Goal: Information Seeking & Learning: Learn about a topic

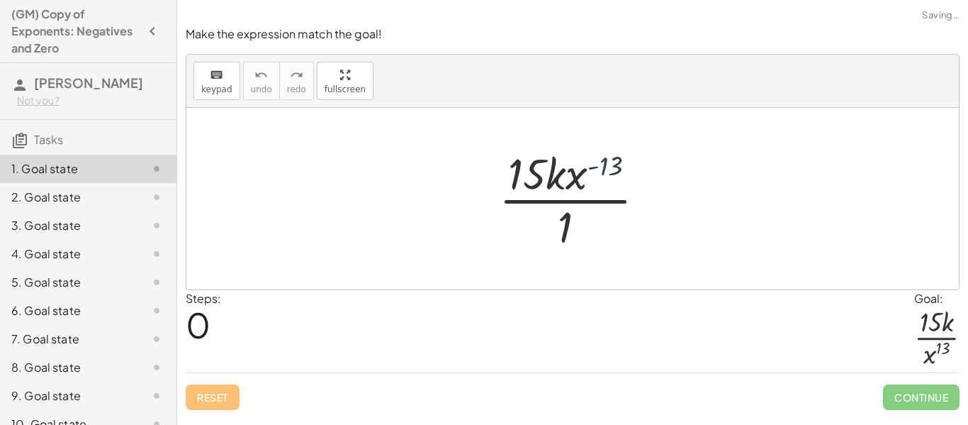
click at [609, 164] on div at bounding box center [578, 198] width 172 height 109
drag, startPoint x: 558, startPoint y: 240, endPoint x: 570, endPoint y: 159, distance: 81.6
click at [570, 159] on div at bounding box center [578, 198] width 172 height 109
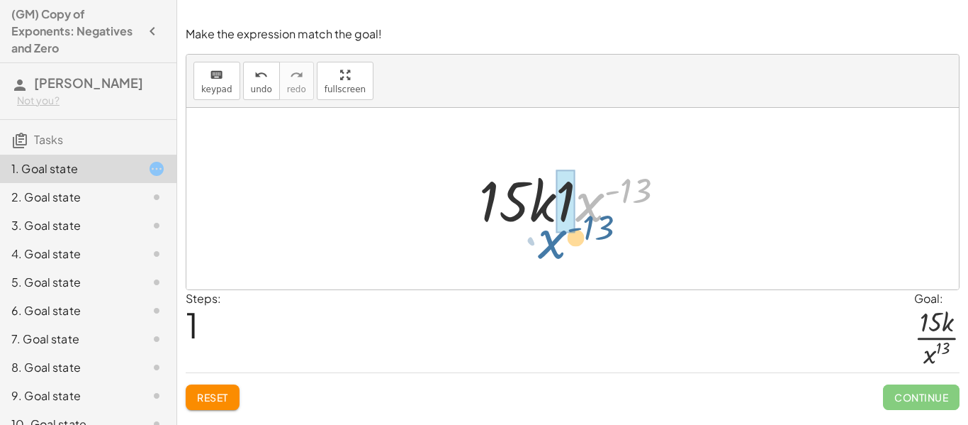
drag, startPoint x: 600, startPoint y: 206, endPoint x: 559, endPoint y: 245, distance: 55.6
click at [559, 245] on div "· 15 · k · x ( - 13 ) · 1 · x ( - 13 ) · 15 · k · x ( - 13 ) · 1" at bounding box center [572, 198] width 772 height 181
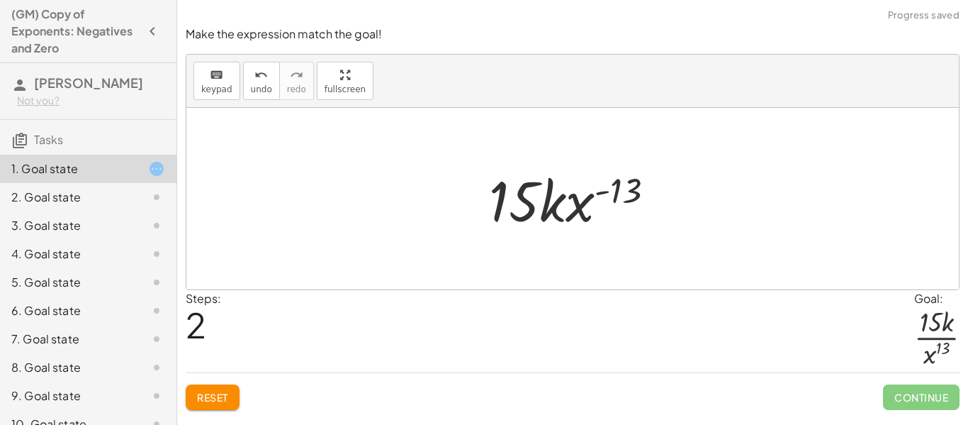
click at [213, 393] on span "Reset" at bounding box center [212, 396] width 31 height 13
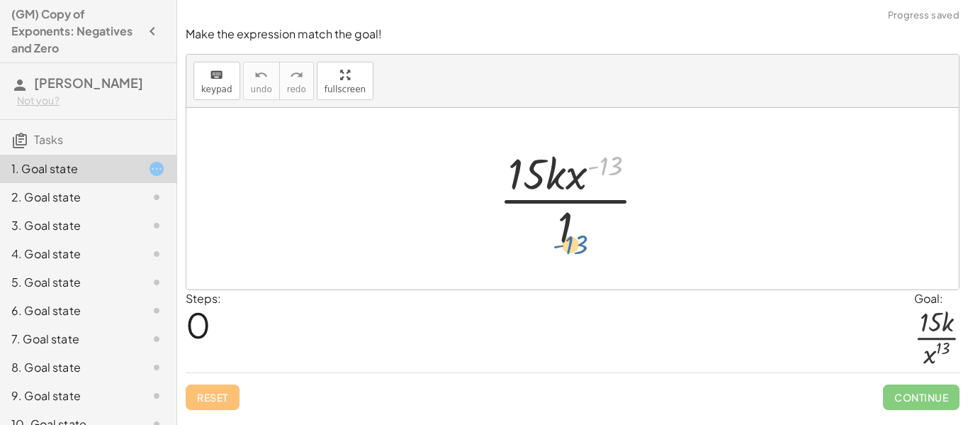
drag, startPoint x: 602, startPoint y: 166, endPoint x: 568, endPoint y: 243, distance: 84.7
click at [568, 243] on div at bounding box center [578, 198] width 172 height 109
drag, startPoint x: 575, startPoint y: 177, endPoint x: 556, endPoint y: 236, distance: 61.6
click at [556, 236] on div at bounding box center [578, 198] width 172 height 109
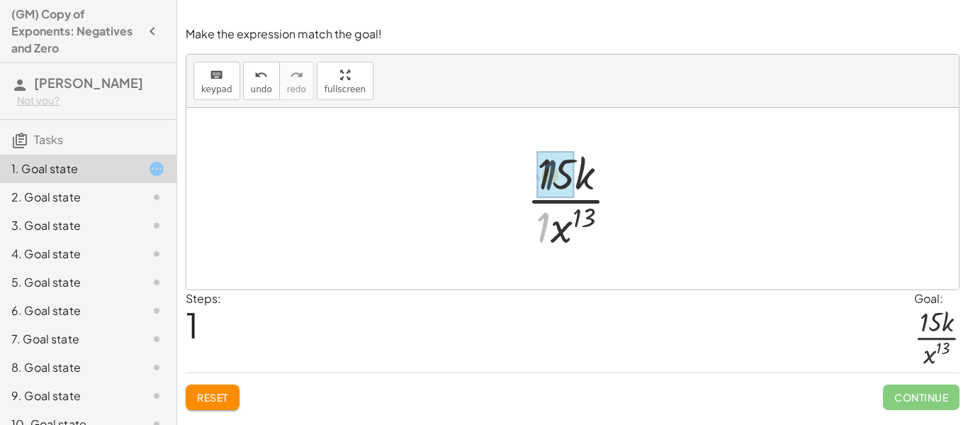
drag, startPoint x: 545, startPoint y: 228, endPoint x: 554, endPoint y: 169, distance: 59.5
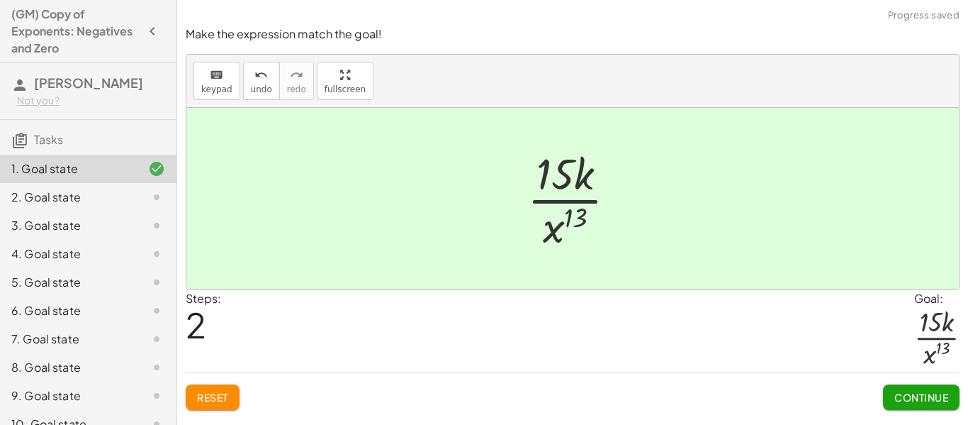
click at [902, 390] on span "Continue" at bounding box center [921, 396] width 54 height 13
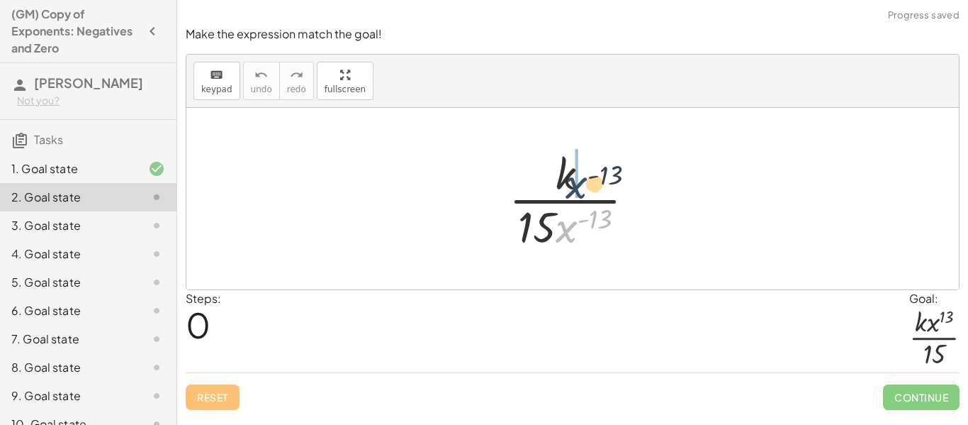
drag, startPoint x: 564, startPoint y: 231, endPoint x: 575, endPoint y: 180, distance: 52.1
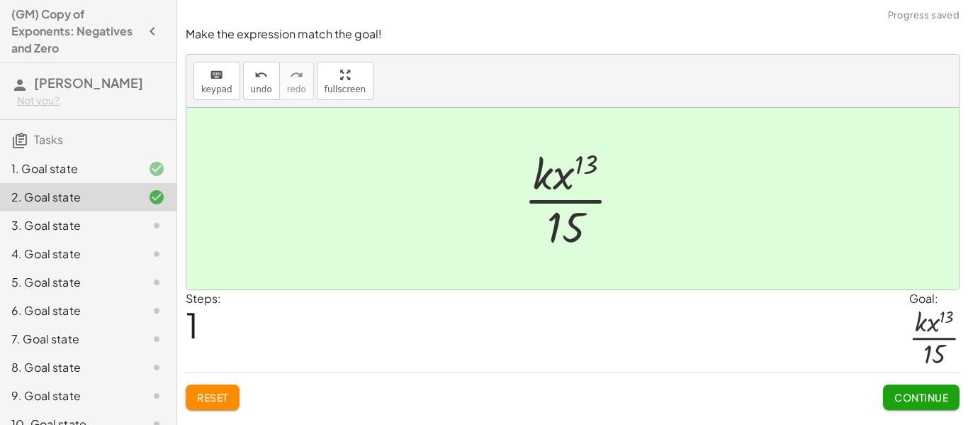
click at [930, 391] on span "Continue" at bounding box center [921, 396] width 54 height 13
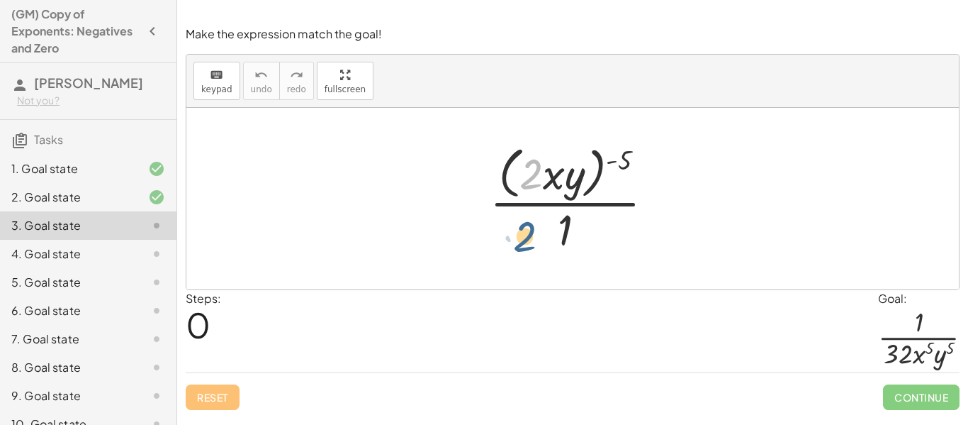
drag, startPoint x: 538, startPoint y: 169, endPoint x: 531, endPoint y: 235, distance: 65.6
click at [531, 235] on div at bounding box center [578, 198] width 190 height 116
drag, startPoint x: 626, startPoint y: 159, endPoint x: 532, endPoint y: 163, distance: 95.1
click at [532, 163] on div at bounding box center [578, 198] width 190 height 116
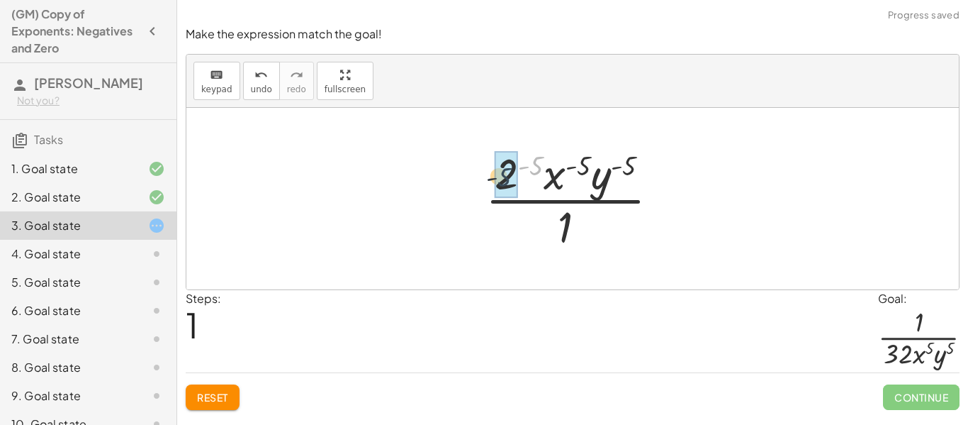
drag, startPoint x: 542, startPoint y: 151, endPoint x: 505, endPoint y: 163, distance: 39.4
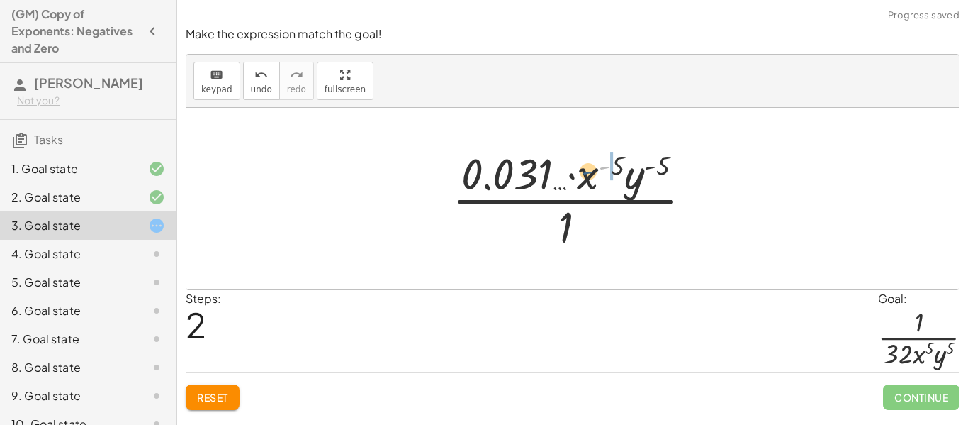
drag, startPoint x: 610, startPoint y: 165, endPoint x: 592, endPoint y: 172, distance: 19.7
click at [592, 172] on div at bounding box center [578, 198] width 266 height 109
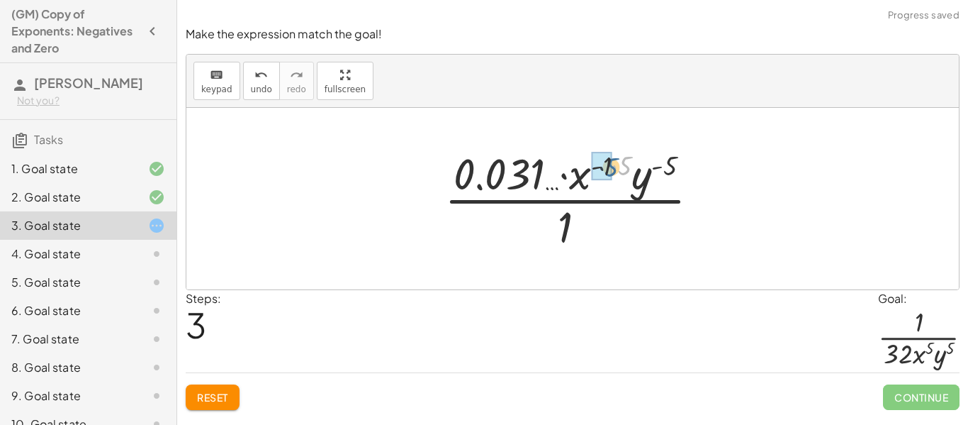
drag, startPoint x: 622, startPoint y: 168, endPoint x: 606, endPoint y: 169, distance: 15.7
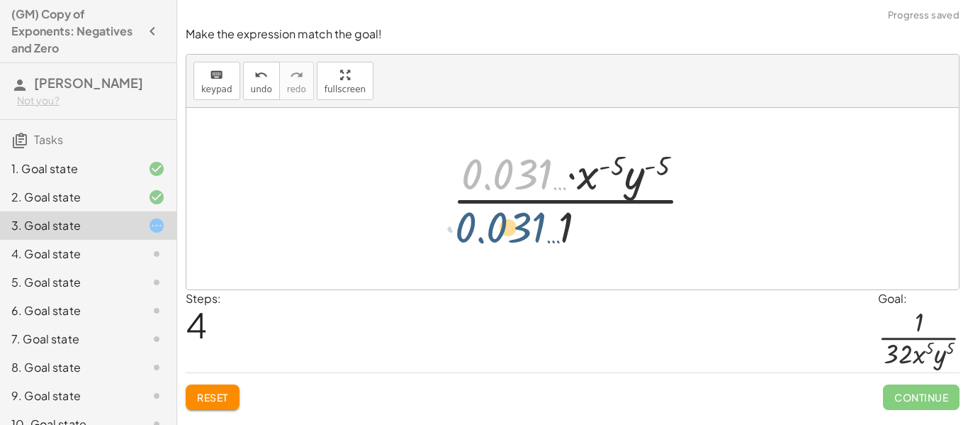
drag, startPoint x: 525, startPoint y: 174, endPoint x: 519, endPoint y: 235, distance: 61.3
click at [519, 235] on div at bounding box center [578, 198] width 266 height 109
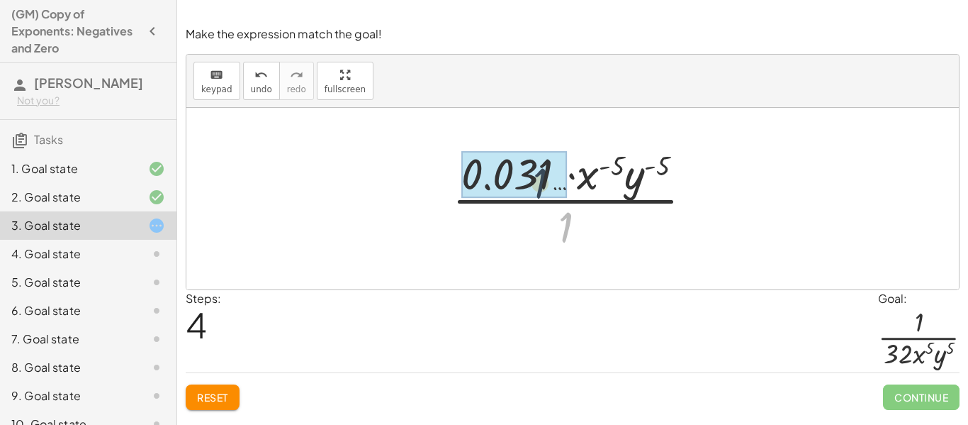
drag, startPoint x: 565, startPoint y: 242, endPoint x: 532, endPoint y: 190, distance: 62.1
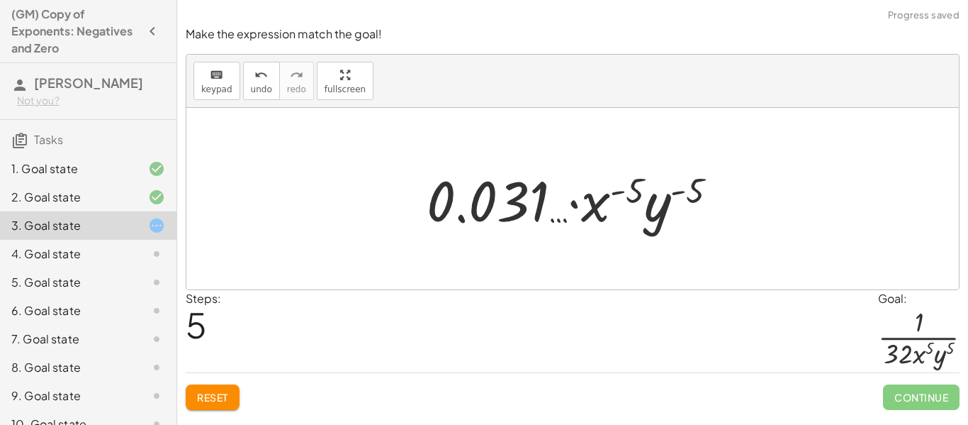
click at [221, 401] on span "Reset" at bounding box center [212, 396] width 31 height 13
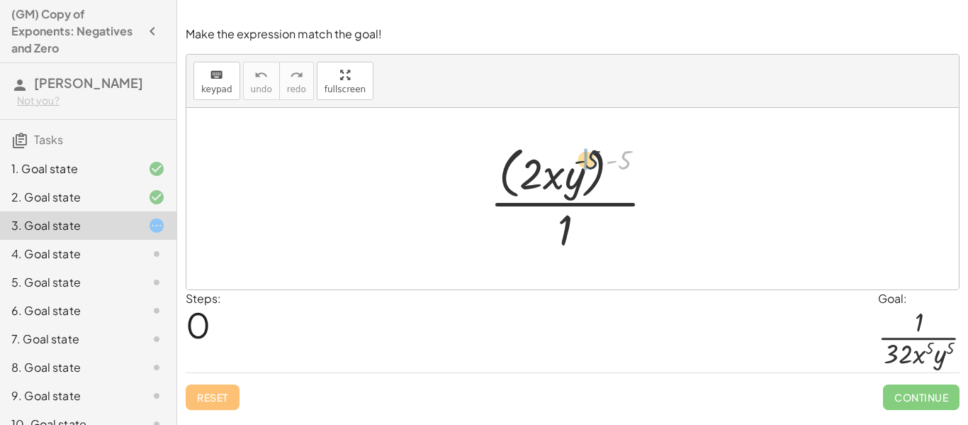
drag, startPoint x: 626, startPoint y: 161, endPoint x: 586, endPoint y: 162, distance: 39.7
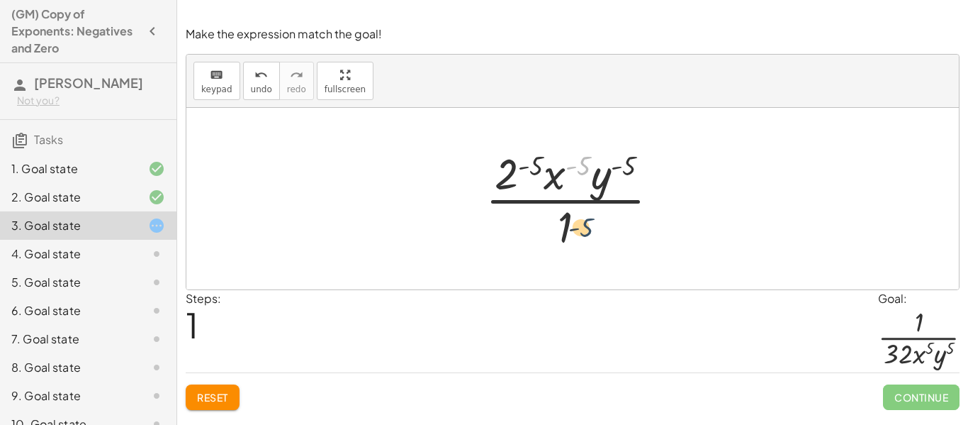
drag, startPoint x: 583, startPoint y: 162, endPoint x: 584, endPoint y: 238, distance: 75.8
click at [584, 238] on div at bounding box center [577, 198] width 199 height 109
drag, startPoint x: 558, startPoint y: 180, endPoint x: 560, endPoint y: 234, distance: 53.9
click at [560, 234] on div at bounding box center [577, 198] width 199 height 109
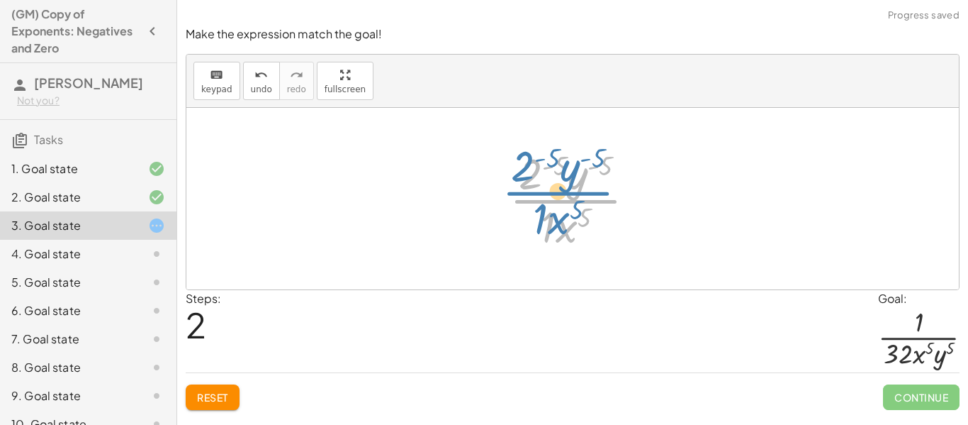
drag, startPoint x: 578, startPoint y: 191, endPoint x: 560, endPoint y: 150, distance: 44.1
click at [560, 150] on div at bounding box center [578, 198] width 152 height 109
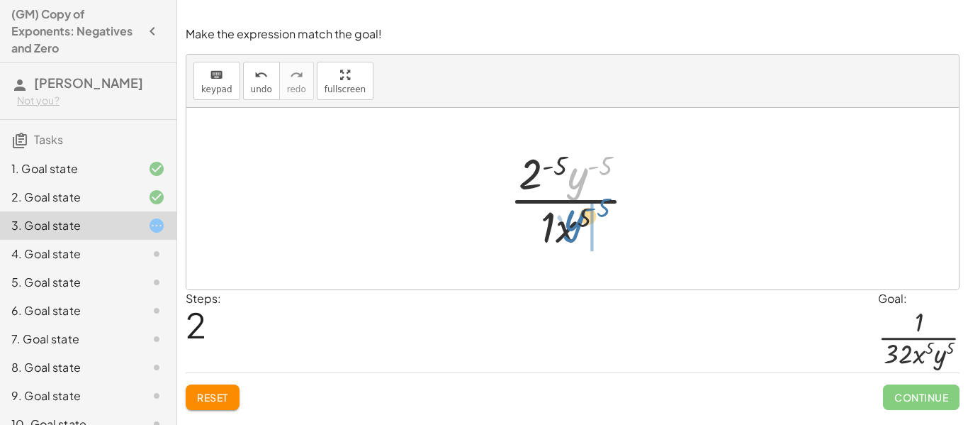
drag, startPoint x: 582, startPoint y: 185, endPoint x: 578, endPoint y: 228, distance: 43.4
click at [578, 228] on div at bounding box center [578, 198] width 152 height 109
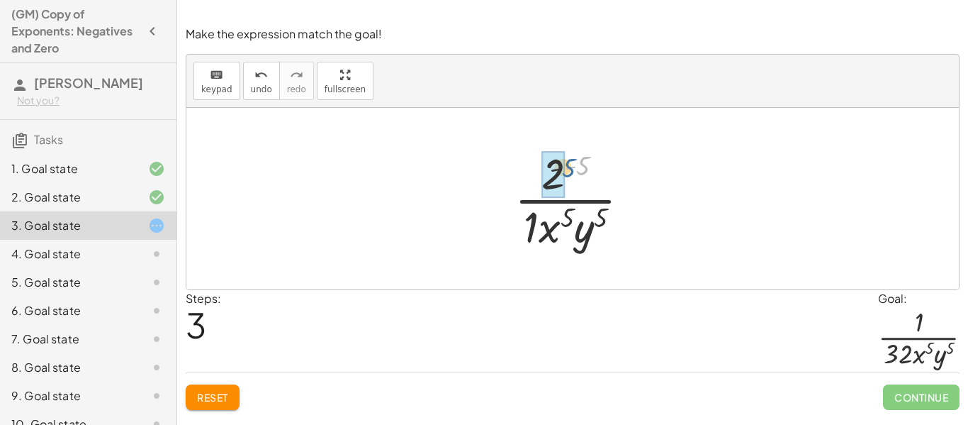
drag, startPoint x: 585, startPoint y: 168, endPoint x: 557, endPoint y: 170, distance: 27.7
drag, startPoint x: 578, startPoint y: 173, endPoint x: 561, endPoint y: 173, distance: 17.7
click at [561, 173] on div at bounding box center [577, 198] width 163 height 109
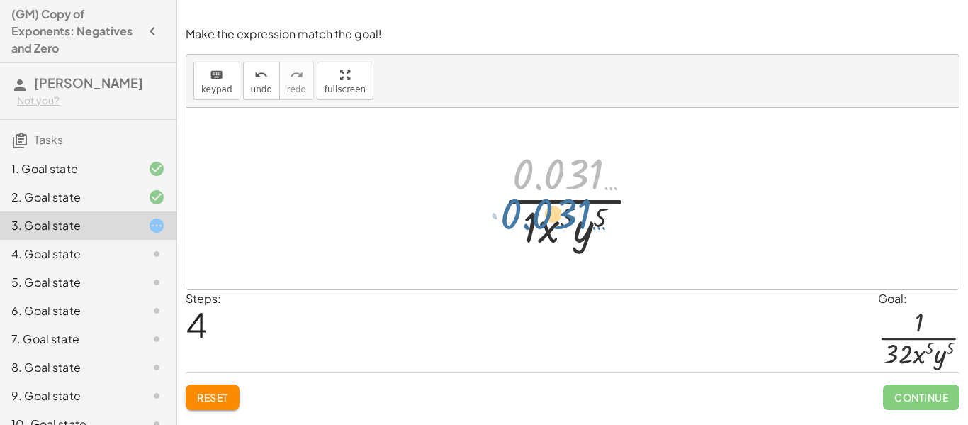
drag, startPoint x: 568, startPoint y: 172, endPoint x: 556, endPoint y: 215, distance: 44.9
click at [556, 215] on div at bounding box center [577, 198] width 163 height 109
drag, startPoint x: 580, startPoint y: 174, endPoint x: 583, endPoint y: 235, distance: 61.1
click at [583, 235] on div at bounding box center [577, 198] width 163 height 109
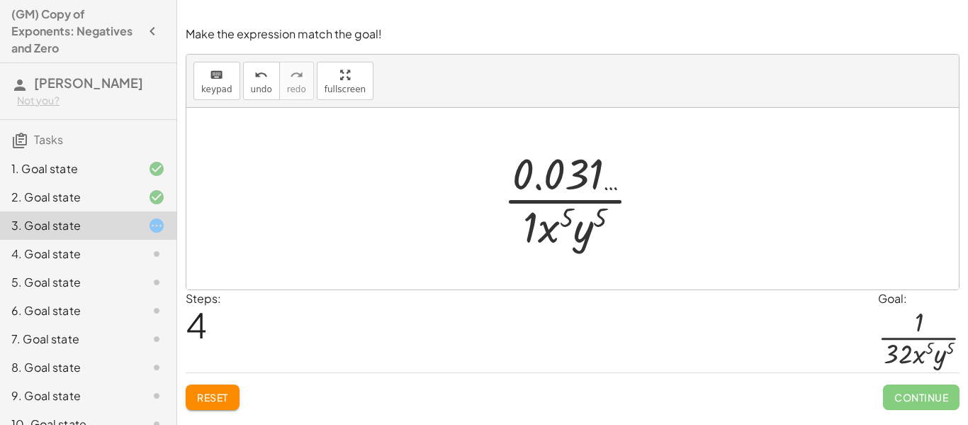
click at [233, 408] on button "Reset" at bounding box center [213, 397] width 54 height 26
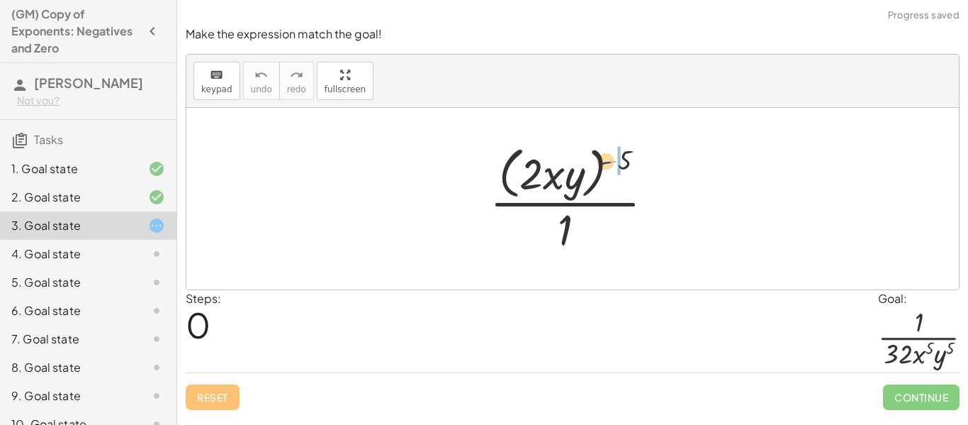
drag, startPoint x: 617, startPoint y: 152, endPoint x: 568, endPoint y: 159, distance: 49.3
click at [568, 159] on div at bounding box center [578, 198] width 190 height 116
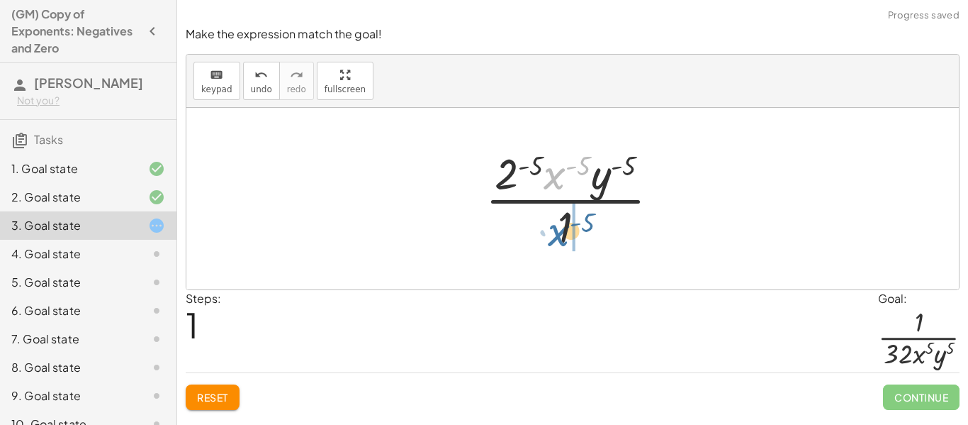
drag, startPoint x: 554, startPoint y: 177, endPoint x: 558, endPoint y: 235, distance: 58.3
click at [558, 235] on div at bounding box center [577, 198] width 199 height 109
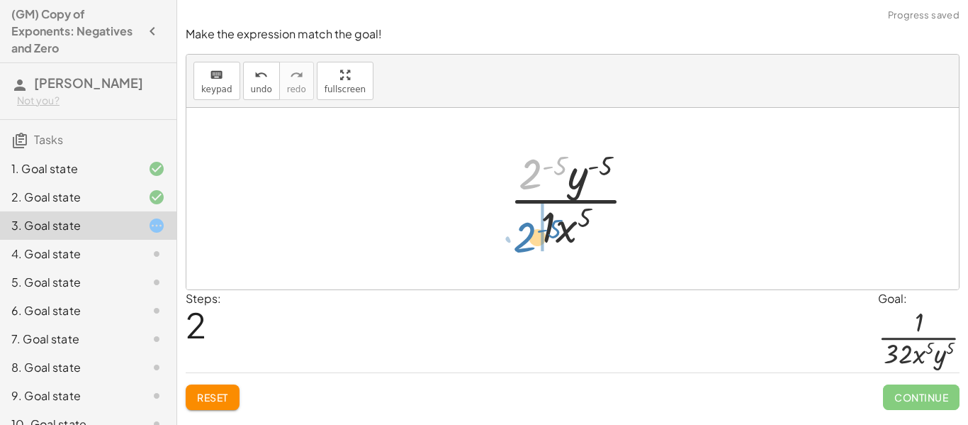
drag, startPoint x: 524, startPoint y: 177, endPoint x: 519, endPoint y: 240, distance: 62.6
click at [519, 240] on div at bounding box center [578, 198] width 152 height 109
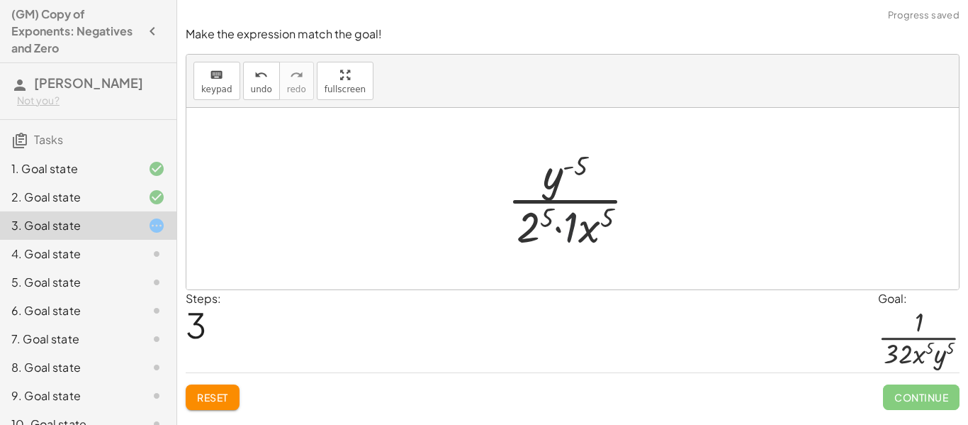
drag, startPoint x: 570, startPoint y: 235, endPoint x: 571, endPoint y: 193, distance: 41.1
click at [571, 193] on div at bounding box center [577, 198] width 154 height 109
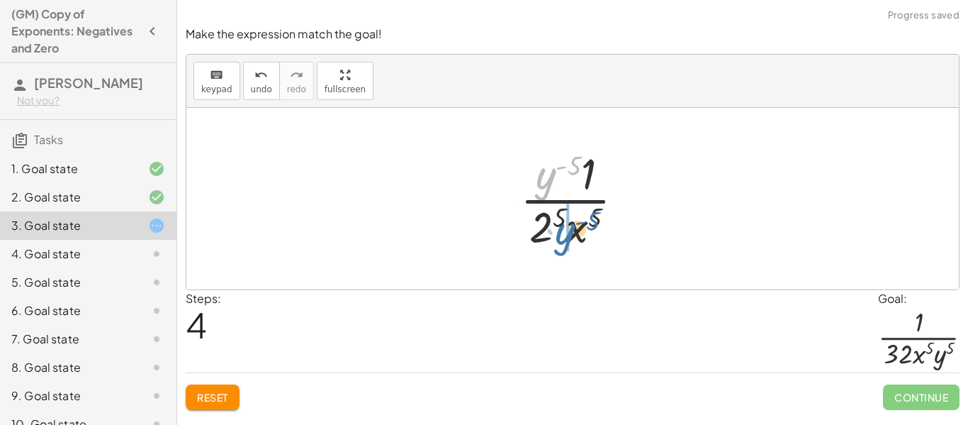
drag, startPoint x: 546, startPoint y: 177, endPoint x: 565, endPoint y: 232, distance: 58.5
click at [565, 232] on div at bounding box center [578, 198] width 130 height 109
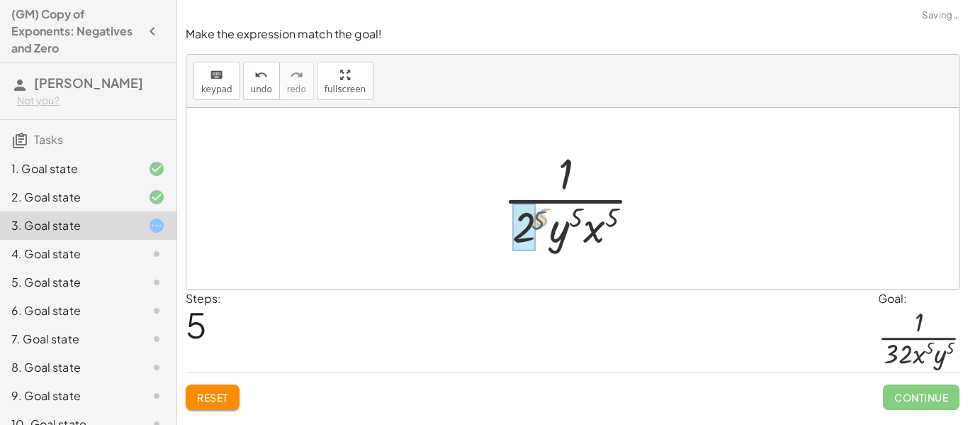
drag, startPoint x: 542, startPoint y: 220, endPoint x: 529, endPoint y: 227, distance: 14.9
drag, startPoint x: 601, startPoint y: 240, endPoint x: 561, endPoint y: 242, distance: 40.4
click at [561, 242] on div at bounding box center [578, 198] width 174 height 109
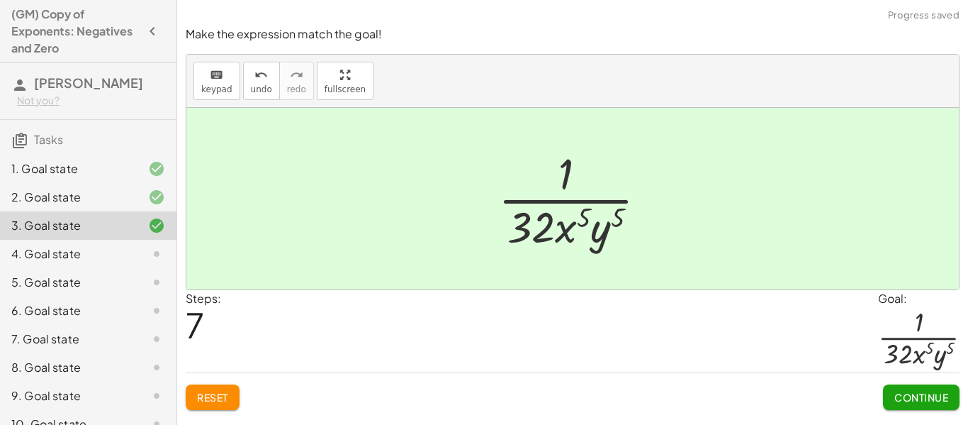
click at [885, 395] on button "Continue" at bounding box center [921, 397] width 77 height 26
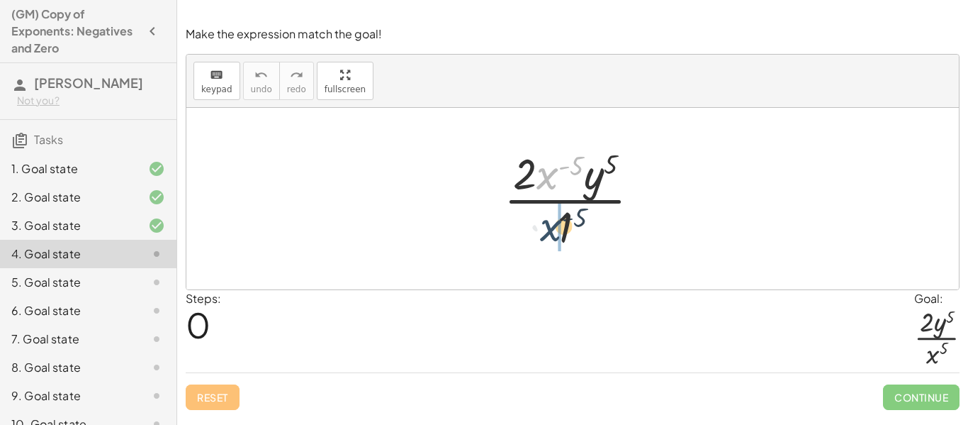
drag, startPoint x: 542, startPoint y: 177, endPoint x: 544, endPoint y: 229, distance: 51.8
click at [544, 229] on div at bounding box center [578, 198] width 162 height 109
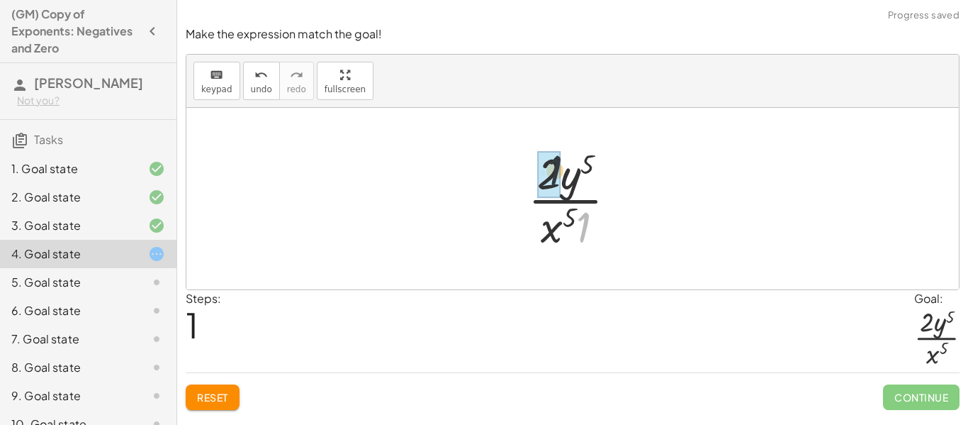
drag, startPoint x: 585, startPoint y: 236, endPoint x: 549, endPoint y: 170, distance: 75.2
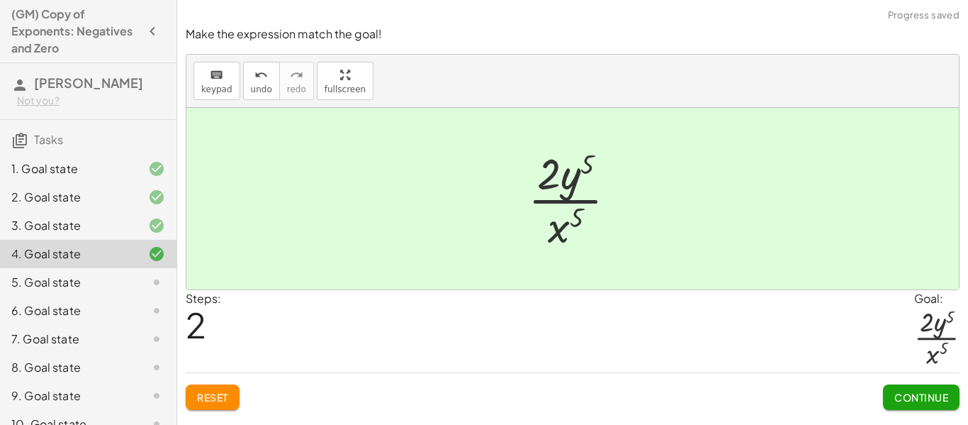
click at [894, 398] on span "Continue" at bounding box center [921, 396] width 54 height 13
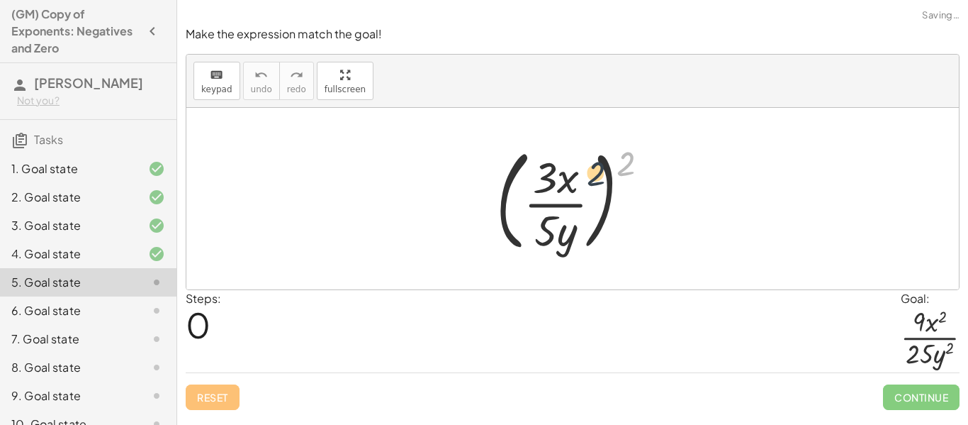
drag, startPoint x: 632, startPoint y: 160, endPoint x: 597, endPoint y: 172, distance: 36.5
click at [597, 172] on div at bounding box center [578, 199] width 179 height 118
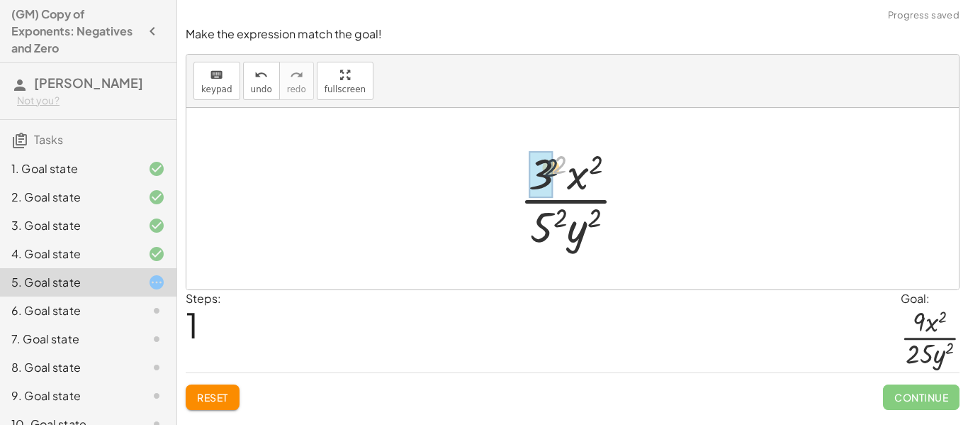
drag, startPoint x: 558, startPoint y: 164, endPoint x: 545, endPoint y: 167, distance: 13.9
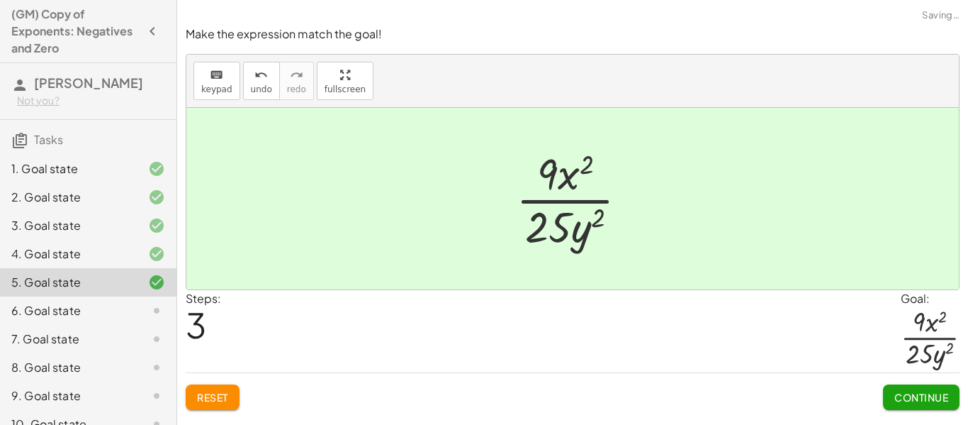
click at [901, 398] on span "Continue" at bounding box center [921, 396] width 54 height 13
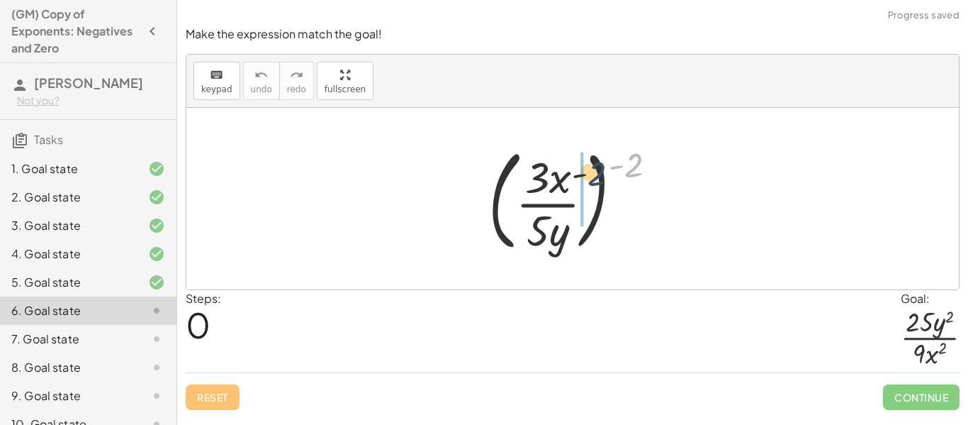
drag, startPoint x: 634, startPoint y: 165, endPoint x: 551, endPoint y: 178, distance: 83.9
click at [551, 178] on div at bounding box center [578, 199] width 194 height 118
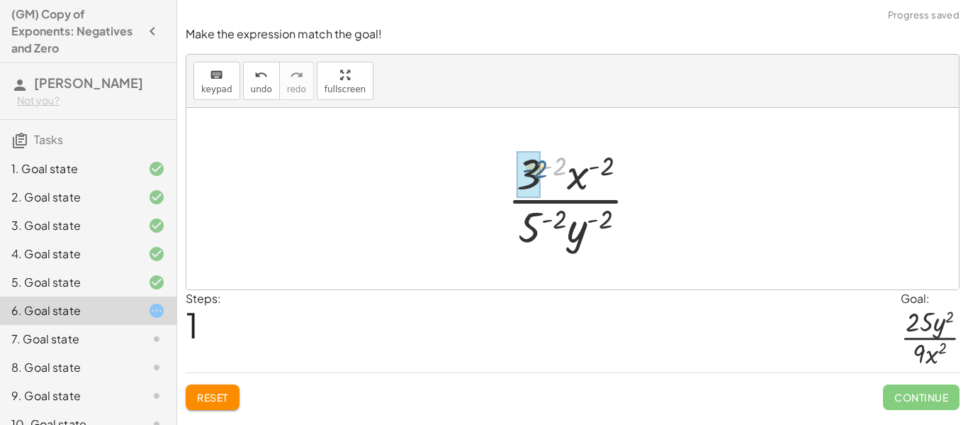
drag, startPoint x: 556, startPoint y: 167, endPoint x: 536, endPoint y: 170, distance: 20.7
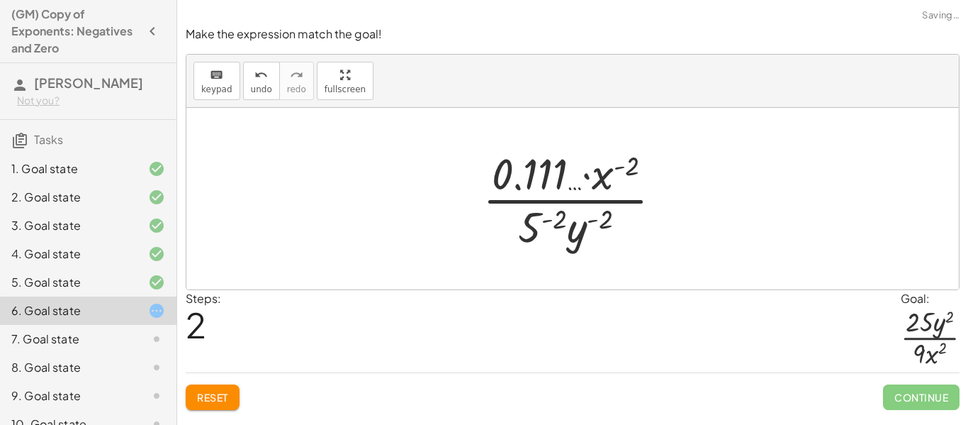
click at [201, 400] on span "Reset" at bounding box center [212, 396] width 31 height 13
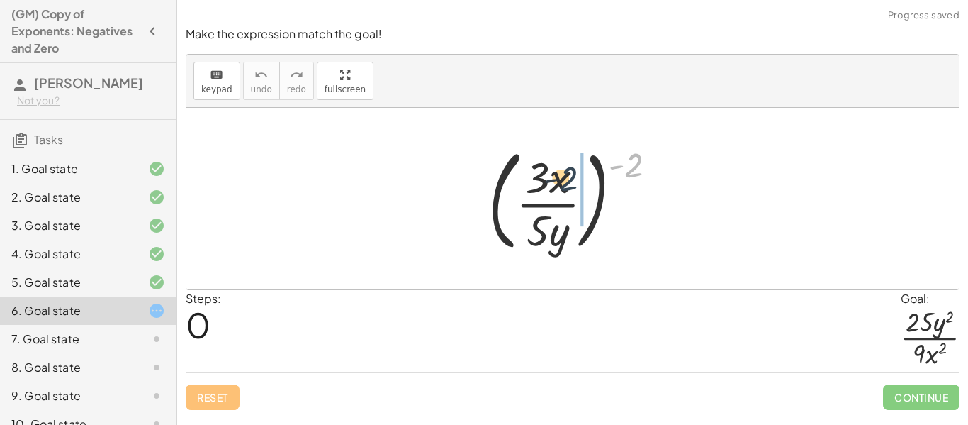
drag, startPoint x: 639, startPoint y: 162, endPoint x: 573, endPoint y: 175, distance: 68.0
click at [573, 175] on div at bounding box center [578, 199] width 194 height 118
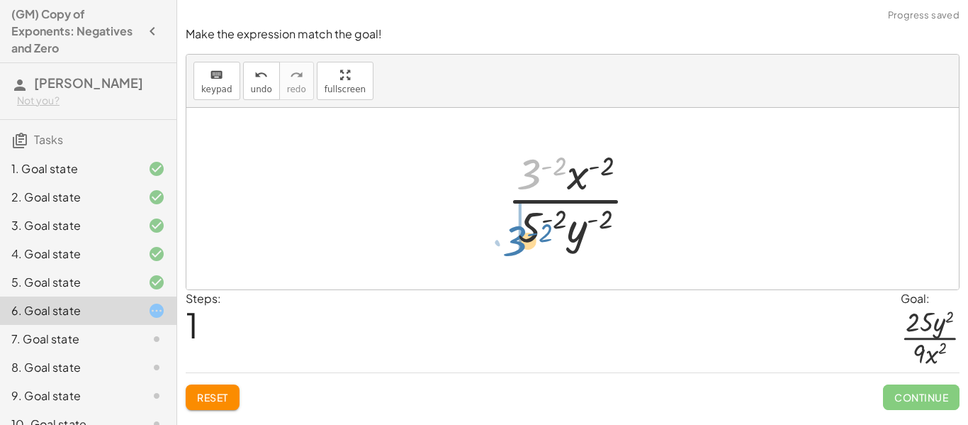
drag, startPoint x: 529, startPoint y: 175, endPoint x: 515, endPoint y: 242, distance: 68.1
click at [515, 242] on div at bounding box center [577, 198] width 155 height 109
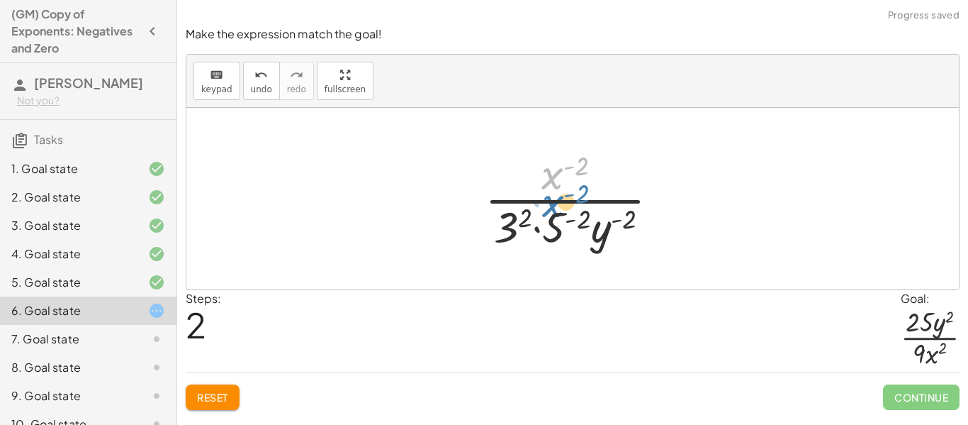
drag, startPoint x: 547, startPoint y: 174, endPoint x: 539, endPoint y: 169, distance: 9.8
click at [539, 169] on div at bounding box center [578, 198] width 200 height 109
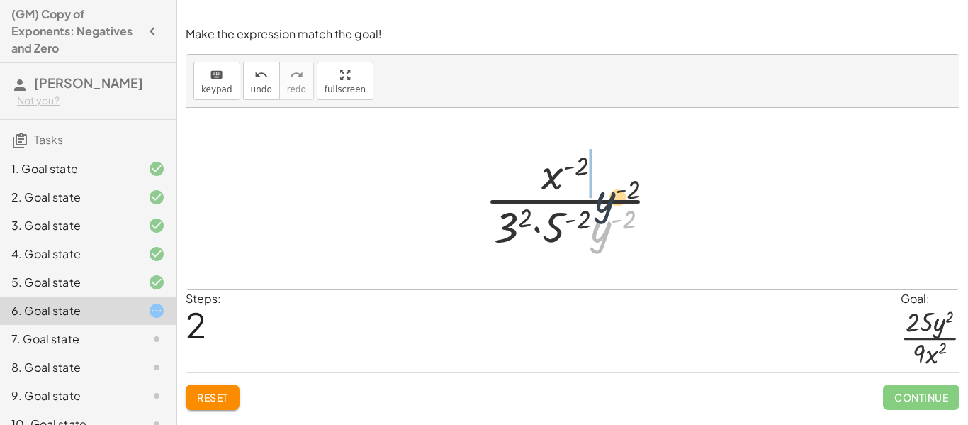
drag, startPoint x: 600, startPoint y: 239, endPoint x: 604, endPoint y: 192, distance: 46.9
click at [604, 192] on div at bounding box center [578, 198] width 200 height 109
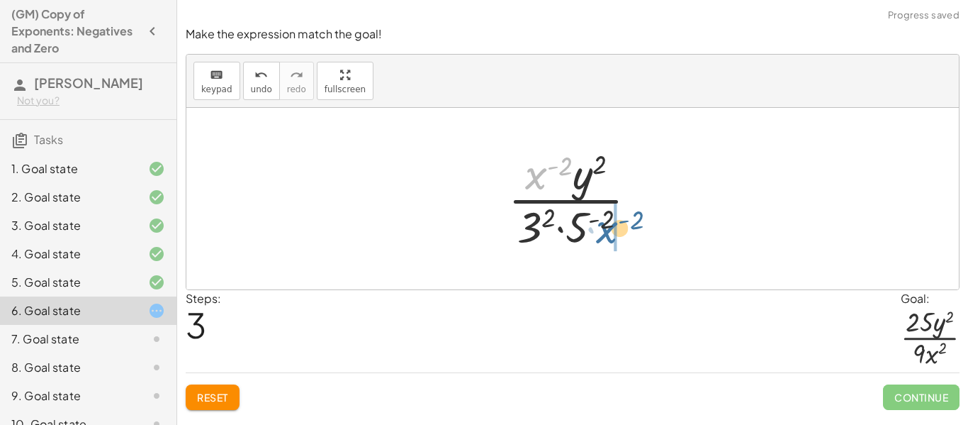
drag, startPoint x: 535, startPoint y: 178, endPoint x: 609, endPoint y: 235, distance: 93.4
click at [609, 235] on div at bounding box center [578, 198] width 154 height 109
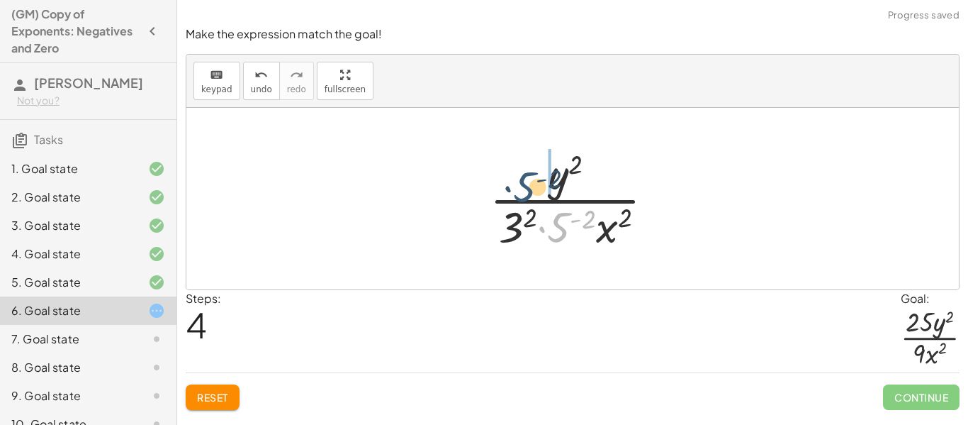
drag, startPoint x: 563, startPoint y: 228, endPoint x: 520, endPoint y: 179, distance: 65.8
click at [520, 179] on div at bounding box center [578, 198] width 190 height 109
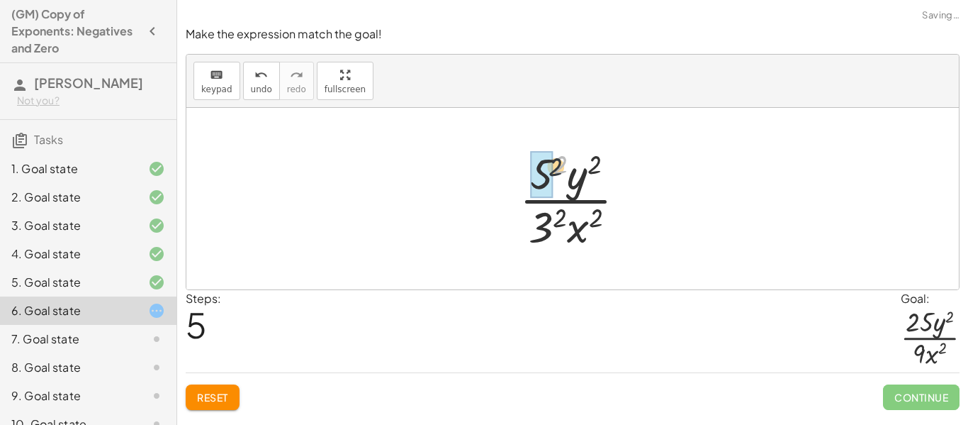
drag, startPoint x: 562, startPoint y: 162, endPoint x: 544, endPoint y: 167, distance: 18.4
click at [557, 215] on div at bounding box center [577, 198] width 137 height 109
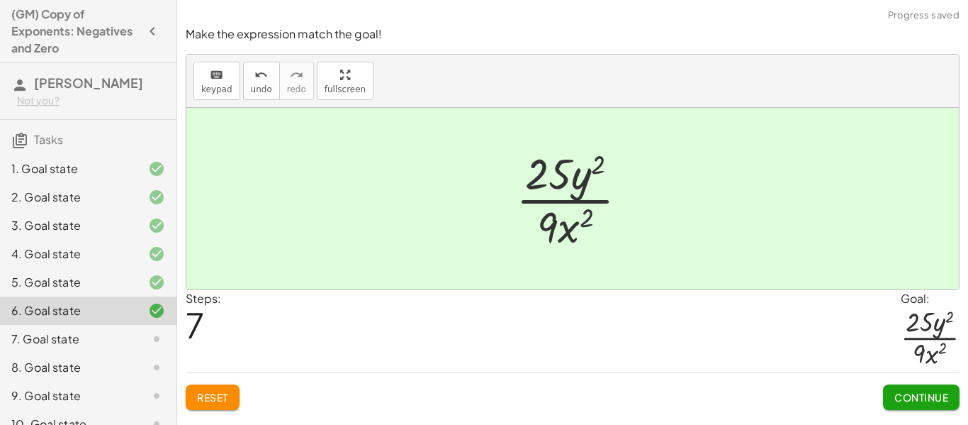
click at [908, 405] on button "Continue" at bounding box center [921, 397] width 77 height 26
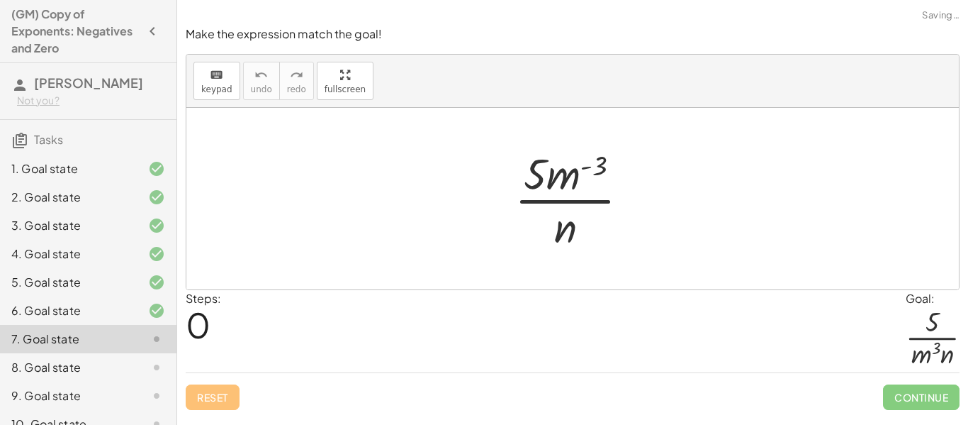
click at [601, 161] on div at bounding box center [577, 198] width 140 height 109
drag, startPoint x: 566, startPoint y: 184, endPoint x: 539, endPoint y: 237, distance: 59.3
click at [539, 237] on div at bounding box center [577, 198] width 140 height 109
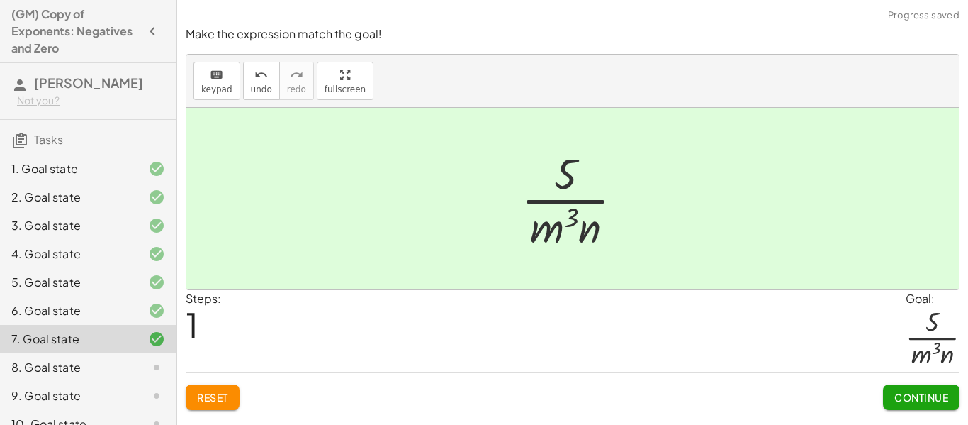
click at [899, 405] on button "Continue" at bounding box center [921, 397] width 77 height 26
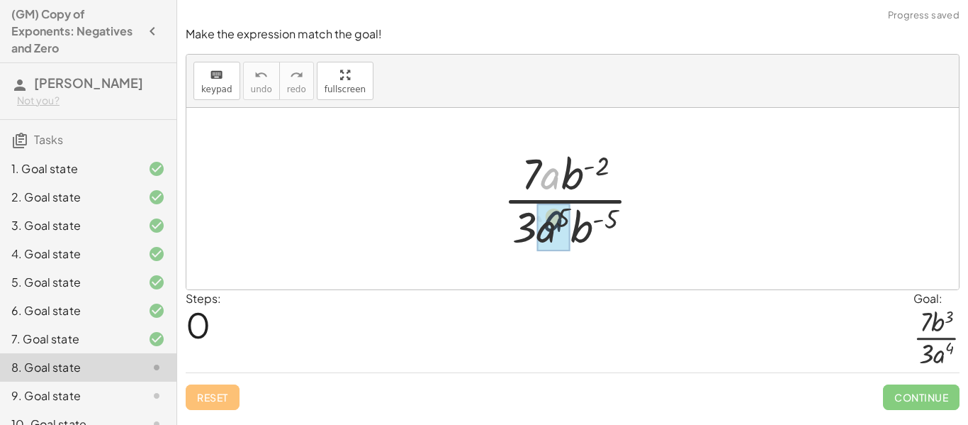
drag, startPoint x: 552, startPoint y: 177, endPoint x: 558, endPoint y: 237, distance: 59.8
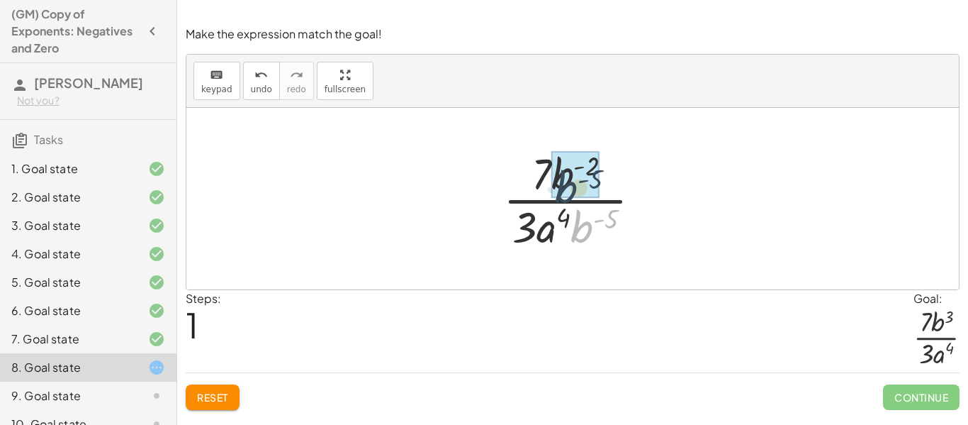
drag, startPoint x: 582, startPoint y: 230, endPoint x: 562, endPoint y: 186, distance: 48.2
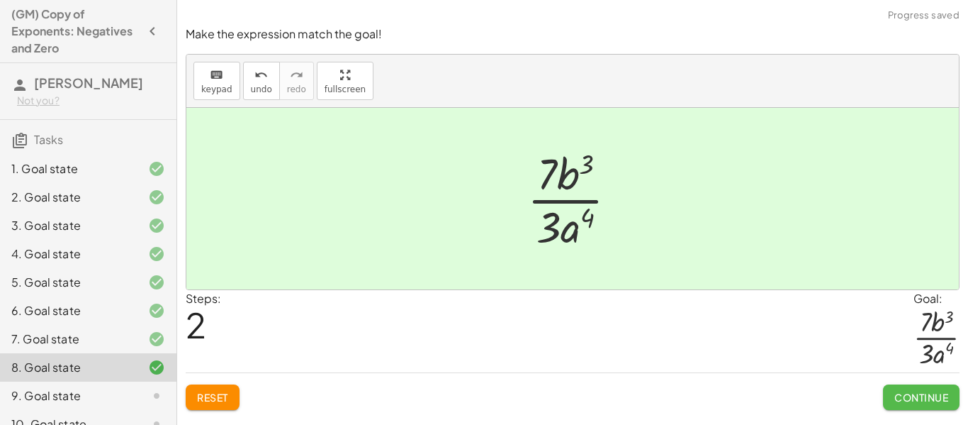
click at [905, 401] on span "Continue" at bounding box center [921, 396] width 54 height 13
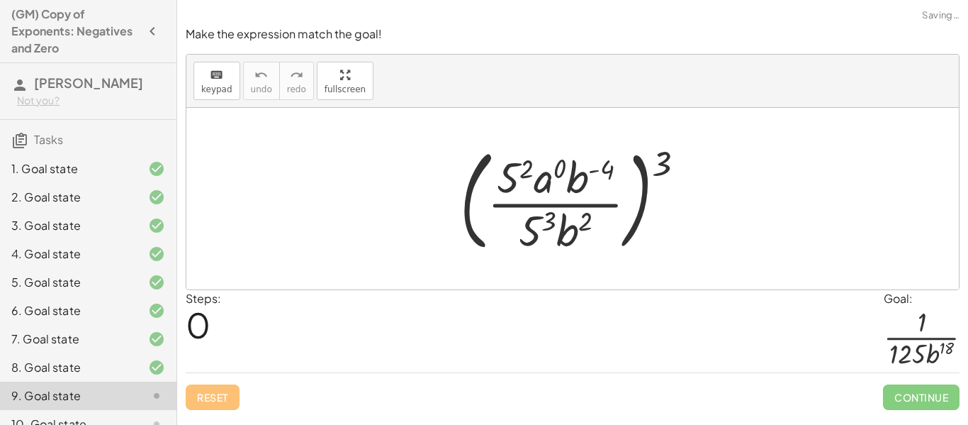
click at [661, 173] on div at bounding box center [578, 199] width 251 height 118
drag, startPoint x: 661, startPoint y: 173, endPoint x: 611, endPoint y: 175, distance: 50.4
click at [611, 175] on div at bounding box center [578, 199] width 251 height 118
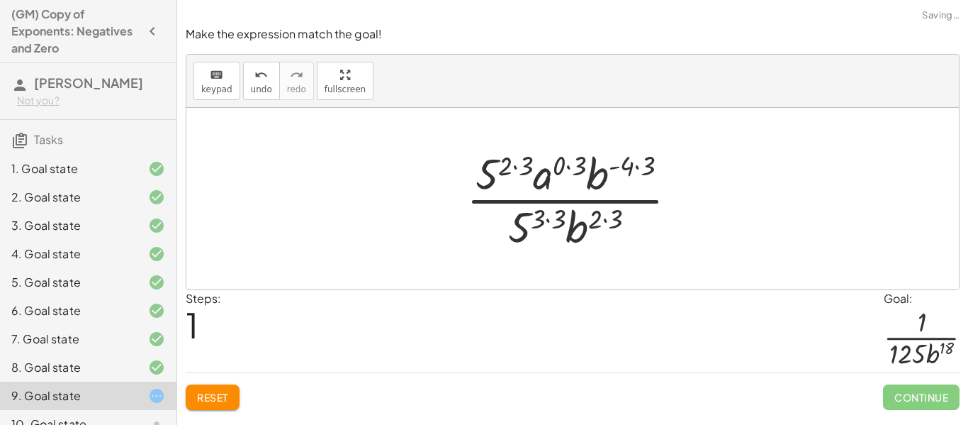
click at [527, 167] on div at bounding box center [577, 198] width 237 height 109
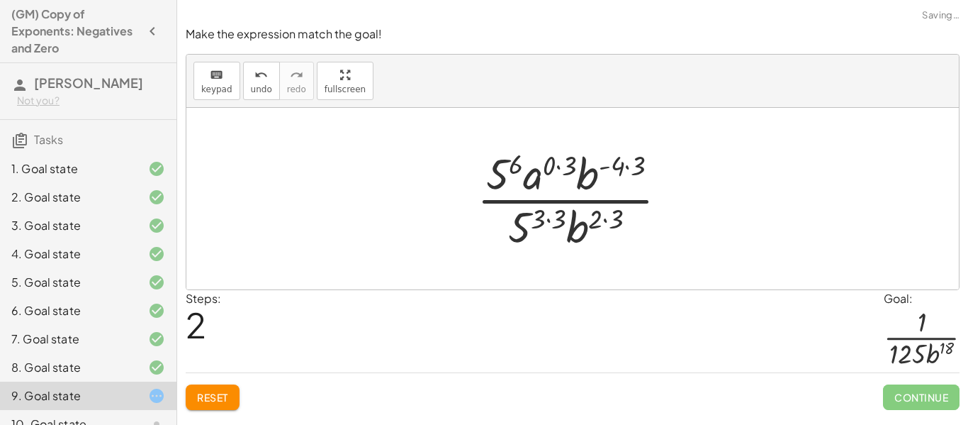
click at [571, 172] on div at bounding box center [578, 198] width 216 height 109
click at [609, 170] on div at bounding box center [578, 198] width 196 height 109
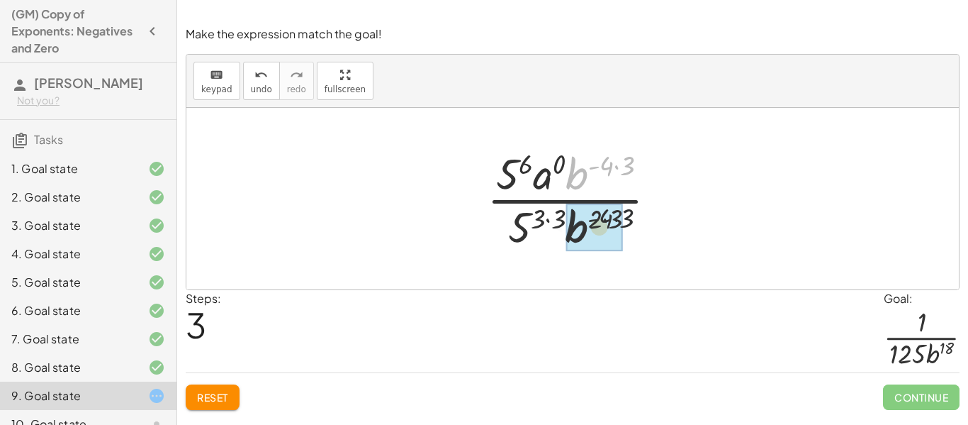
drag, startPoint x: 573, startPoint y: 172, endPoint x: 572, endPoint y: 241, distance: 69.5
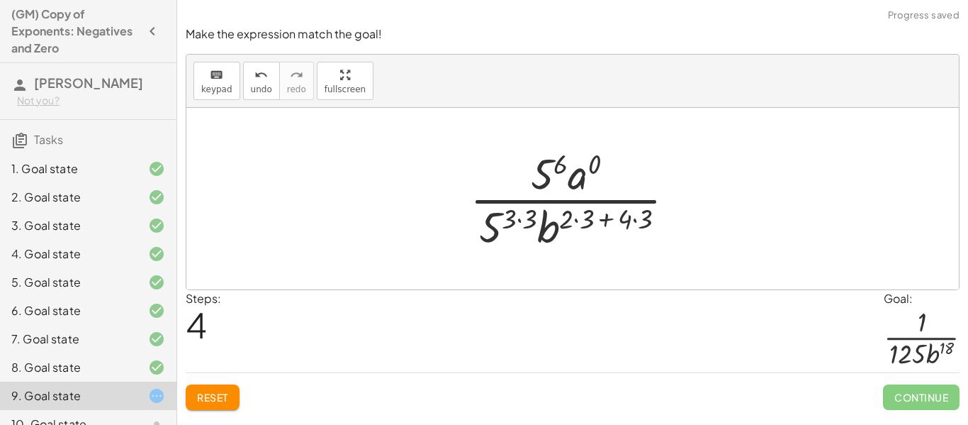
click at [585, 225] on div at bounding box center [578, 198] width 231 height 109
click at [634, 223] on div at bounding box center [578, 198] width 210 height 109
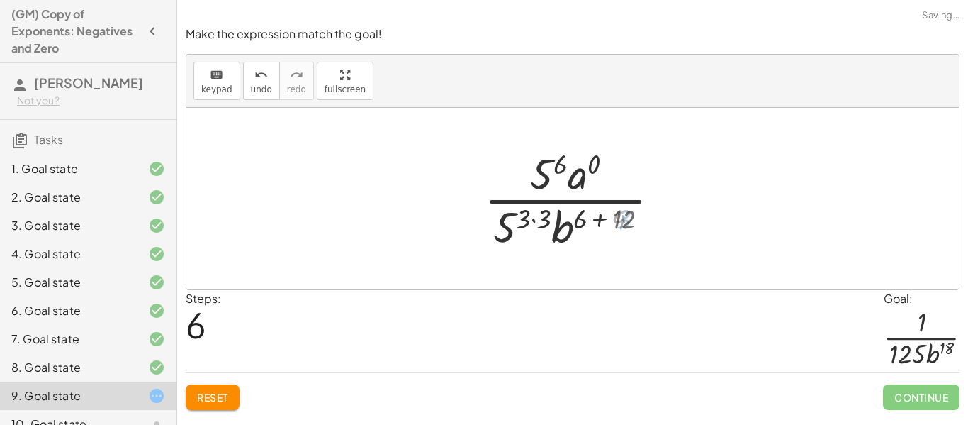
click at [613, 223] on div at bounding box center [577, 198] width 198 height 109
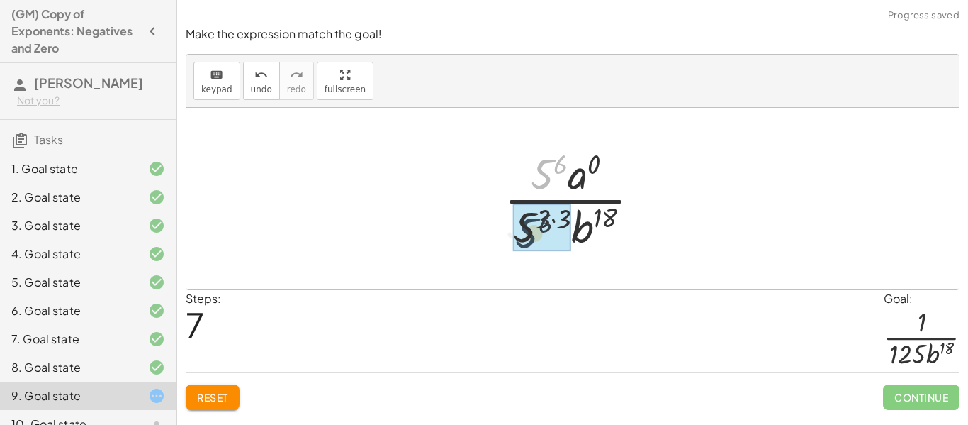
drag, startPoint x: 539, startPoint y: 167, endPoint x: 522, endPoint y: 235, distance: 70.3
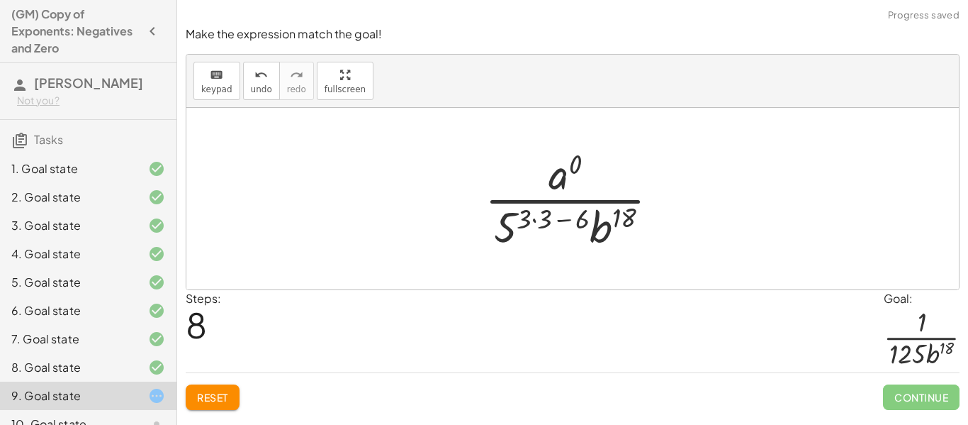
click at [533, 224] on div at bounding box center [578, 198] width 200 height 109
click at [565, 225] on div at bounding box center [577, 198] width 177 height 109
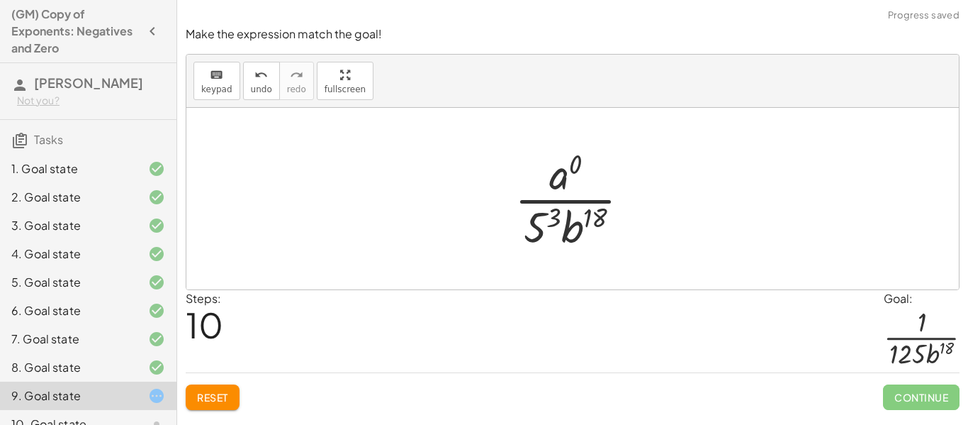
click at [561, 224] on div at bounding box center [577, 198] width 141 height 109
click at [554, 219] on div at bounding box center [577, 198] width 165 height 109
click at [561, 175] on div at bounding box center [577, 198] width 165 height 109
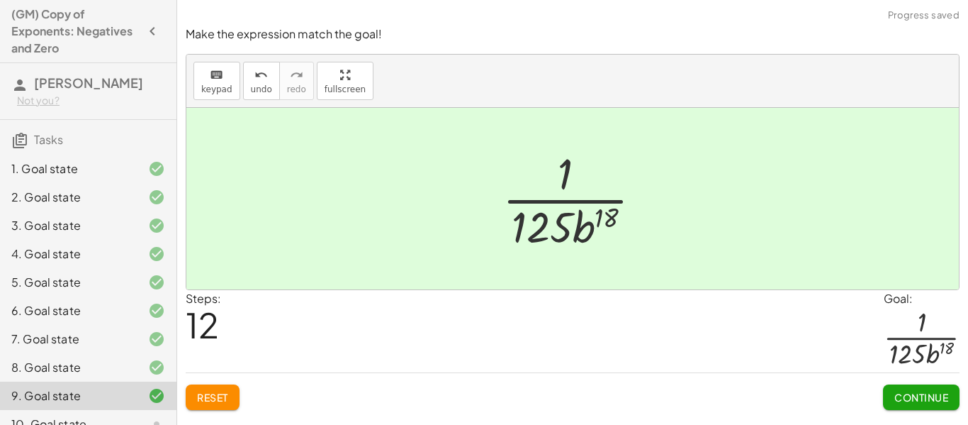
click at [908, 395] on span "Continue" at bounding box center [921, 396] width 54 height 13
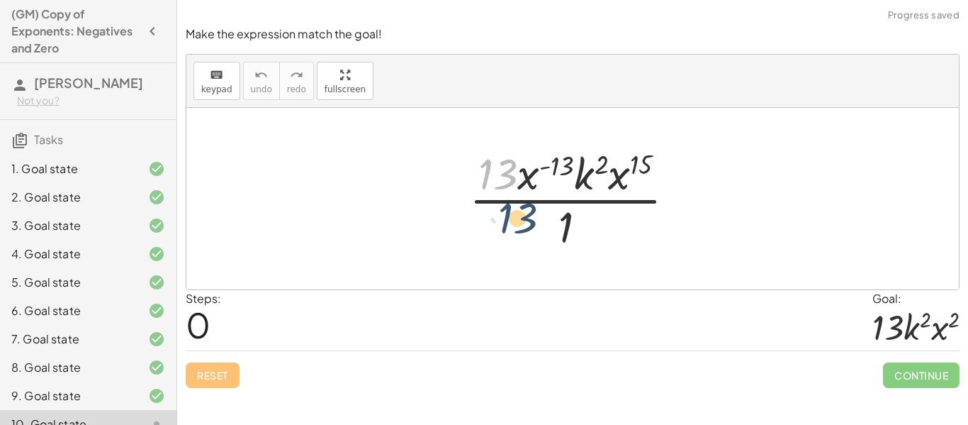
drag, startPoint x: 498, startPoint y: 172, endPoint x: 516, endPoint y: 218, distance: 49.6
click at [516, 218] on div at bounding box center [578, 198] width 232 height 109
drag, startPoint x: 566, startPoint y: 225, endPoint x: 573, endPoint y: 157, distance: 68.5
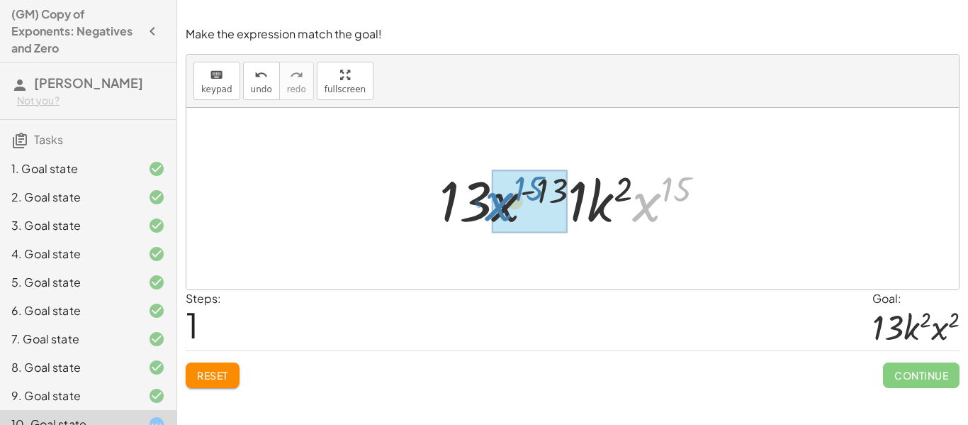
drag, startPoint x: 645, startPoint y: 213, endPoint x: 489, endPoint y: 210, distance: 155.9
click at [489, 210] on div at bounding box center [577, 198] width 291 height 73
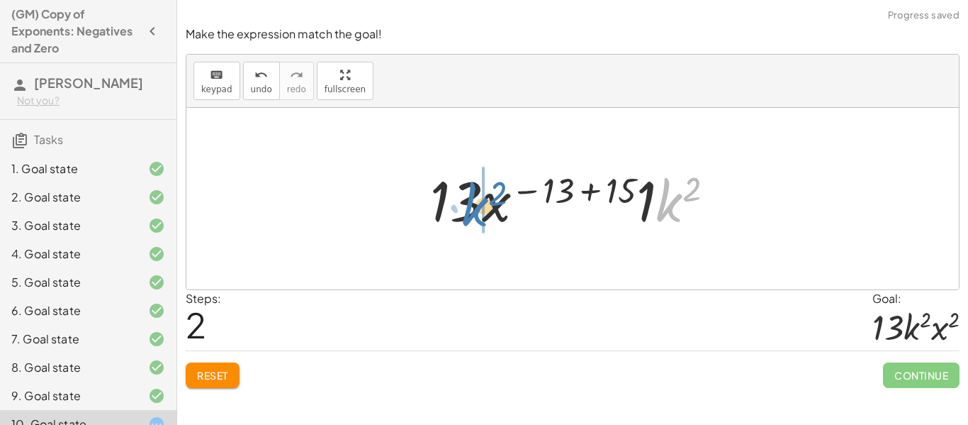
drag, startPoint x: 668, startPoint y: 205, endPoint x: 476, endPoint y: 209, distance: 192.1
click at [476, 209] on div at bounding box center [578, 198] width 310 height 73
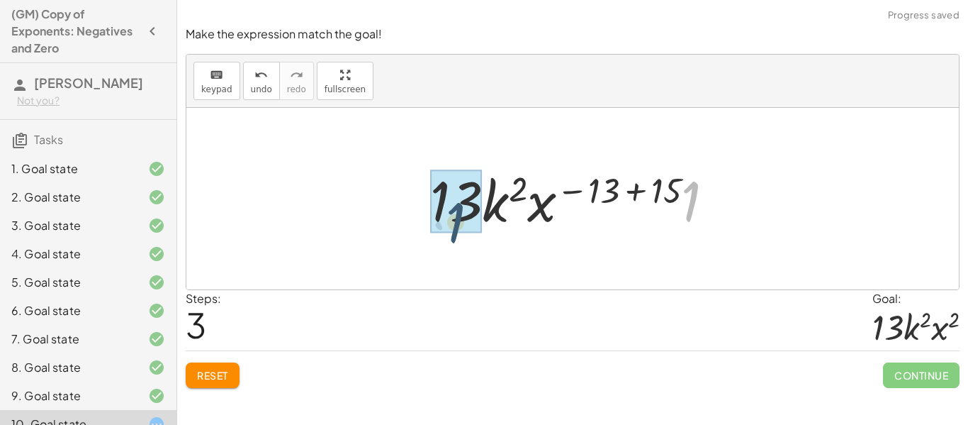
drag, startPoint x: 690, startPoint y: 204, endPoint x: 429, endPoint y: 221, distance: 260.7
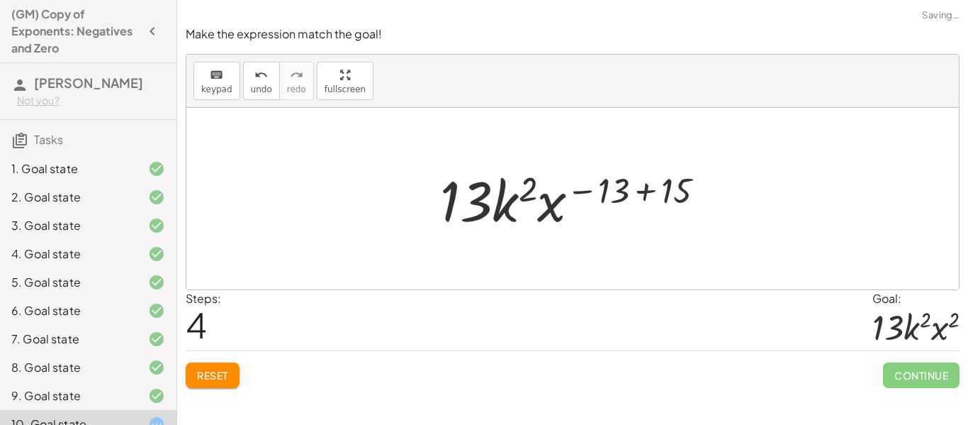
click at [674, 198] on div at bounding box center [578, 198] width 290 height 73
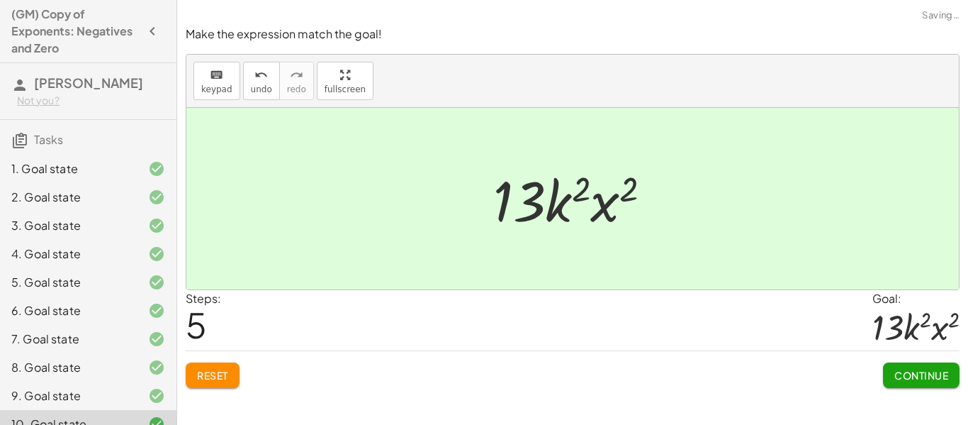
click at [910, 376] on span "Continue" at bounding box center [921, 375] width 54 height 13
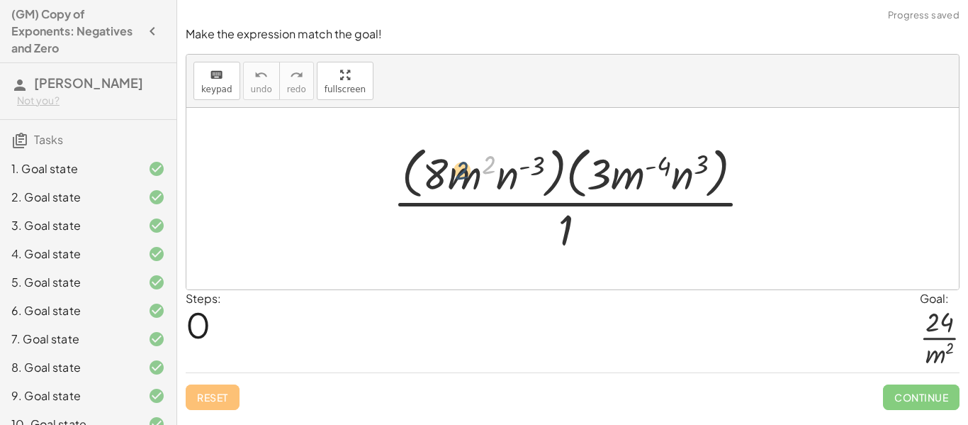
drag, startPoint x: 485, startPoint y: 162, endPoint x: 454, endPoint y: 169, distance: 31.8
click at [454, 169] on div at bounding box center [578, 198] width 385 height 116
drag, startPoint x: 620, startPoint y: 171, endPoint x: 588, endPoint y: 229, distance: 66.6
click at [588, 229] on div at bounding box center [578, 198] width 385 height 116
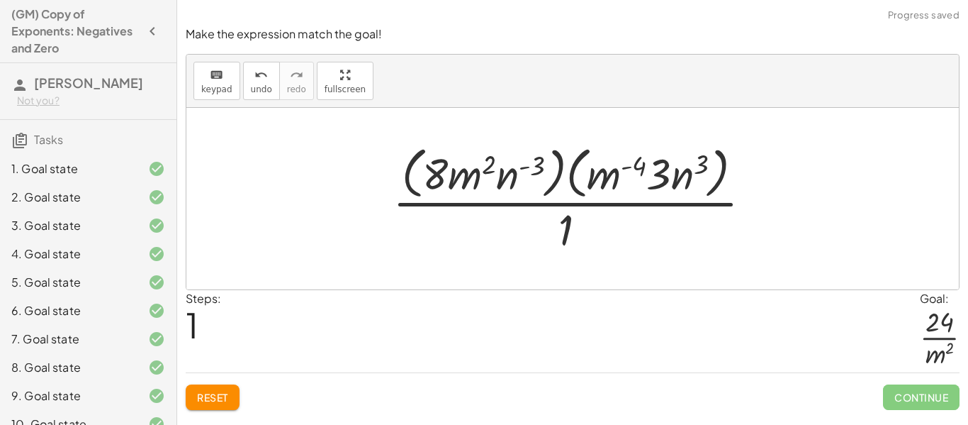
click at [468, 188] on div at bounding box center [578, 198] width 385 height 116
drag, startPoint x: 450, startPoint y: 176, endPoint x: 482, endPoint y: 237, distance: 68.8
click at [482, 237] on div at bounding box center [578, 198] width 385 height 116
drag, startPoint x: 535, startPoint y: 174, endPoint x: 612, endPoint y: 184, distance: 78.0
click at [612, 184] on div at bounding box center [578, 198] width 385 height 116
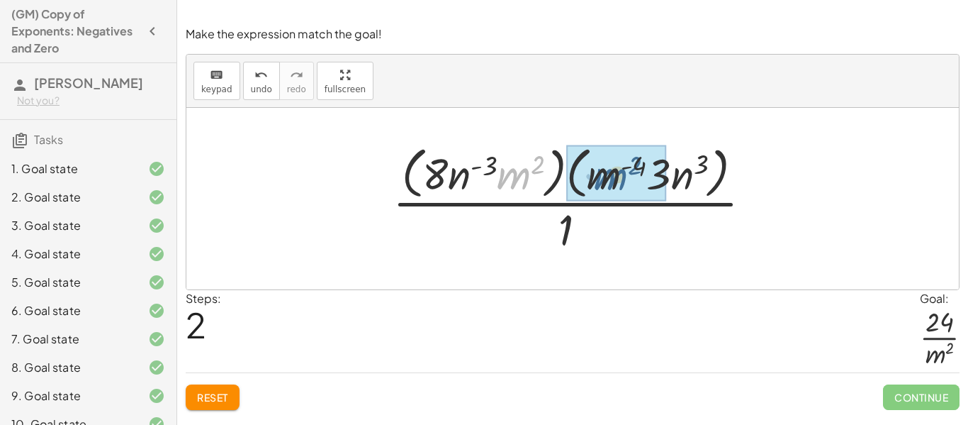
drag, startPoint x: 514, startPoint y: 174, endPoint x: 611, endPoint y: 175, distance: 97.1
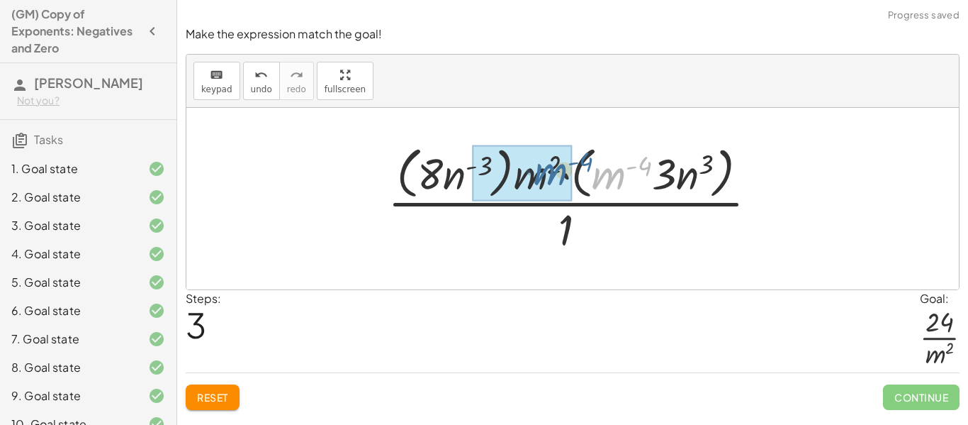
drag, startPoint x: 619, startPoint y: 179, endPoint x: 558, endPoint y: 175, distance: 60.4
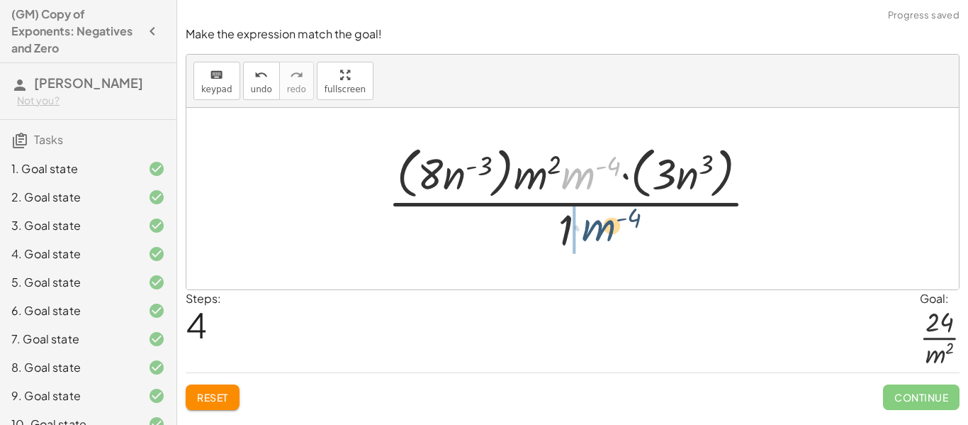
drag, startPoint x: 576, startPoint y: 176, endPoint x: 597, endPoint y: 230, distance: 57.6
click at [597, 230] on div at bounding box center [578, 198] width 395 height 116
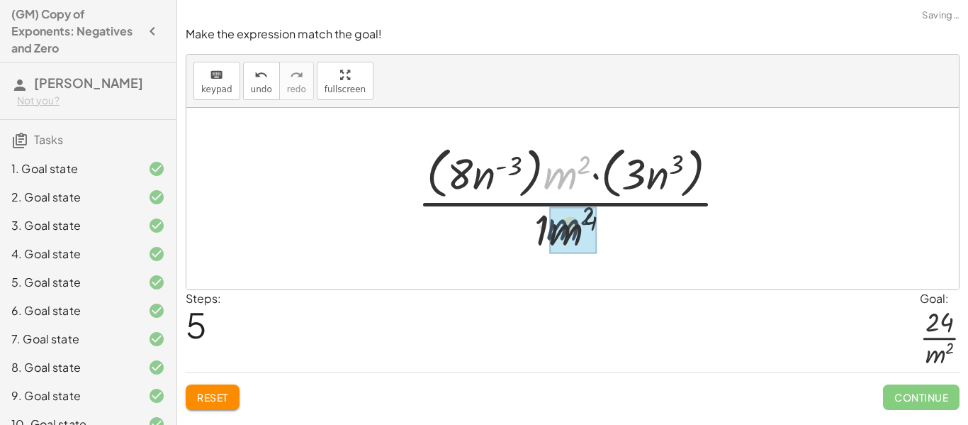
drag, startPoint x: 558, startPoint y: 181, endPoint x: 562, endPoint y: 234, distance: 52.6
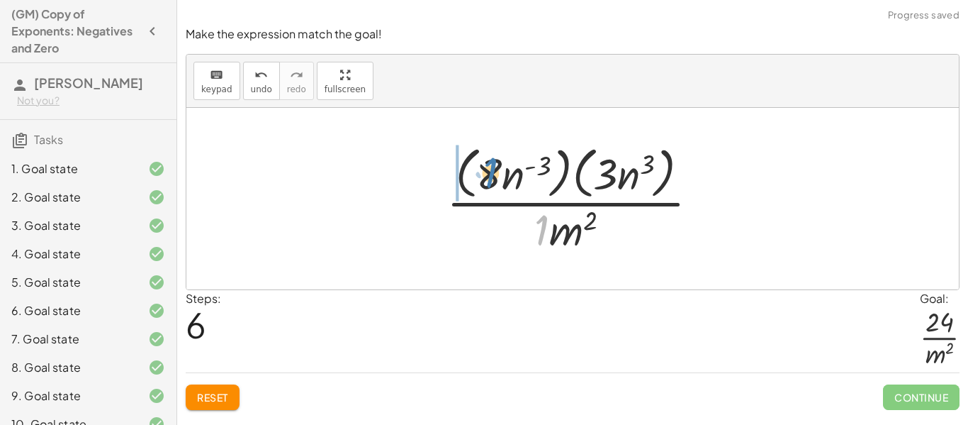
drag, startPoint x: 544, startPoint y: 228, endPoint x: 487, endPoint y: 167, distance: 84.2
click at [487, 167] on div at bounding box center [578, 198] width 278 height 116
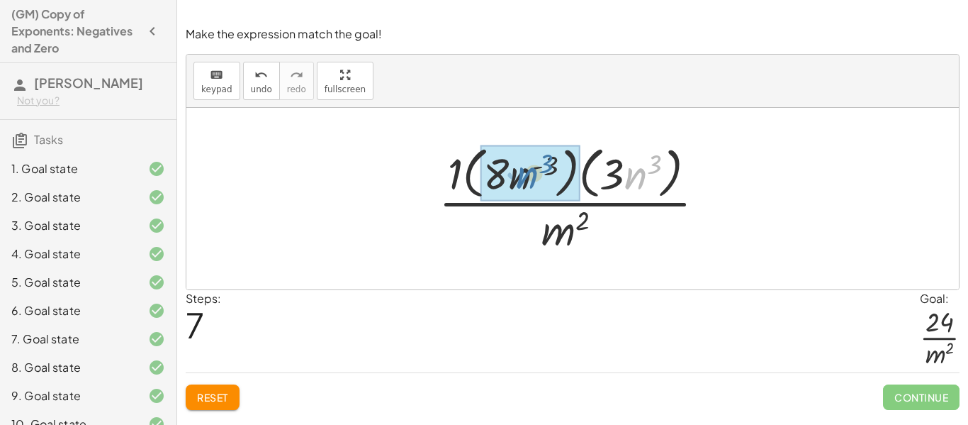
drag, startPoint x: 628, startPoint y: 179, endPoint x: 514, endPoint y: 178, distance: 114.1
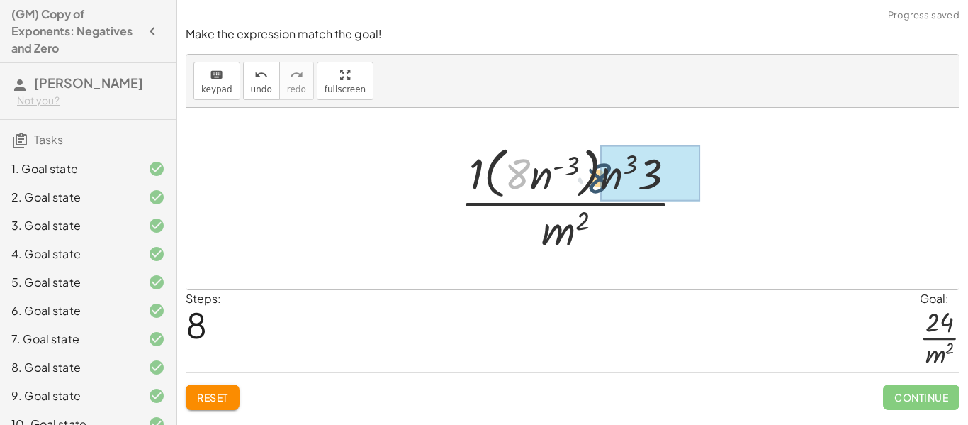
drag, startPoint x: 516, startPoint y: 169, endPoint x: 597, endPoint y: 174, distance: 81.6
click at [597, 174] on div at bounding box center [578, 198] width 250 height 116
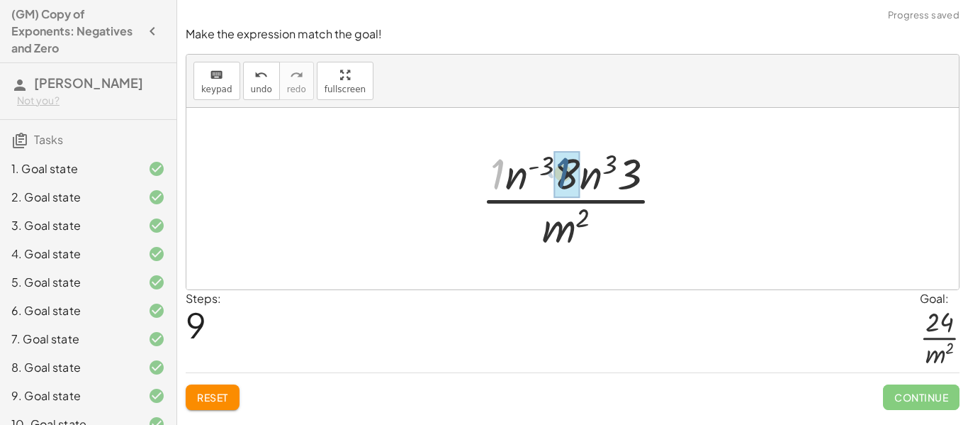
drag, startPoint x: 498, startPoint y: 176, endPoint x: 570, endPoint y: 175, distance: 72.3
click at [609, 166] on div at bounding box center [578, 198] width 207 height 109
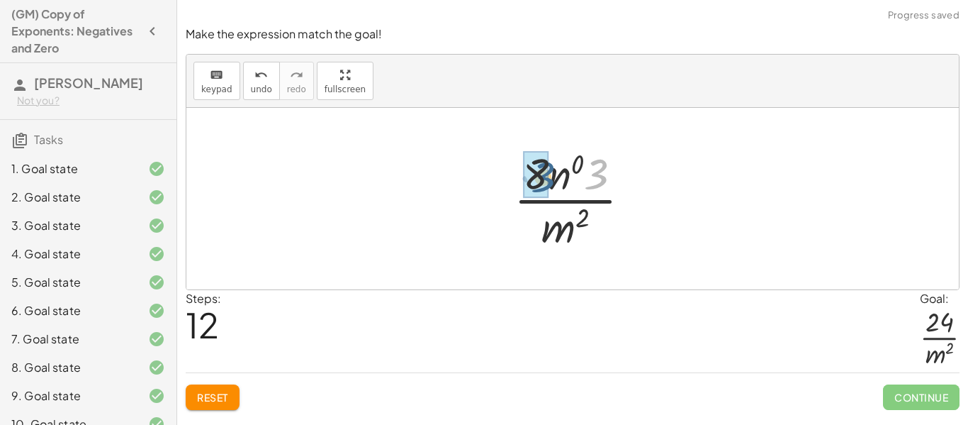
drag, startPoint x: 598, startPoint y: 166, endPoint x: 544, endPoint y: 169, distance: 54.6
click at [603, 162] on div at bounding box center [578, 198] width 140 height 109
click at [594, 184] on div at bounding box center [578, 198] width 129 height 109
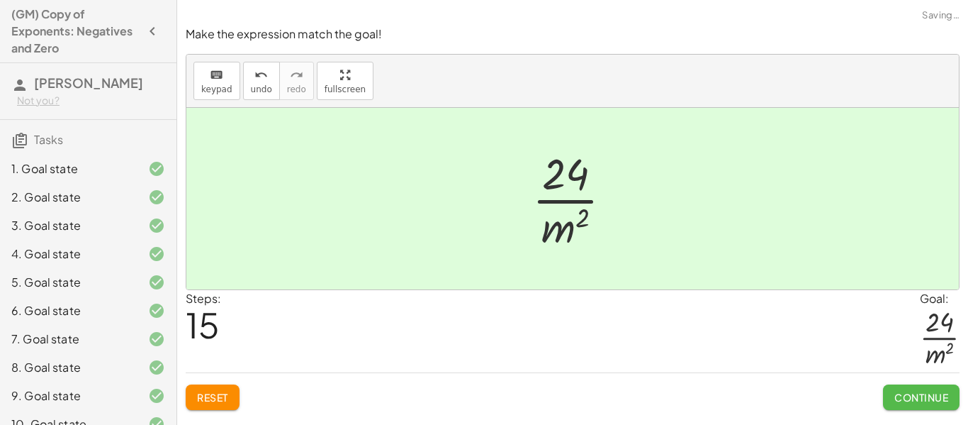
click at [911, 408] on button "Continue" at bounding box center [921, 397] width 77 height 26
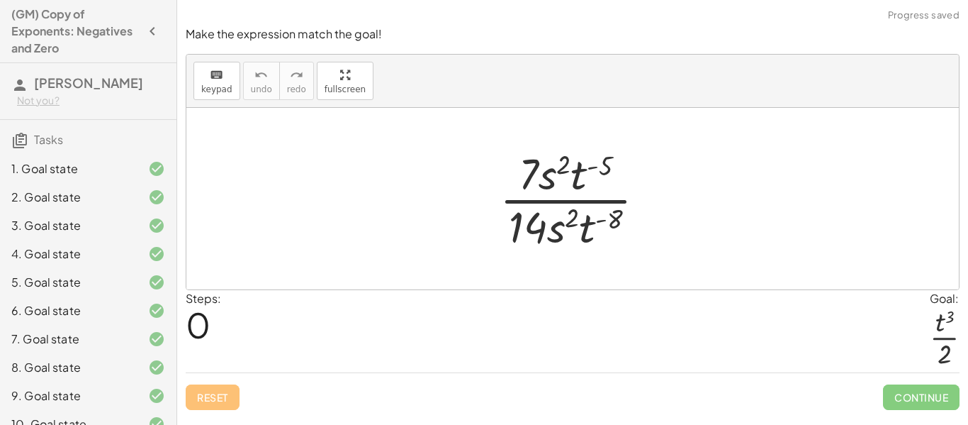
scroll to position [246, 0]
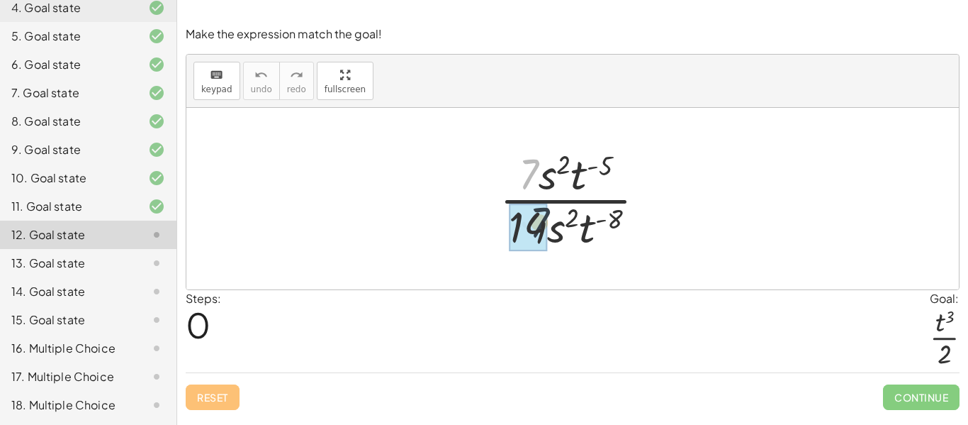
drag, startPoint x: 532, startPoint y: 174, endPoint x: 542, endPoint y: 227, distance: 54.2
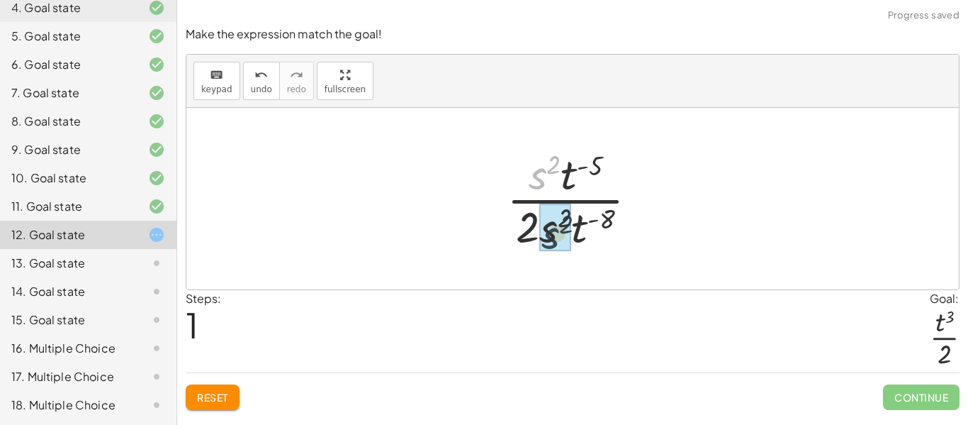
drag, startPoint x: 537, startPoint y: 179, endPoint x: 550, endPoint y: 240, distance: 62.3
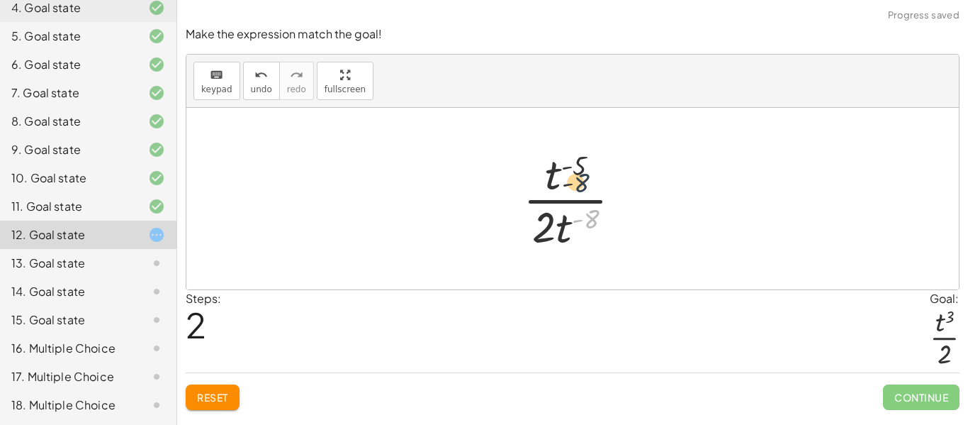
drag, startPoint x: 588, startPoint y: 220, endPoint x: 574, endPoint y: 172, distance: 50.0
click at [574, 172] on div at bounding box center [578, 198] width 124 height 109
drag, startPoint x: 589, startPoint y: 214, endPoint x: 563, endPoint y: 156, distance: 63.8
click at [563, 156] on div at bounding box center [578, 198] width 124 height 109
drag, startPoint x: 561, startPoint y: 227, endPoint x: 545, endPoint y: 173, distance: 56.3
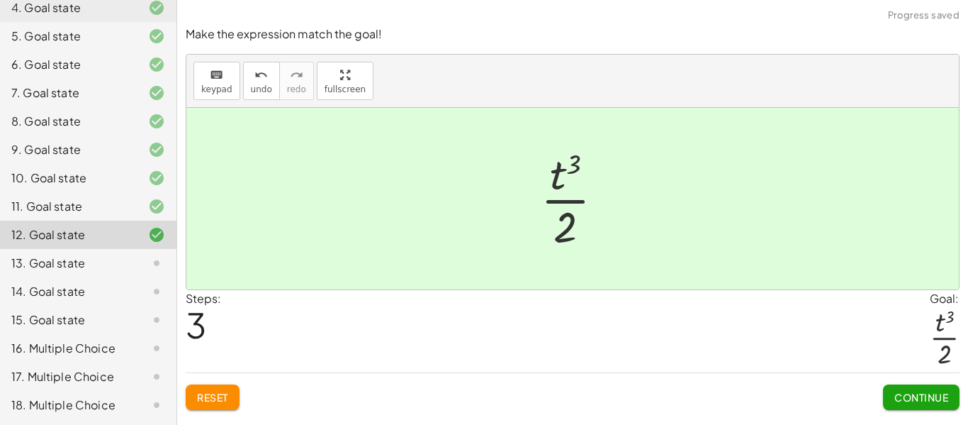
click at [898, 388] on button "Continue" at bounding box center [921, 397] width 77 height 26
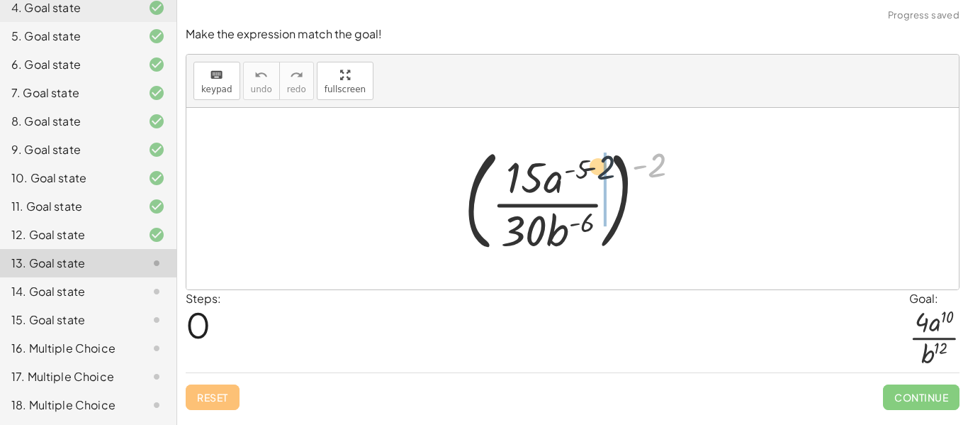
drag, startPoint x: 655, startPoint y: 162, endPoint x: 593, endPoint y: 165, distance: 61.7
click at [593, 165] on div at bounding box center [578, 199] width 242 height 118
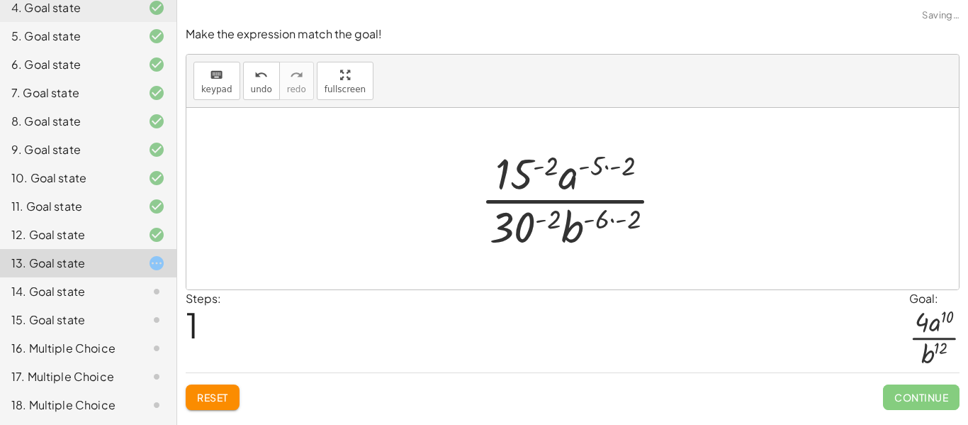
click at [547, 169] on div at bounding box center [577, 198] width 208 height 109
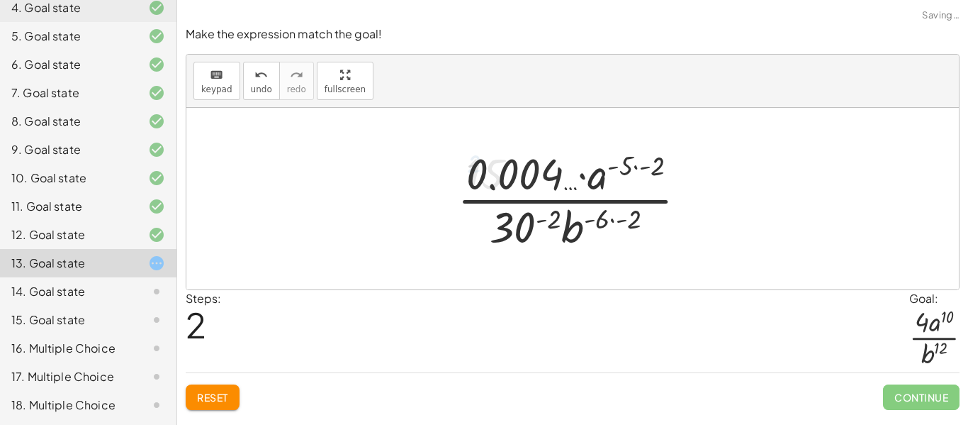
click at [558, 222] on div at bounding box center [578, 198] width 256 height 109
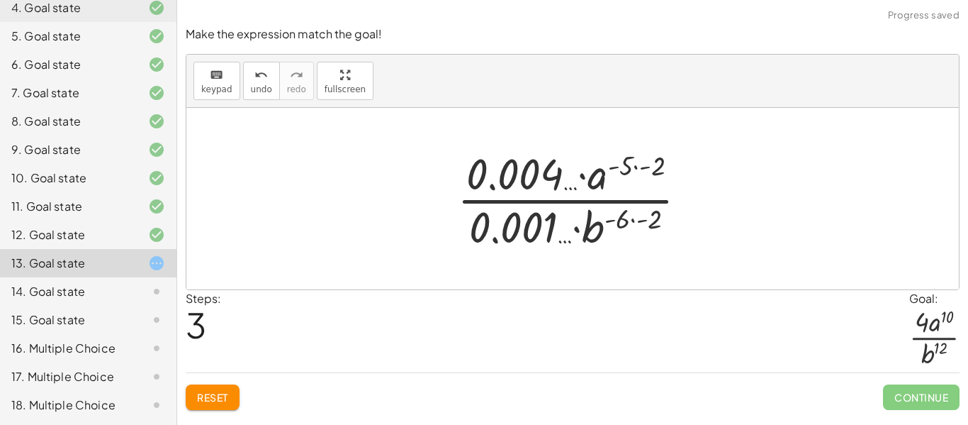
click at [203, 396] on span "Reset" at bounding box center [212, 396] width 31 height 13
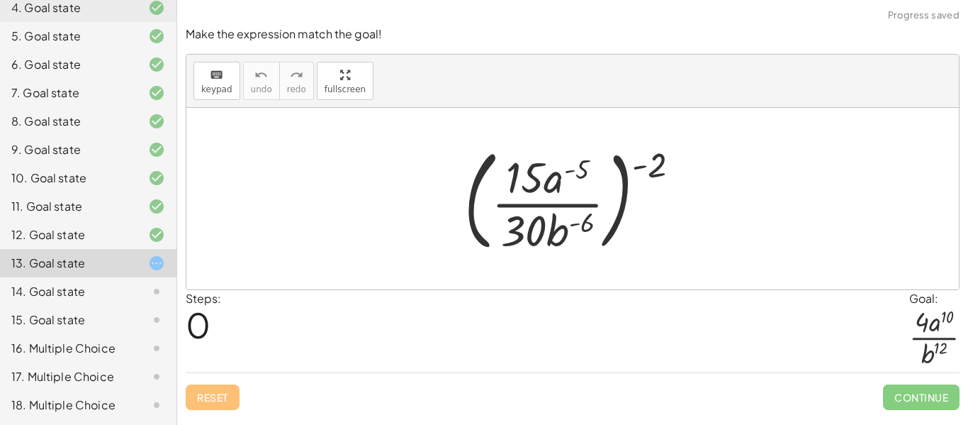
click at [655, 173] on div at bounding box center [578, 199] width 242 height 118
click at [660, 171] on div at bounding box center [578, 199] width 242 height 118
click at [656, 170] on div at bounding box center [578, 199] width 242 height 118
drag, startPoint x: 656, startPoint y: 170, endPoint x: 566, endPoint y: 176, distance: 90.2
click at [566, 176] on div at bounding box center [578, 199] width 242 height 118
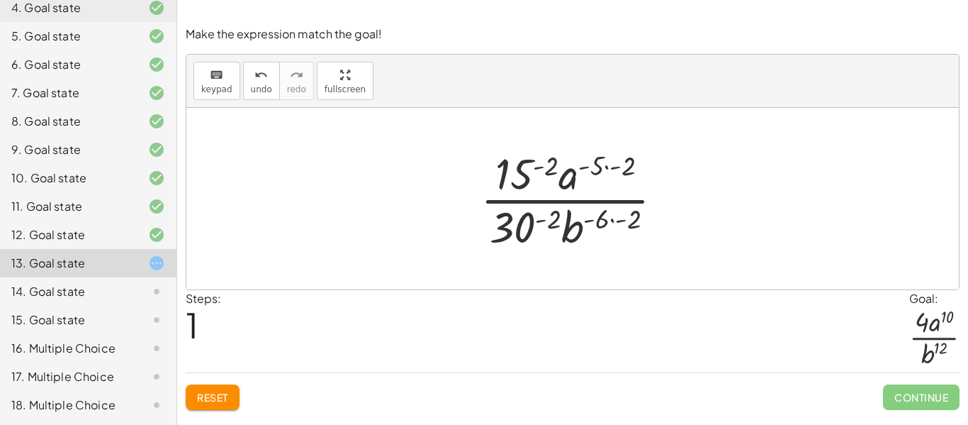
click at [597, 220] on div at bounding box center [577, 198] width 208 height 109
drag, startPoint x: 637, startPoint y: 219, endPoint x: 610, endPoint y: 215, distance: 27.2
click at [610, 215] on div at bounding box center [577, 198] width 208 height 109
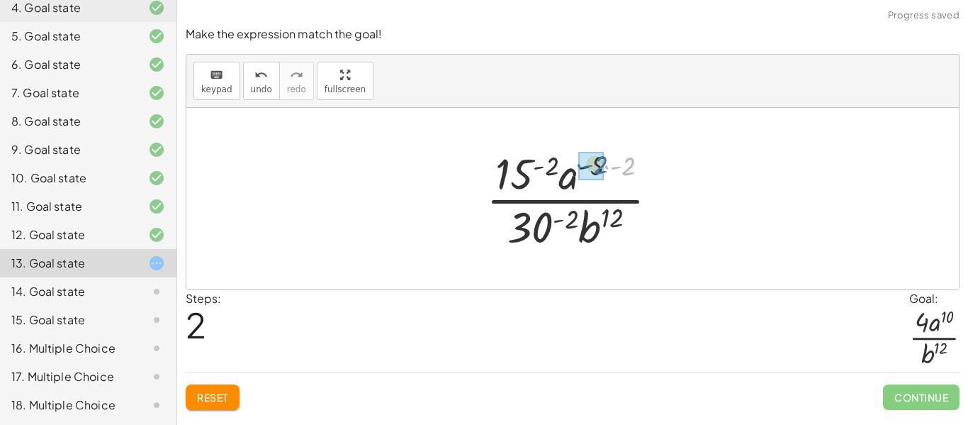
drag, startPoint x: 631, startPoint y: 172, endPoint x: 602, endPoint y: 170, distance: 29.1
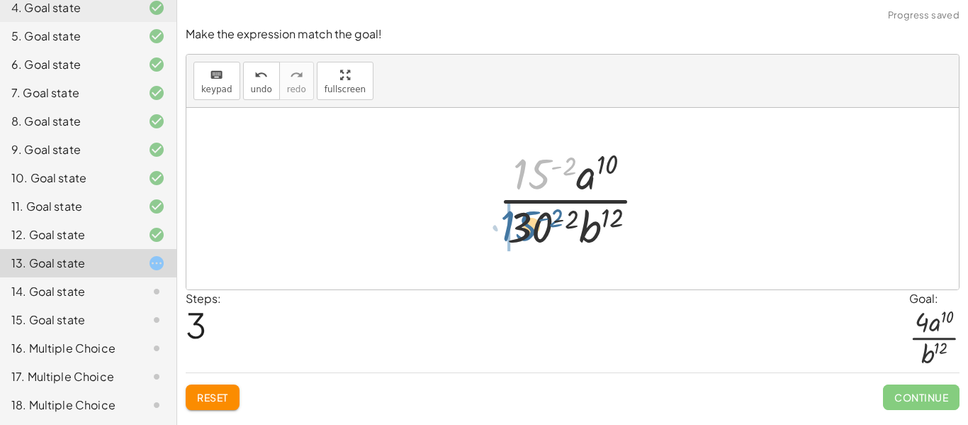
drag, startPoint x: 526, startPoint y: 175, endPoint x: 511, endPoint y: 232, distance: 58.6
click at [511, 232] on div at bounding box center [578, 198] width 174 height 109
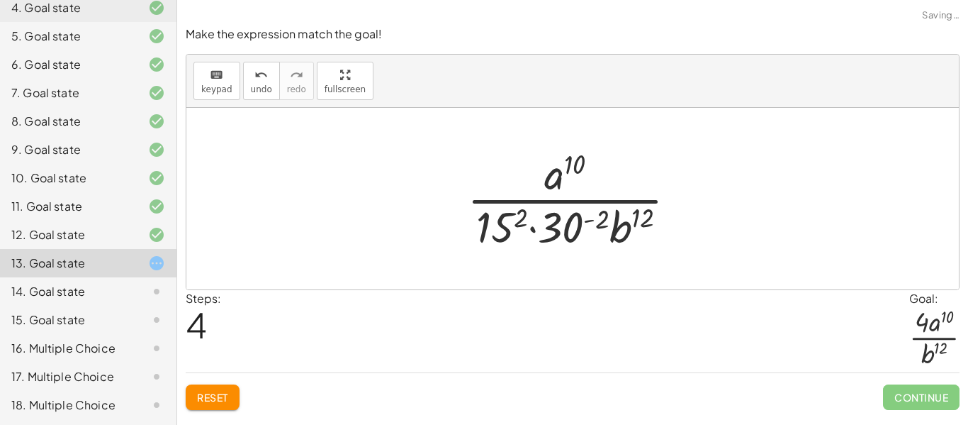
click at [519, 220] on div at bounding box center [577, 198] width 235 height 109
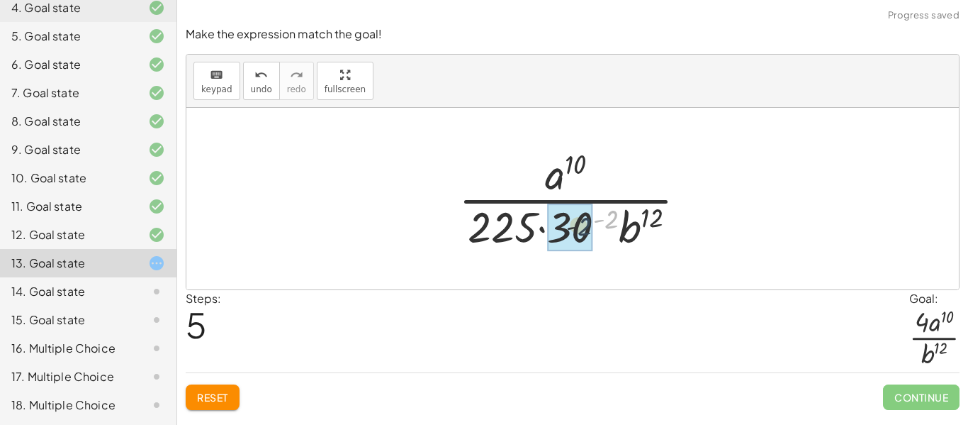
drag, startPoint x: 607, startPoint y: 218, endPoint x: 575, endPoint y: 227, distance: 33.7
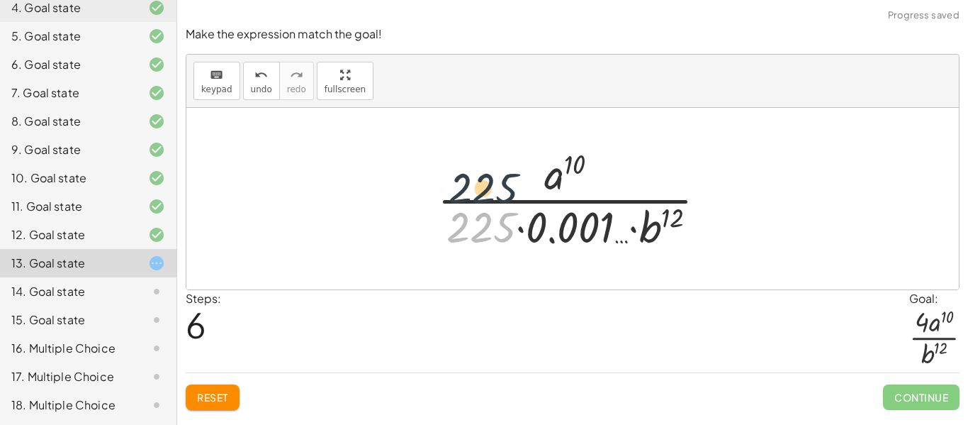
drag, startPoint x: 498, startPoint y: 226, endPoint x: 500, endPoint y: 182, distance: 44.0
click at [500, 182] on div at bounding box center [577, 198] width 295 height 109
click at [235, 407] on button "Reset" at bounding box center [213, 397] width 54 height 26
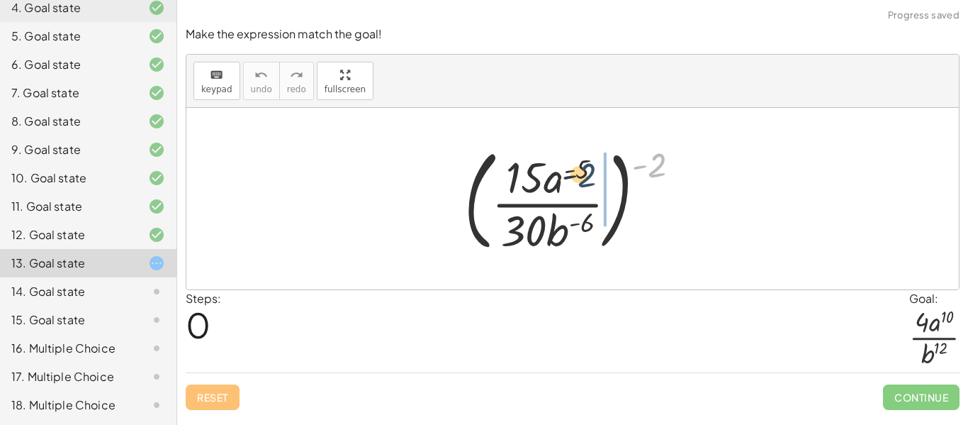
drag, startPoint x: 659, startPoint y: 164, endPoint x: 580, endPoint y: 173, distance: 79.9
click at [580, 173] on div at bounding box center [578, 199] width 242 height 118
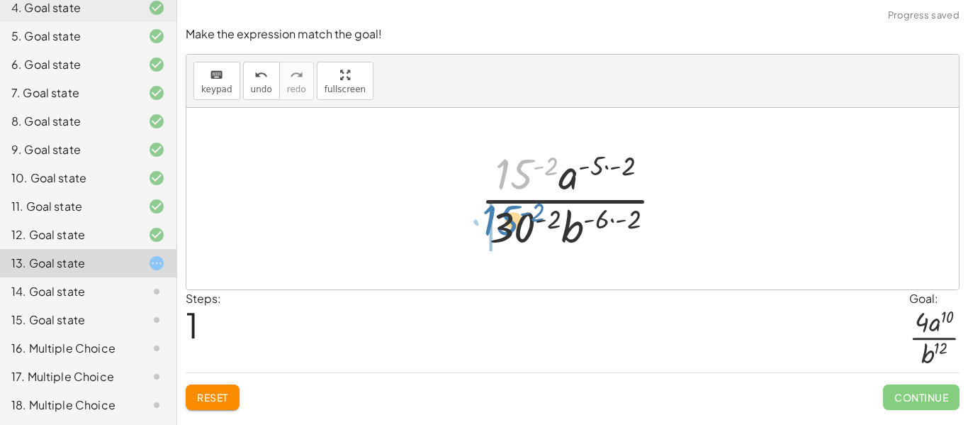
drag, startPoint x: 524, startPoint y: 182, endPoint x: 510, endPoint y: 228, distance: 48.0
click at [510, 228] on div at bounding box center [577, 198] width 208 height 109
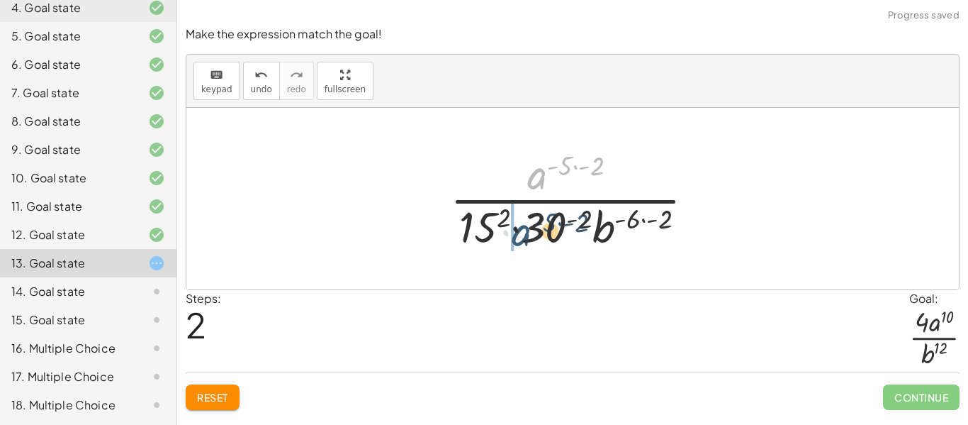
drag, startPoint x: 536, startPoint y: 176, endPoint x: 519, endPoint y: 235, distance: 61.2
click at [519, 235] on div at bounding box center [578, 198] width 270 height 109
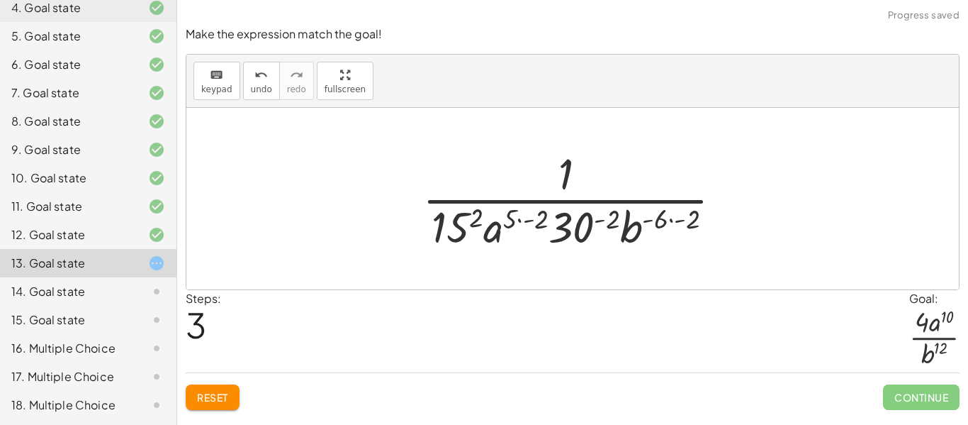
click at [509, 222] on div at bounding box center [577, 198] width 325 height 109
click at [540, 224] on div at bounding box center [577, 198] width 325 height 109
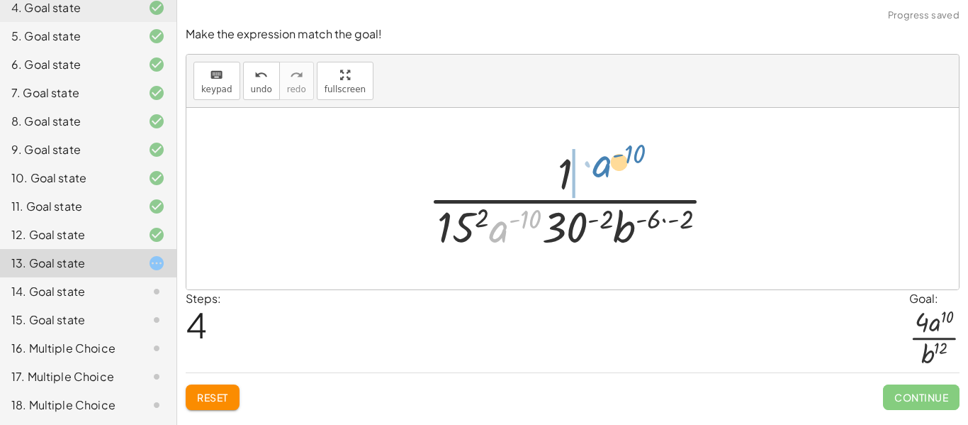
drag, startPoint x: 495, startPoint y: 230, endPoint x: 599, endPoint y: 167, distance: 121.2
click at [599, 167] on div at bounding box center [577, 198] width 313 height 109
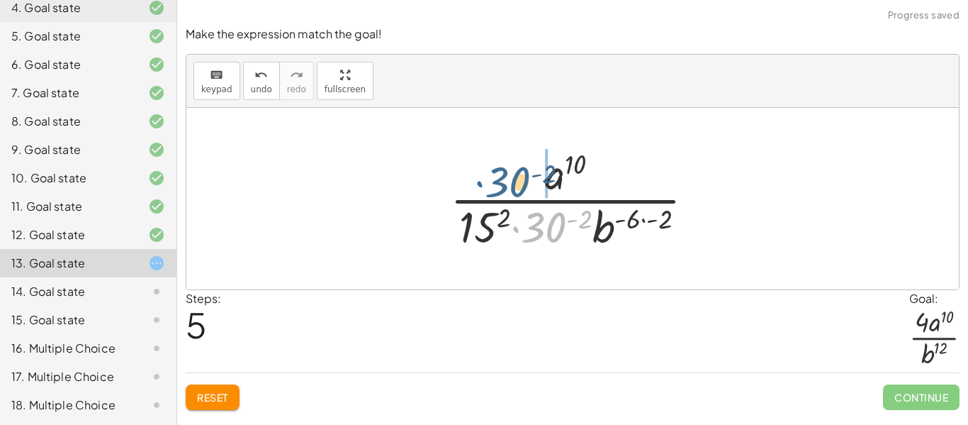
drag, startPoint x: 541, startPoint y: 230, endPoint x: 505, endPoint y: 184, distance: 59.0
click at [505, 184] on div at bounding box center [578, 198] width 270 height 109
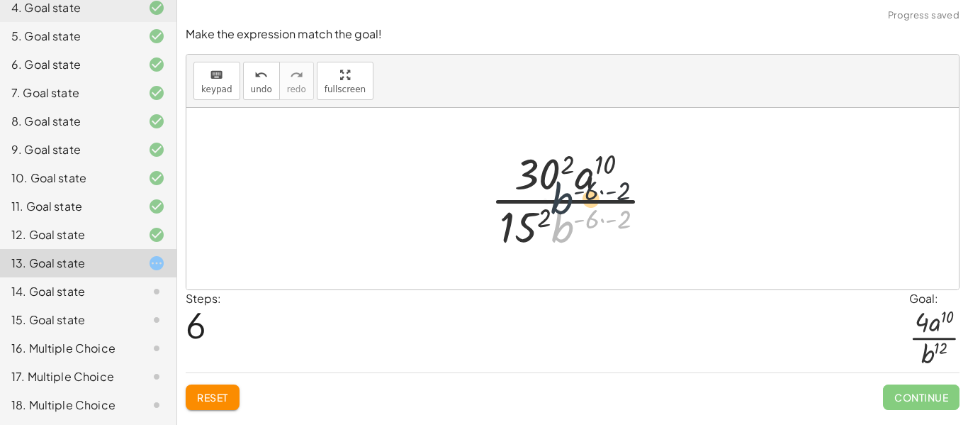
drag, startPoint x: 558, startPoint y: 228, endPoint x: 552, endPoint y: 184, distance: 45.0
click at [552, 184] on div at bounding box center [577, 198] width 189 height 109
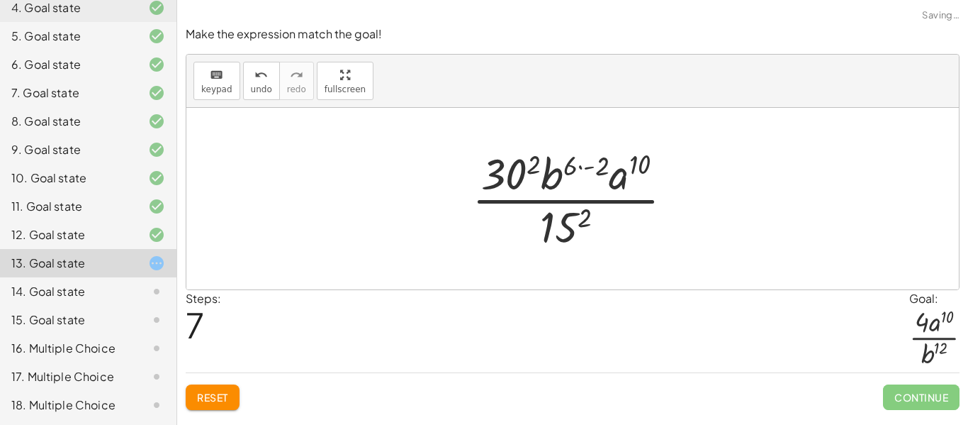
click at [601, 172] on div at bounding box center [578, 198] width 227 height 109
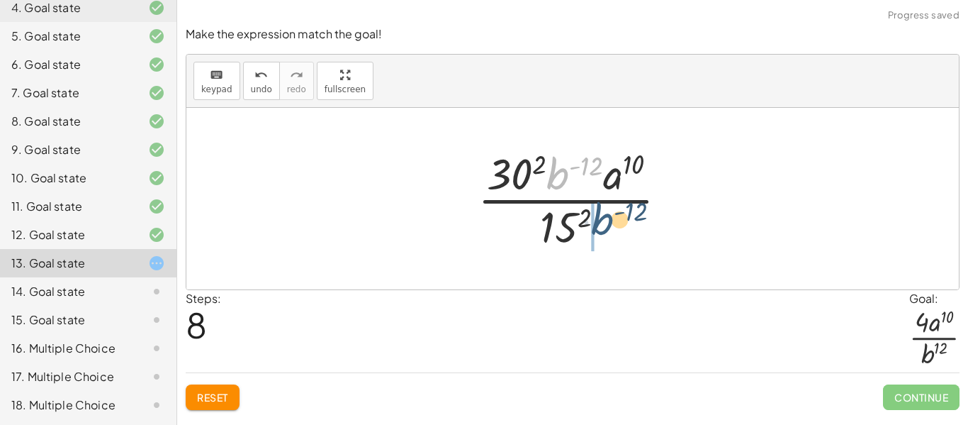
drag, startPoint x: 558, startPoint y: 174, endPoint x: 608, endPoint y: 231, distance: 75.3
click at [608, 231] on div at bounding box center [578, 198] width 215 height 109
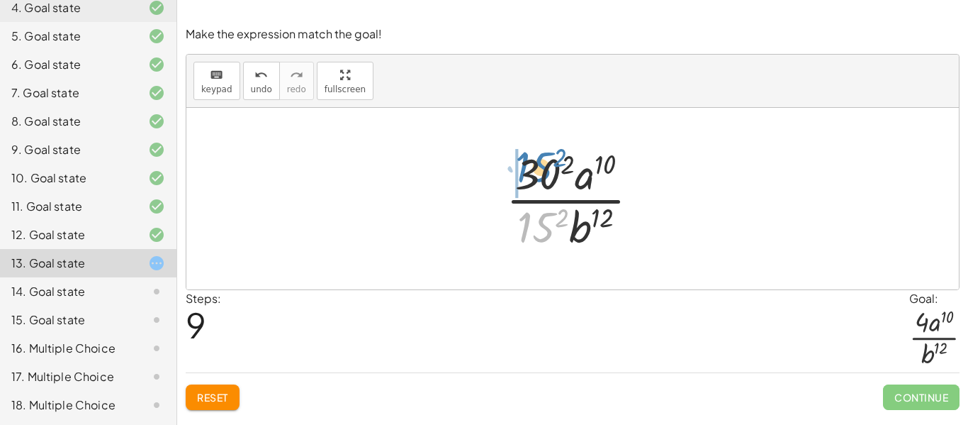
drag, startPoint x: 544, startPoint y: 230, endPoint x: 541, endPoint y: 177, distance: 53.2
click at [541, 177] on div at bounding box center [578, 198] width 159 height 109
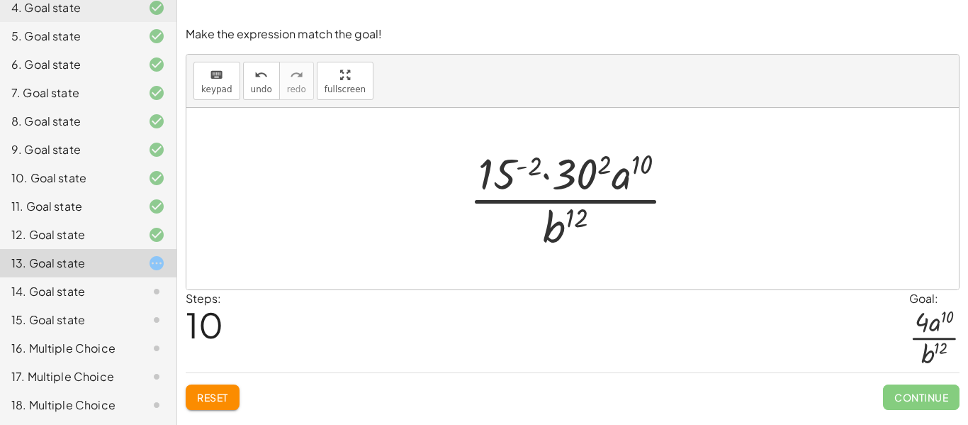
click at [760, 196] on div at bounding box center [572, 198] width 772 height 181
drag, startPoint x: 501, startPoint y: 177, endPoint x: 501, endPoint y: 242, distance: 64.5
click at [501, 242] on div at bounding box center [578, 198] width 232 height 109
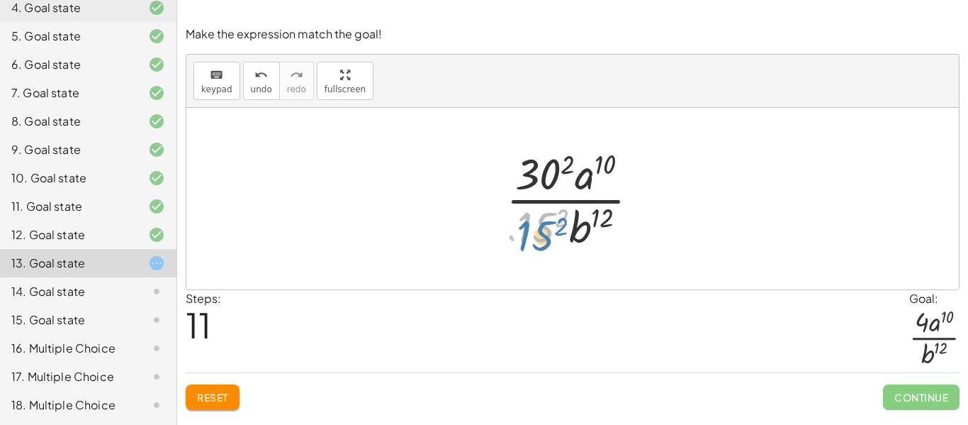
drag, startPoint x: 544, startPoint y: 232, endPoint x: 542, endPoint y: 239, distance: 7.4
click at [542, 239] on div at bounding box center [578, 198] width 159 height 109
click at [543, 182] on div at bounding box center [578, 198] width 172 height 109
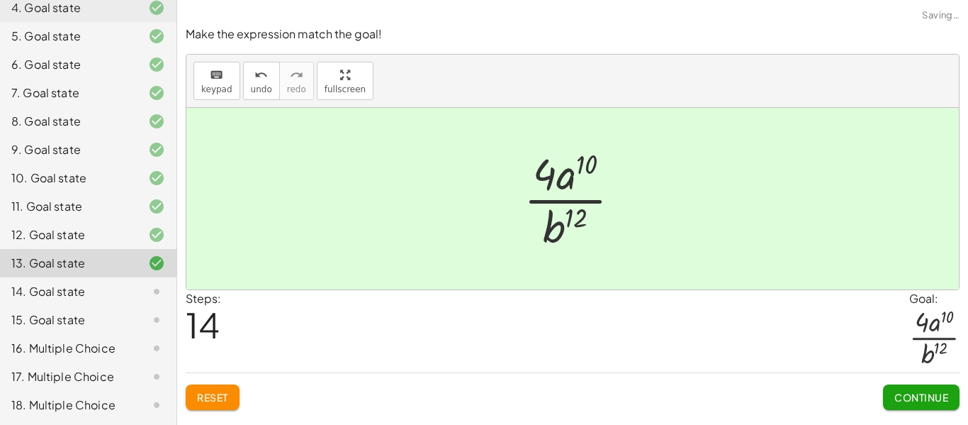
click at [905, 394] on span "Continue" at bounding box center [921, 396] width 54 height 13
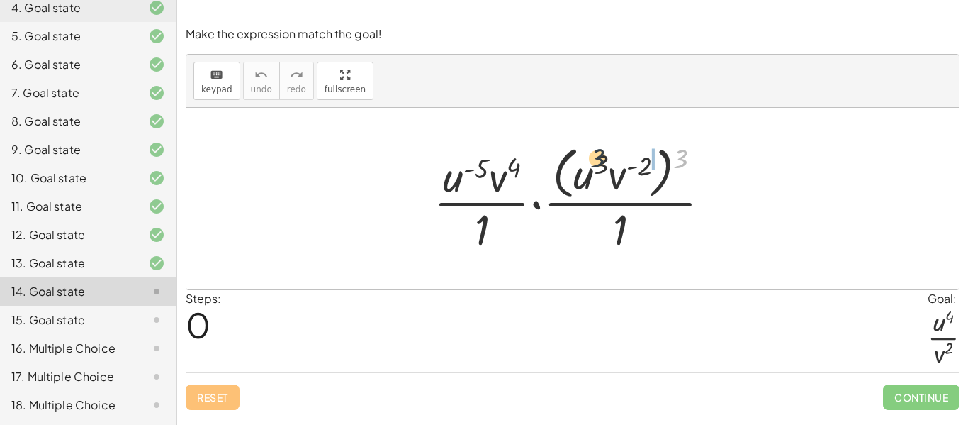
drag, startPoint x: 679, startPoint y: 156, endPoint x: 595, endPoint y: 155, distance: 84.3
click at [595, 155] on div at bounding box center [578, 198] width 303 height 116
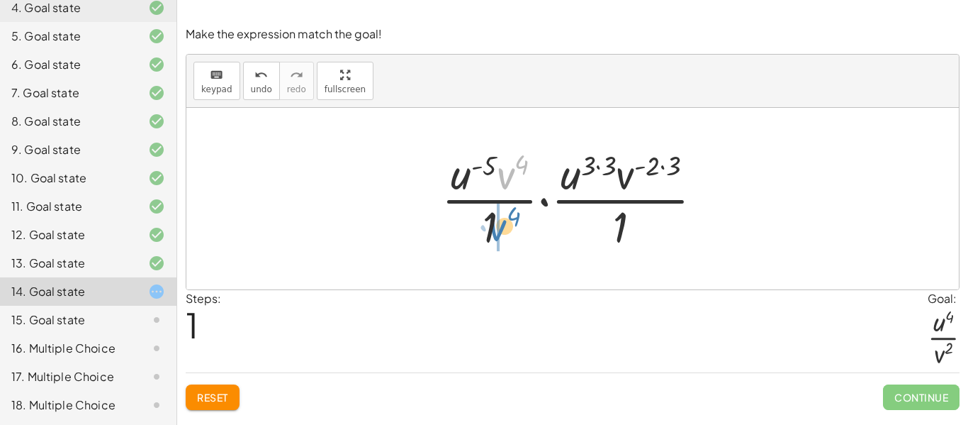
drag, startPoint x: 505, startPoint y: 181, endPoint x: 498, endPoint y: 233, distance: 52.3
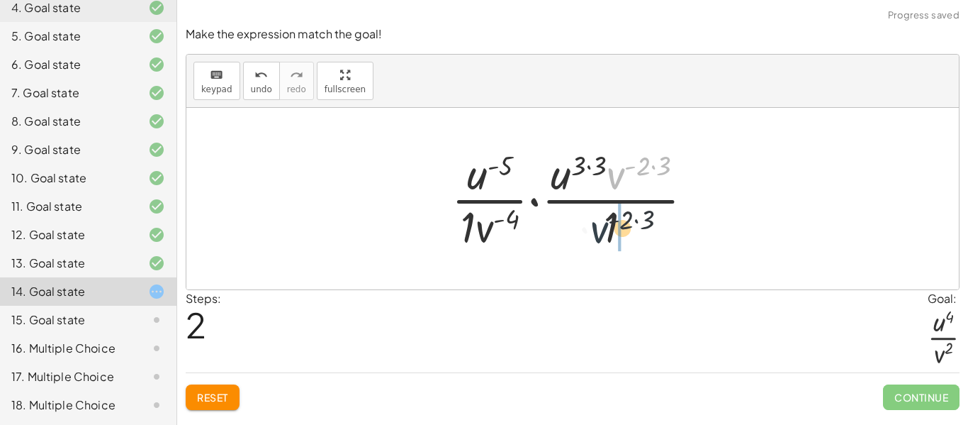
drag, startPoint x: 614, startPoint y: 178, endPoint x: 591, endPoint y: 245, distance: 71.3
click at [591, 245] on div at bounding box center [578, 198] width 268 height 109
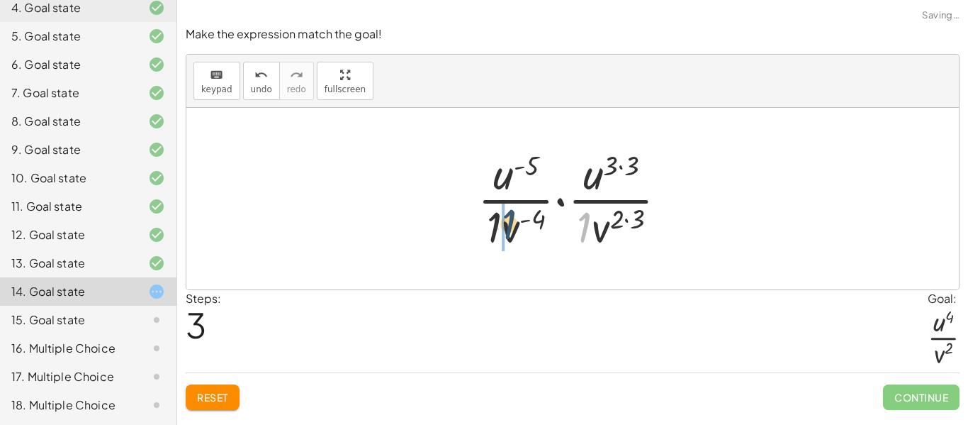
drag, startPoint x: 583, startPoint y: 227, endPoint x: 498, endPoint y: 225, distance: 85.8
click at [498, 225] on div at bounding box center [578, 198] width 215 height 109
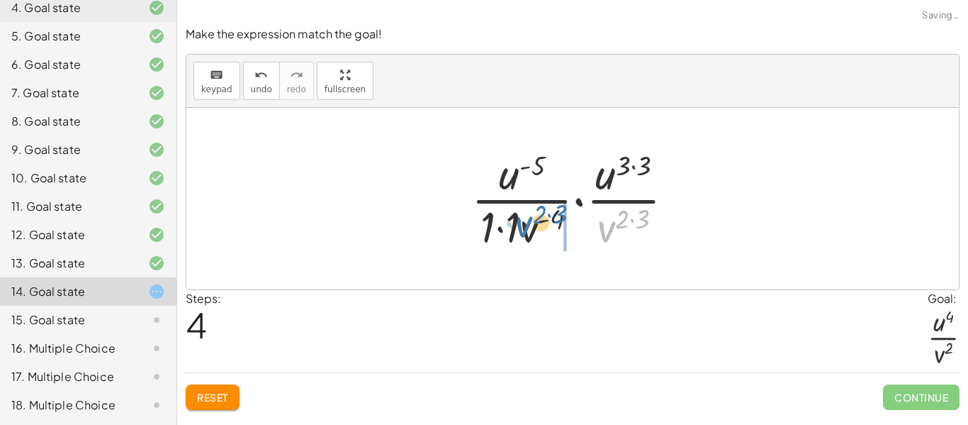
drag, startPoint x: 605, startPoint y: 235, endPoint x: 527, endPoint y: 233, distance: 78.0
click at [527, 233] on div at bounding box center [578, 198] width 228 height 109
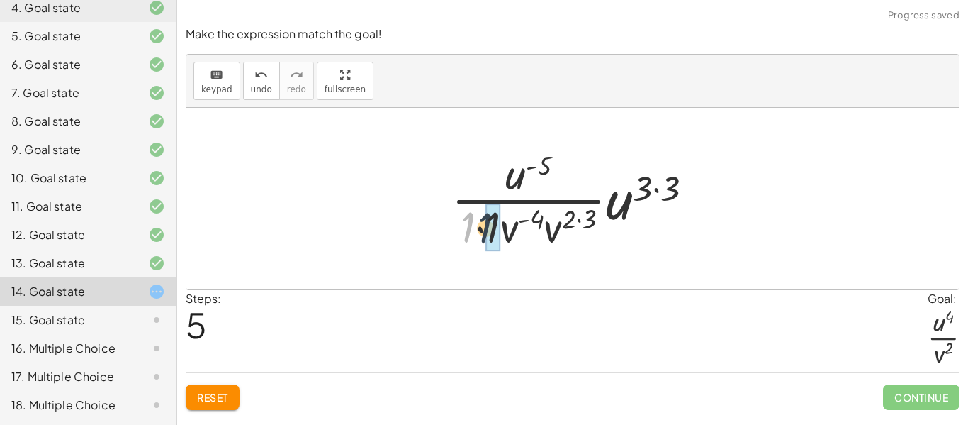
drag, startPoint x: 470, startPoint y: 225, endPoint x: 500, endPoint y: 228, distance: 30.7
click at [500, 228] on div at bounding box center [577, 198] width 267 height 109
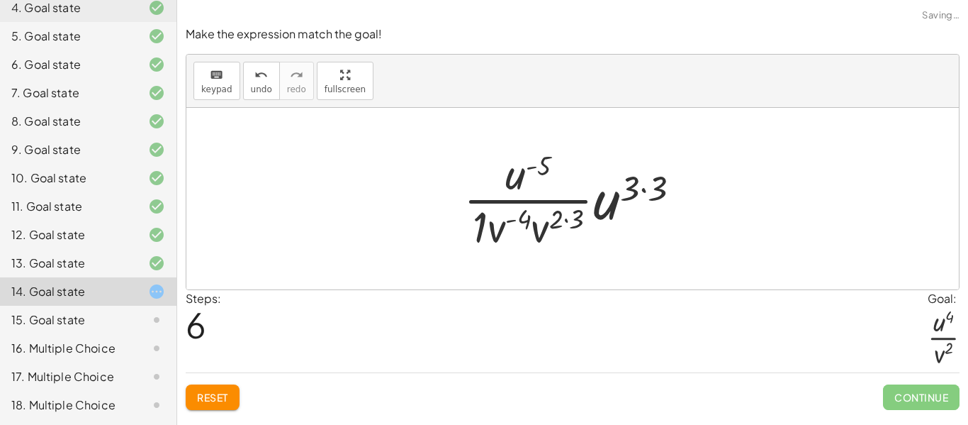
click at [580, 220] on div at bounding box center [577, 198] width 242 height 109
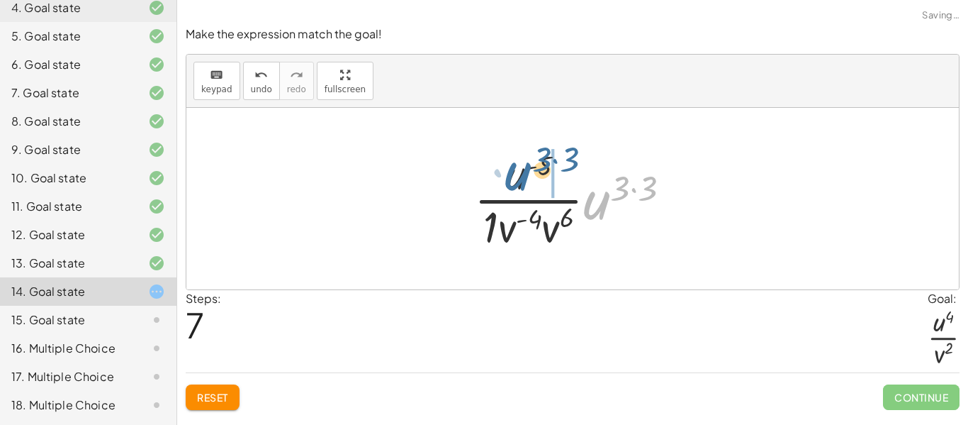
drag, startPoint x: 597, startPoint y: 210, endPoint x: 517, endPoint y: 182, distance: 85.0
click at [517, 182] on div at bounding box center [578, 198] width 222 height 109
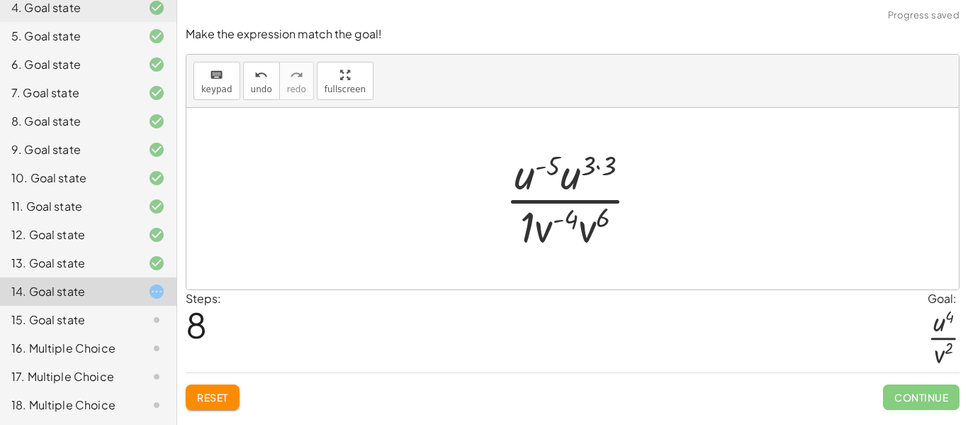
click at [554, 161] on div at bounding box center [577, 198] width 159 height 109
click at [527, 222] on div at bounding box center [577, 198] width 159 height 109
click at [561, 220] on div at bounding box center [577, 198] width 159 height 109
drag, startPoint x: 581, startPoint y: 227, endPoint x: 545, endPoint y: 227, distance: 36.1
click at [609, 219] on div at bounding box center [577, 198] width 159 height 109
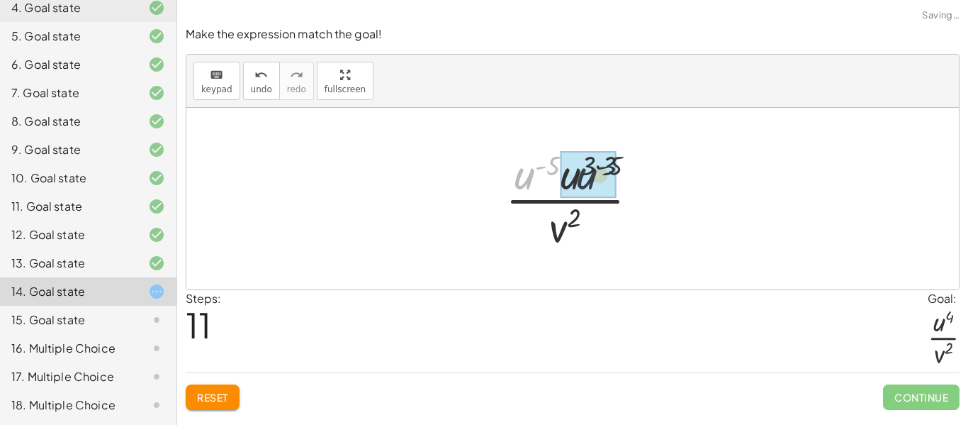
drag, startPoint x: 520, startPoint y: 183, endPoint x: 584, endPoint y: 184, distance: 63.8
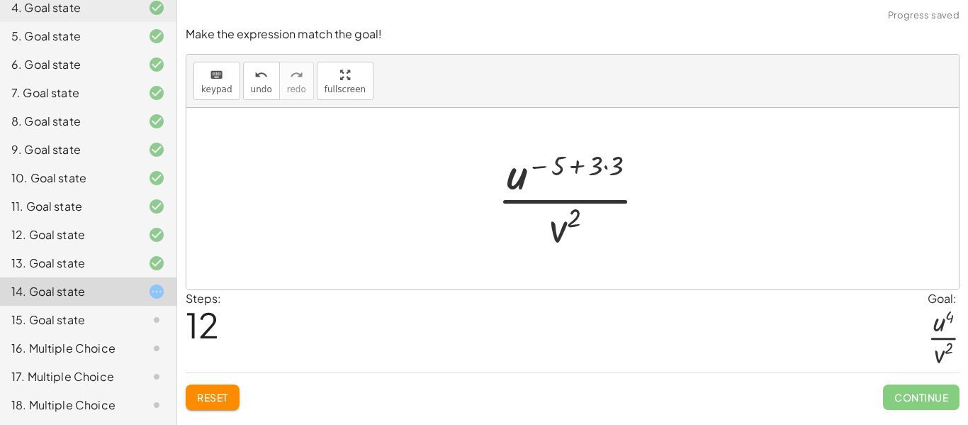
click at [617, 166] on div at bounding box center [577, 198] width 174 height 109
click at [608, 166] on div at bounding box center [578, 198] width 152 height 109
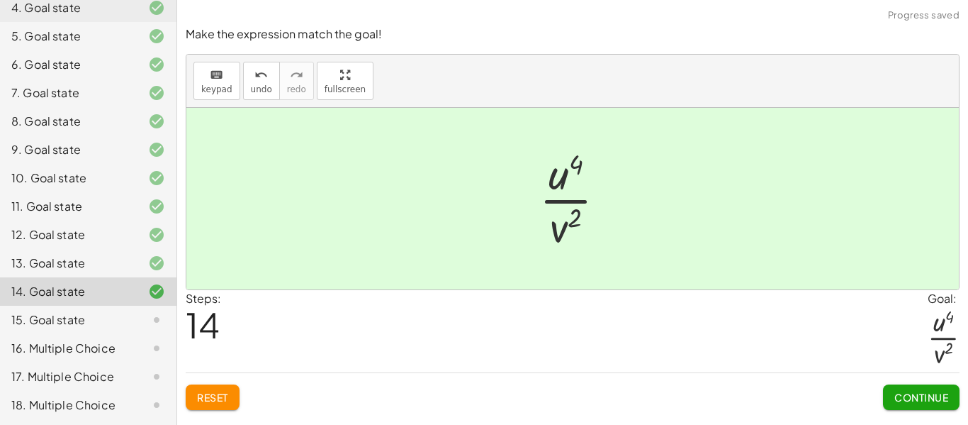
click at [907, 394] on span "Continue" at bounding box center [921, 396] width 54 height 13
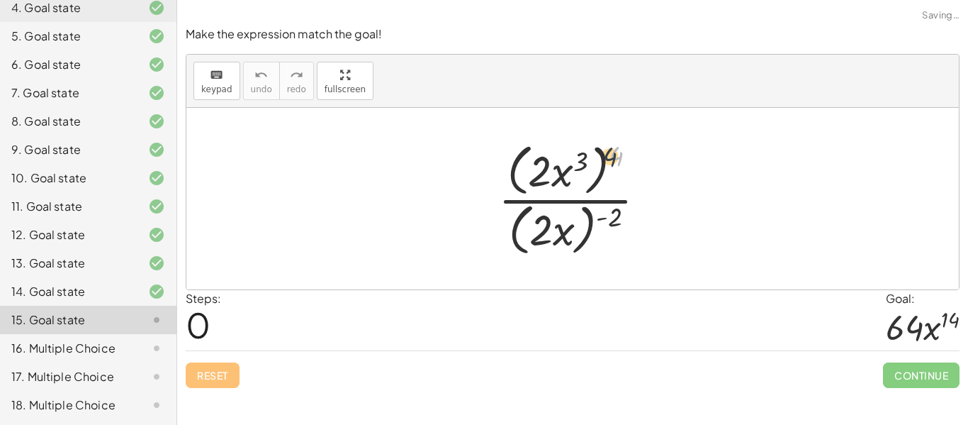
drag, startPoint x: 618, startPoint y: 154, endPoint x: 596, endPoint y: 158, distance: 22.4
click at [596, 158] on div at bounding box center [578, 198] width 174 height 122
drag, startPoint x: 615, startPoint y: 214, endPoint x: 571, endPoint y: 221, distance: 44.5
click at [571, 221] on div at bounding box center [578, 198] width 174 height 122
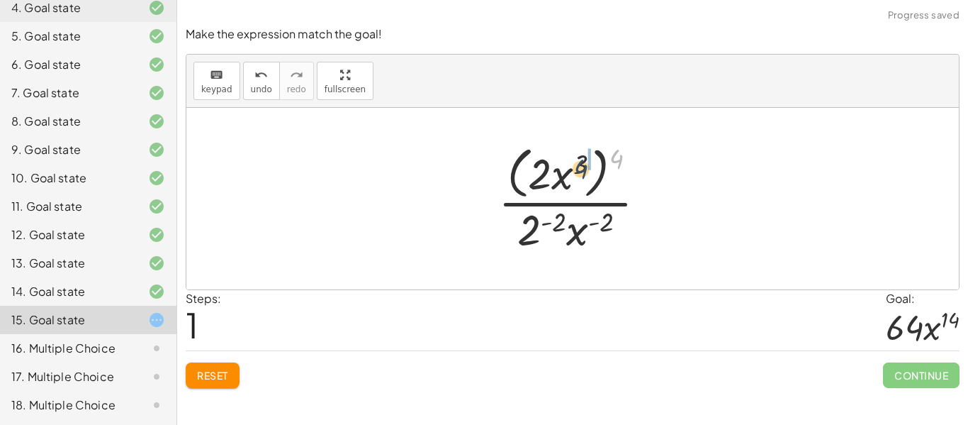
drag, startPoint x: 619, startPoint y: 156, endPoint x: 578, endPoint y: 169, distance: 43.3
click at [578, 169] on div at bounding box center [578, 198] width 174 height 116
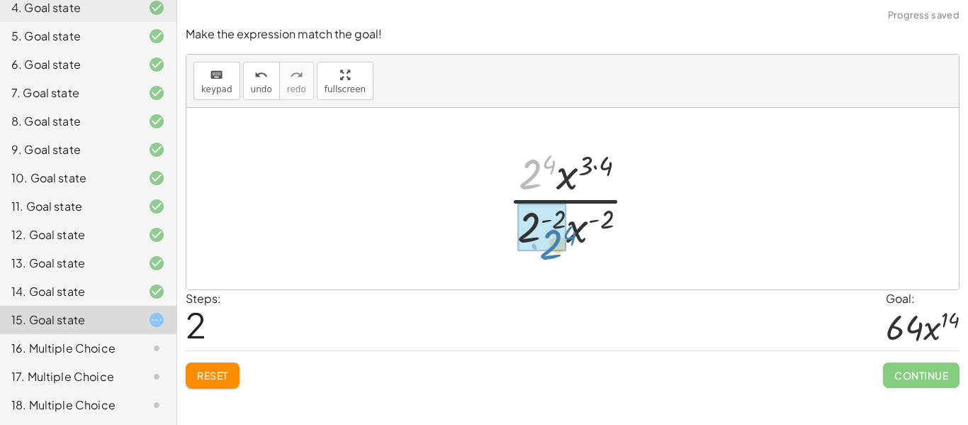
drag, startPoint x: 529, startPoint y: 179, endPoint x: 554, endPoint y: 241, distance: 66.7
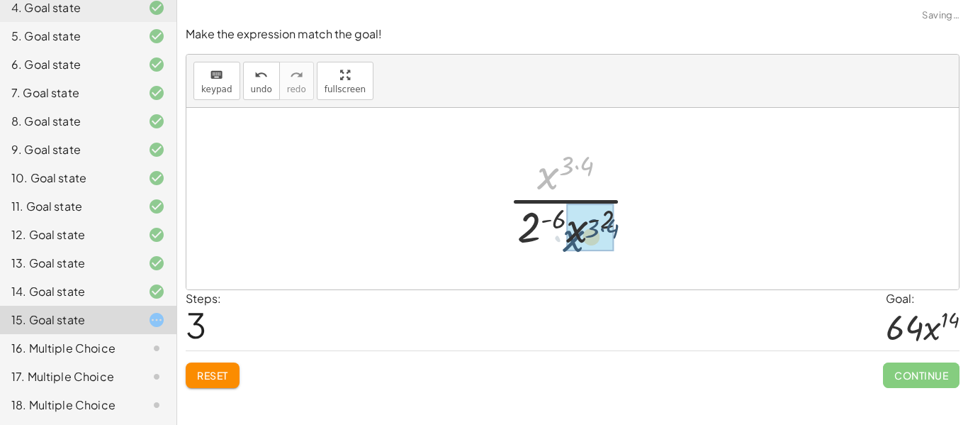
drag, startPoint x: 547, startPoint y: 174, endPoint x: 573, endPoint y: 237, distance: 67.7
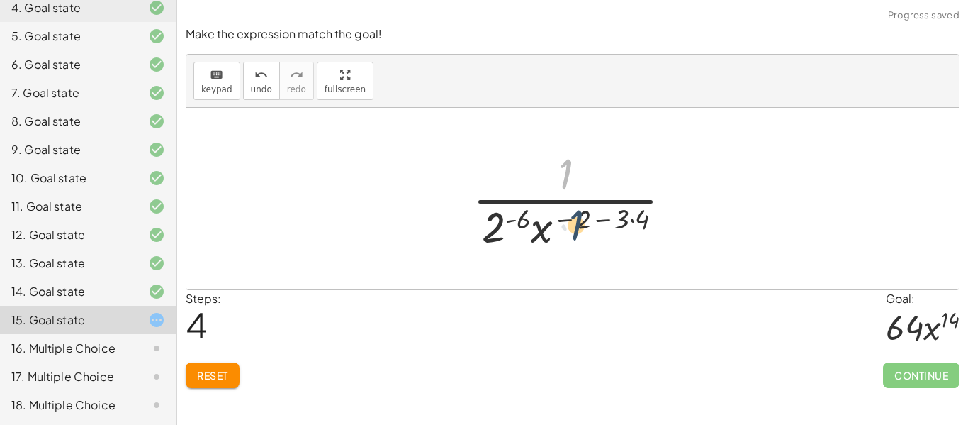
drag, startPoint x: 560, startPoint y: 171, endPoint x: 577, endPoint y: 244, distance: 75.0
click at [577, 244] on div at bounding box center [578, 198] width 225 height 109
drag, startPoint x: 565, startPoint y: 176, endPoint x: 501, endPoint y: 232, distance: 84.4
click at [501, 232] on div at bounding box center [578, 198] width 225 height 109
click at [489, 233] on div at bounding box center [578, 198] width 225 height 109
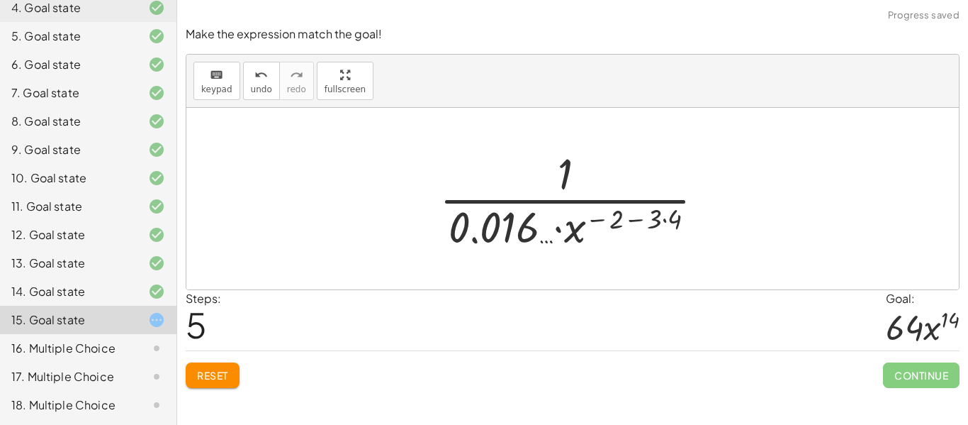
click at [571, 164] on div at bounding box center [577, 198] width 291 height 109
click at [227, 369] on span "Reset" at bounding box center [212, 375] width 31 height 13
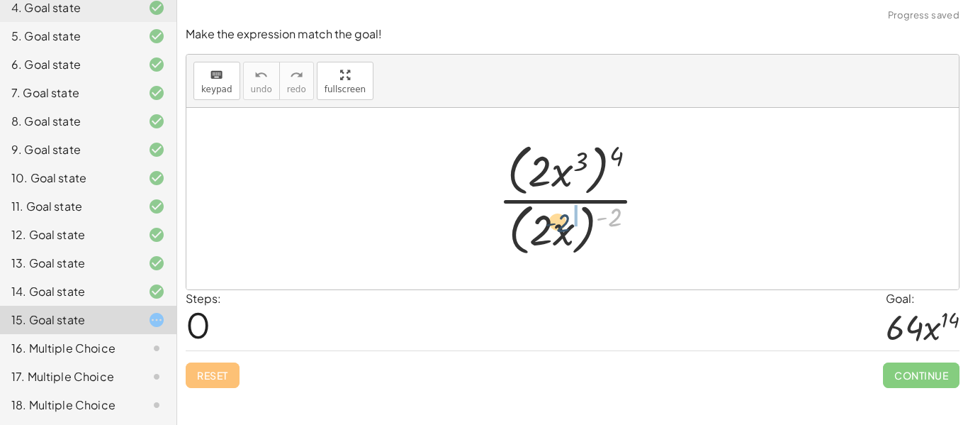
drag, startPoint x: 227, startPoint y: 369, endPoint x: 563, endPoint y: 224, distance: 365.7
click at [563, 224] on div at bounding box center [578, 198] width 174 height 122
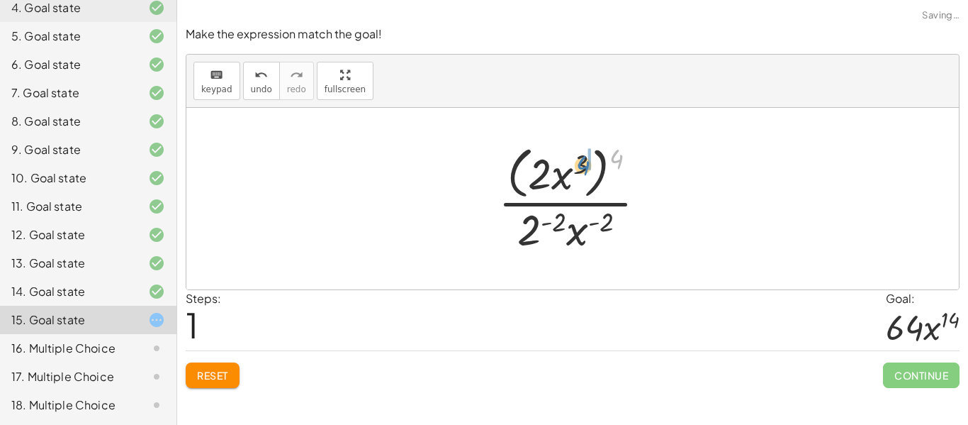
drag, startPoint x: 618, startPoint y: 154, endPoint x: 585, endPoint y: 160, distance: 33.9
click at [585, 160] on div at bounding box center [578, 198] width 174 height 116
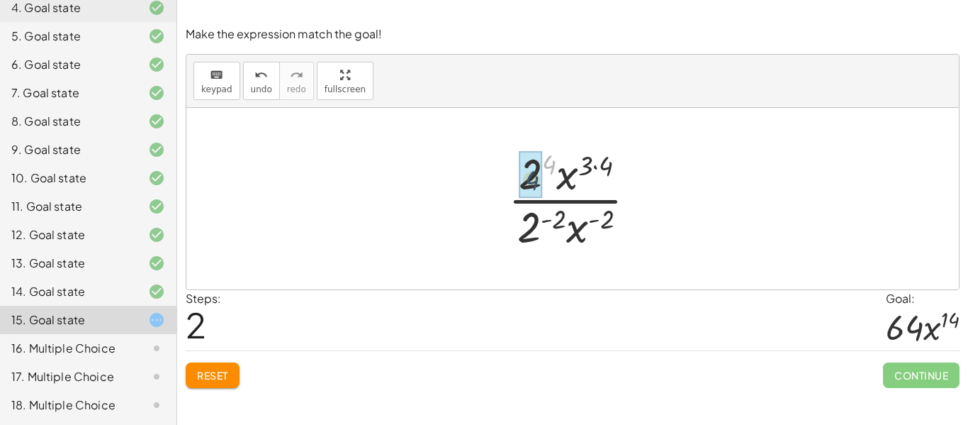
drag, startPoint x: 545, startPoint y: 162, endPoint x: 540, endPoint y: 168, distance: 8.1
drag, startPoint x: 529, startPoint y: 218, endPoint x: 553, endPoint y: 165, distance: 57.7
click at [553, 165] on div at bounding box center [578, 198] width 154 height 109
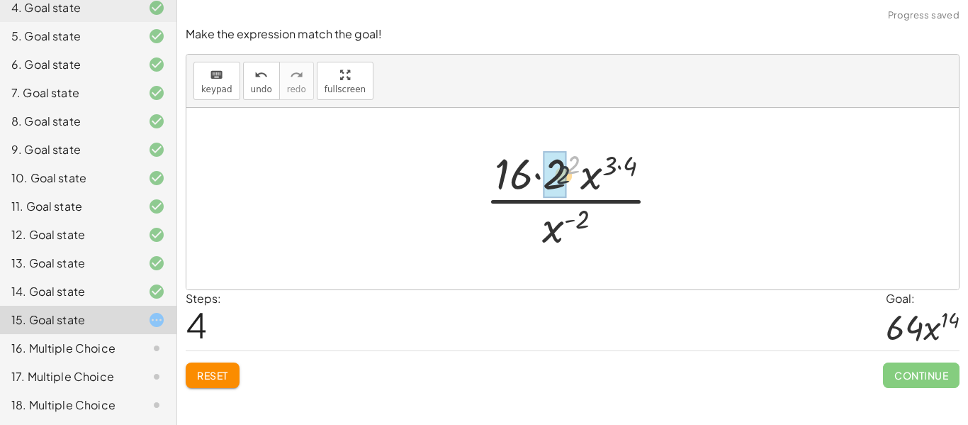
drag, startPoint x: 568, startPoint y: 167, endPoint x: 556, endPoint y: 178, distance: 16.0
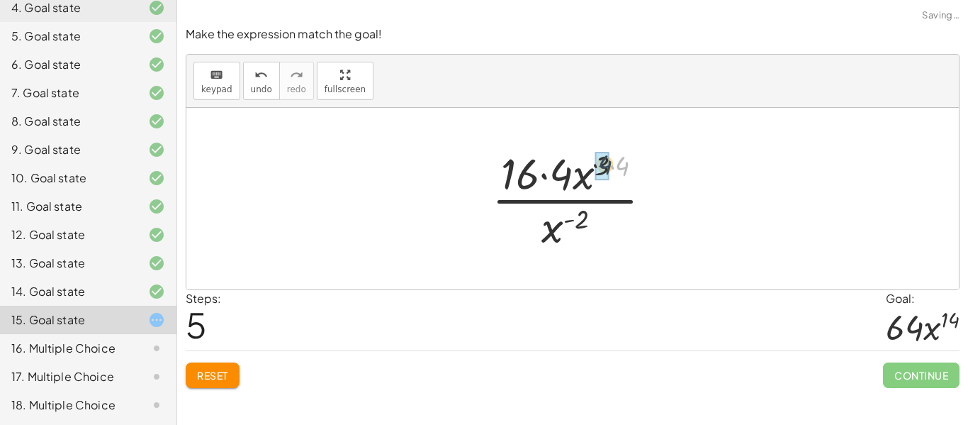
drag, startPoint x: 621, startPoint y: 169, endPoint x: 601, endPoint y: 167, distance: 19.9
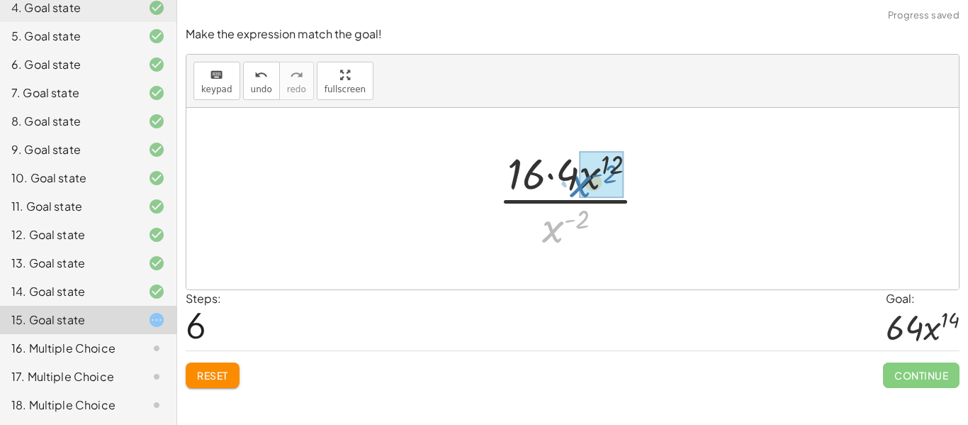
drag, startPoint x: 551, startPoint y: 238, endPoint x: 579, endPoint y: 193, distance: 53.1
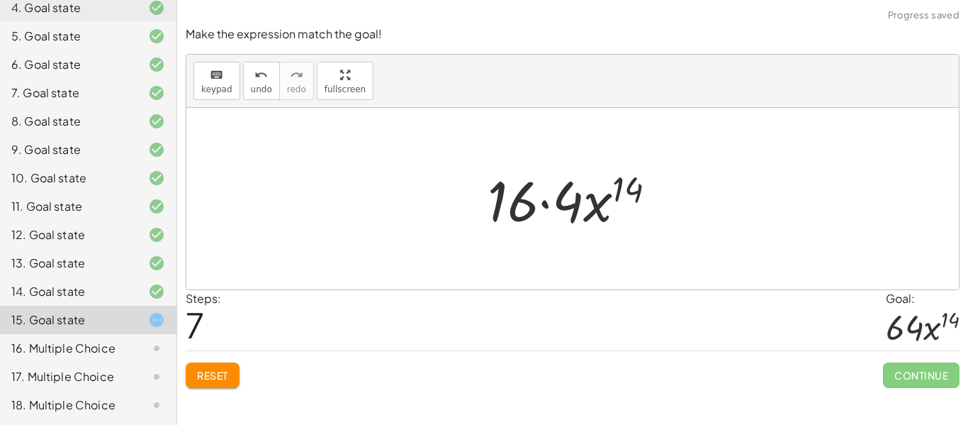
click at [568, 203] on div at bounding box center [578, 198] width 194 height 73
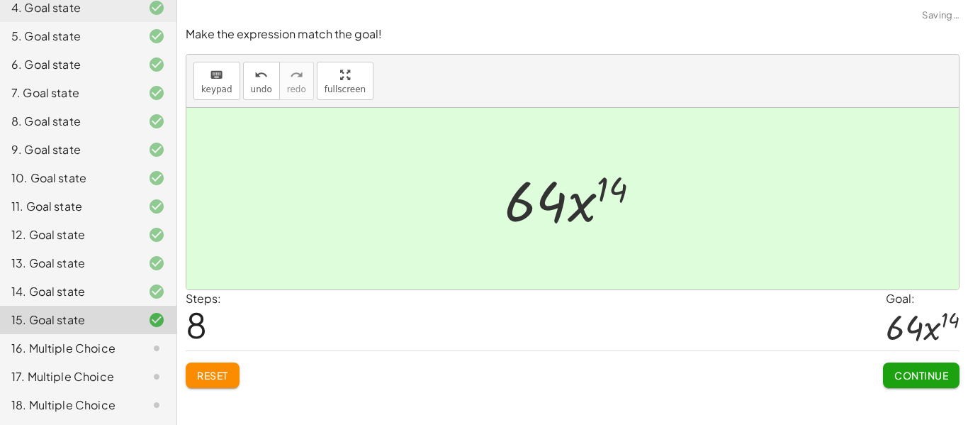
click at [938, 370] on span "Continue" at bounding box center [921, 375] width 54 height 13
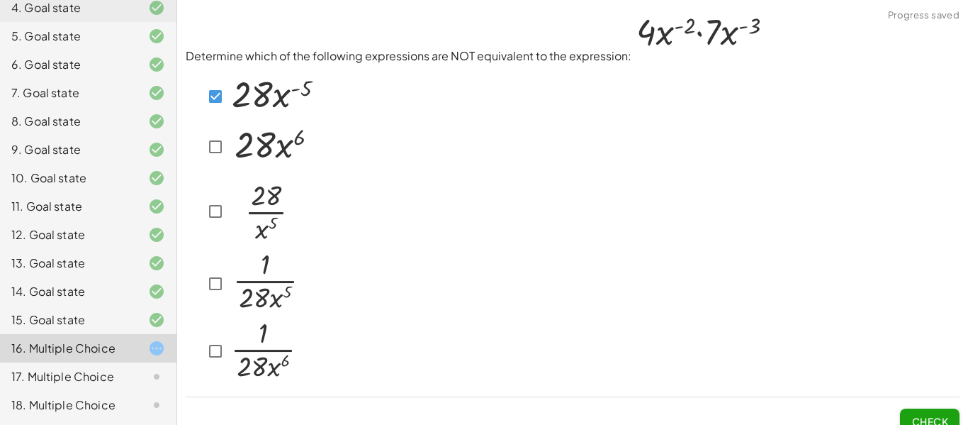
click at [943, 417] on span "Check" at bounding box center [929, 421] width 37 height 13
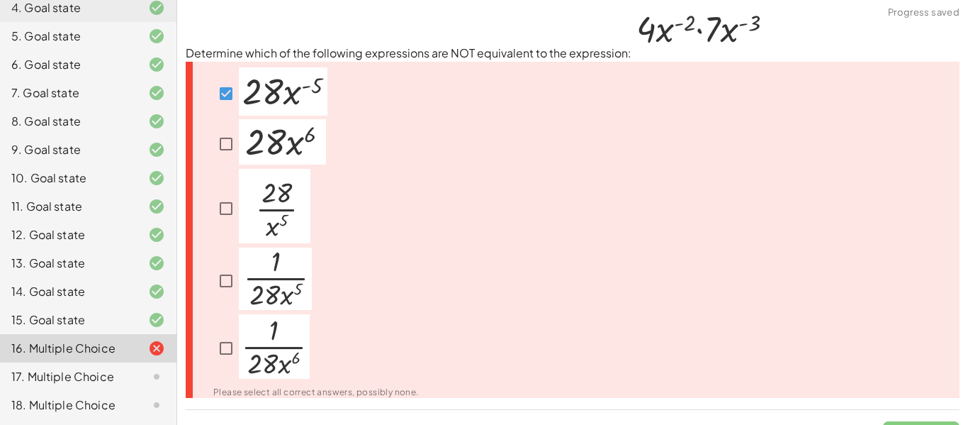
scroll to position [0, 0]
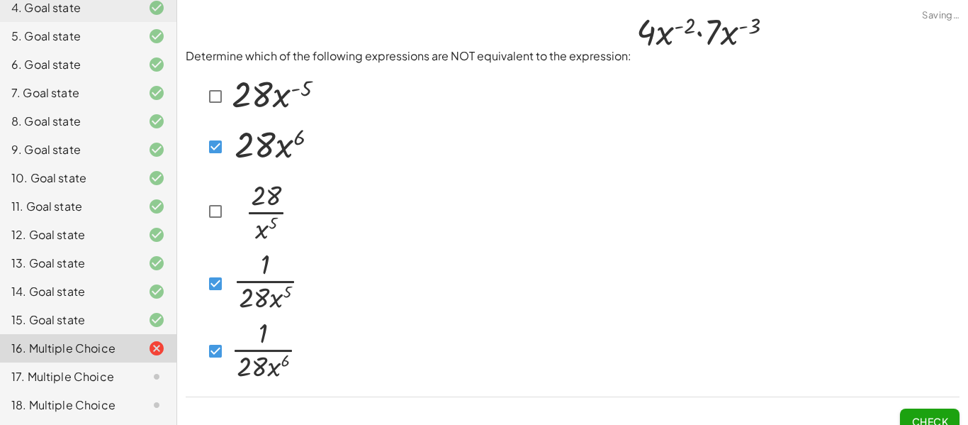
click at [945, 414] on button "Check" at bounding box center [930, 421] width 60 height 26
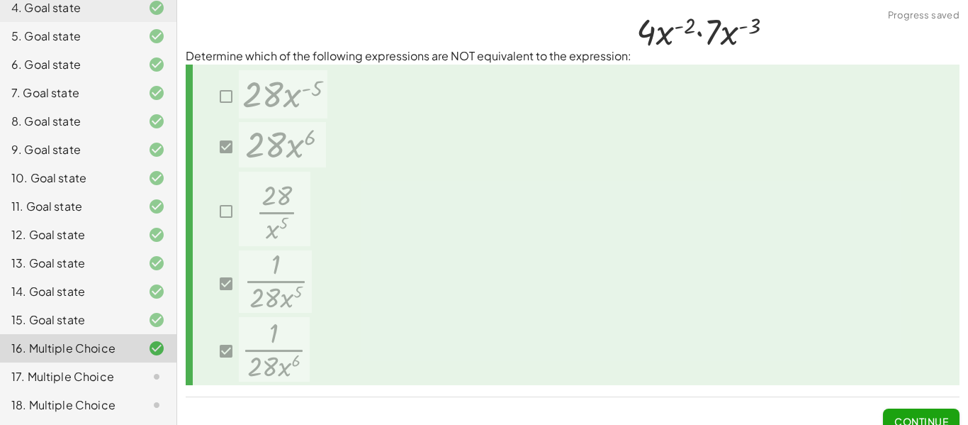
click at [911, 409] on button "Continue" at bounding box center [921, 421] width 77 height 26
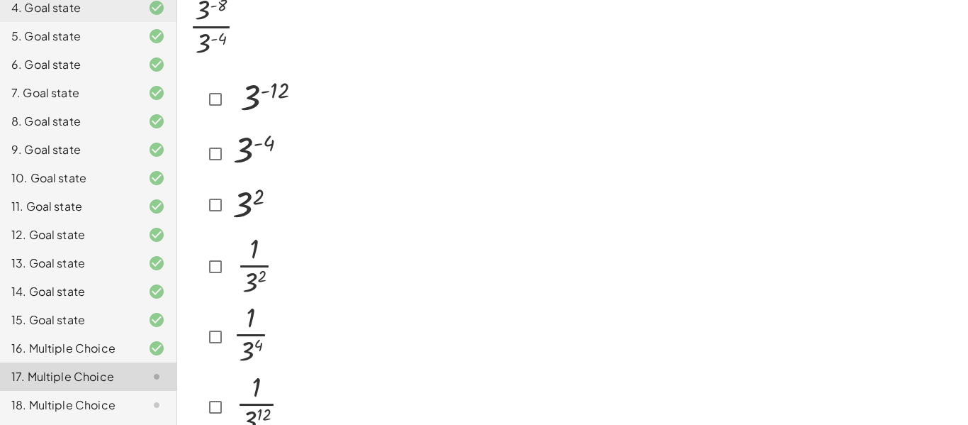
scroll to position [114, 0]
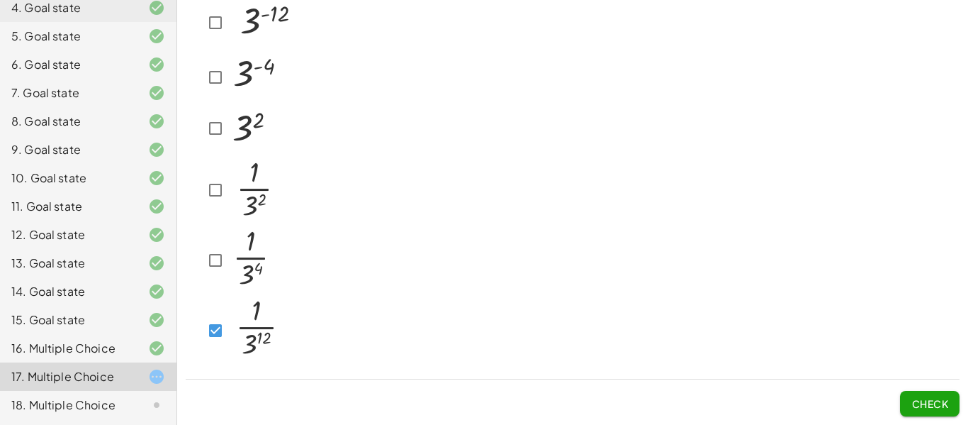
click at [909, 395] on button "Check" at bounding box center [930, 403] width 60 height 26
click at [953, 399] on button "Check" at bounding box center [930, 403] width 60 height 26
click at [935, 398] on span "Check" at bounding box center [929, 403] width 37 height 13
click at [929, 410] on button "Check" at bounding box center [930, 403] width 60 height 26
click at [917, 408] on span "Check" at bounding box center [929, 403] width 37 height 13
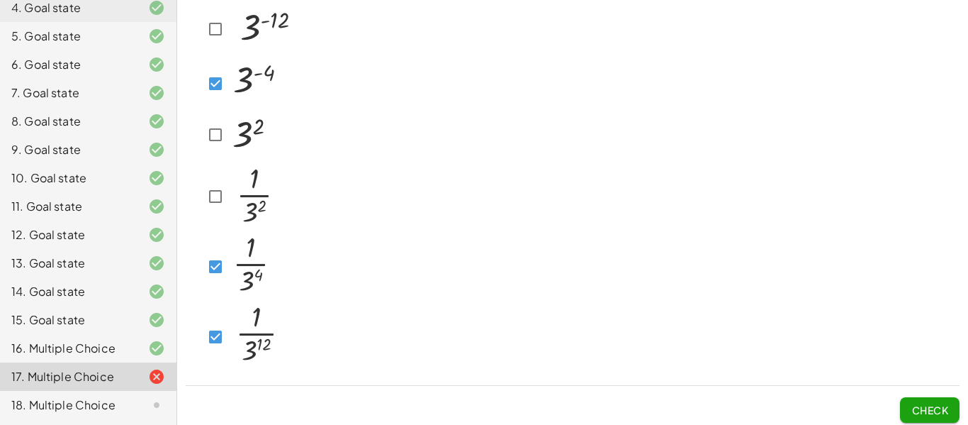
scroll to position [111, 0]
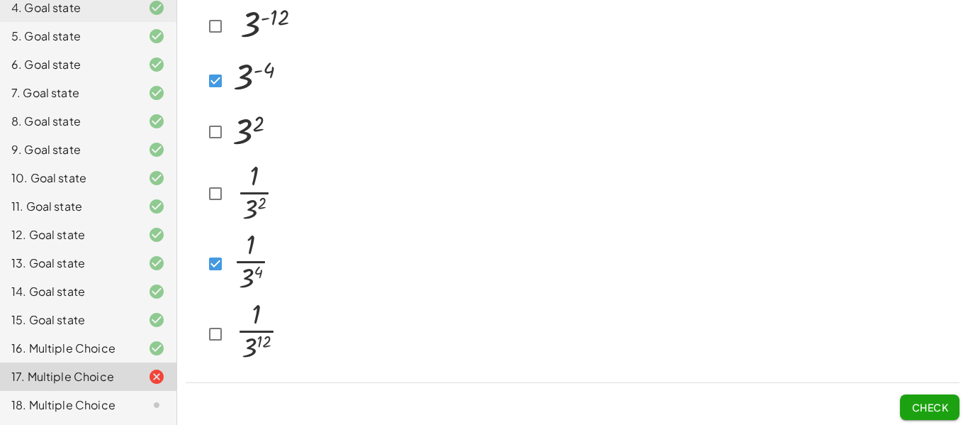
click at [911, 400] on span "Check" at bounding box center [929, 406] width 37 height 13
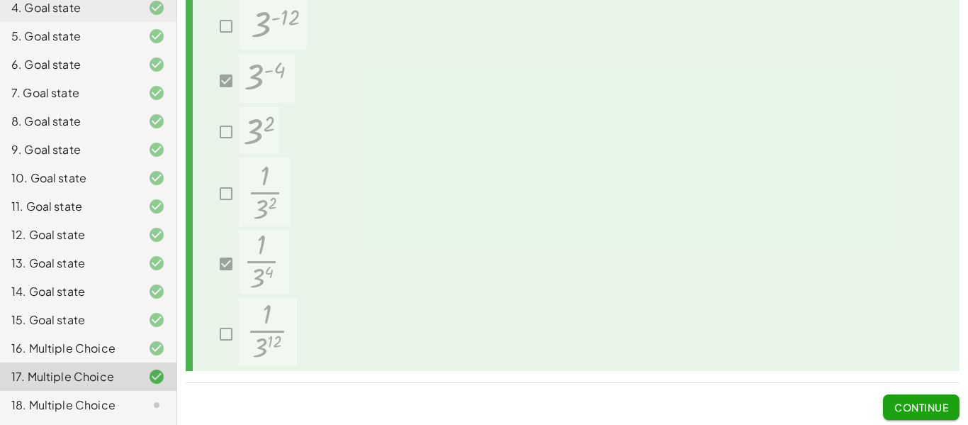
click at [910, 400] on span "Continue" at bounding box center [921, 406] width 54 height 13
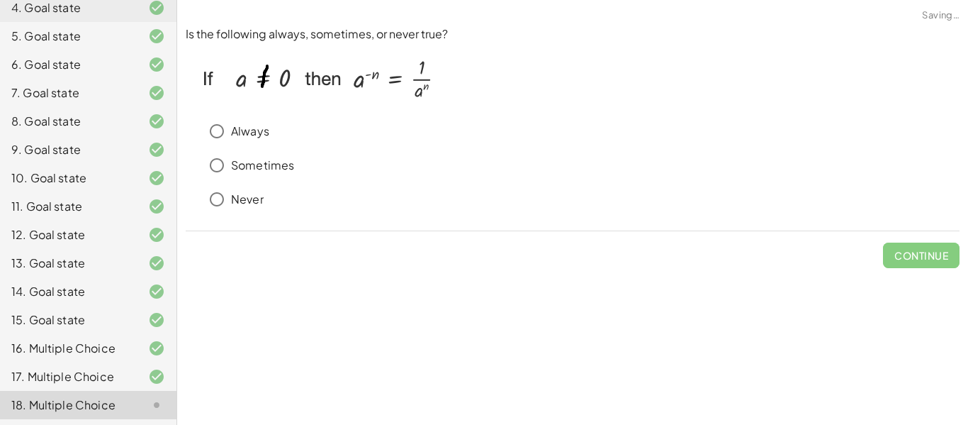
scroll to position [0, 0]
click at [246, 131] on p "Always" at bounding box center [250, 131] width 38 height 16
click at [948, 248] on button "Check" at bounding box center [930, 255] width 60 height 26
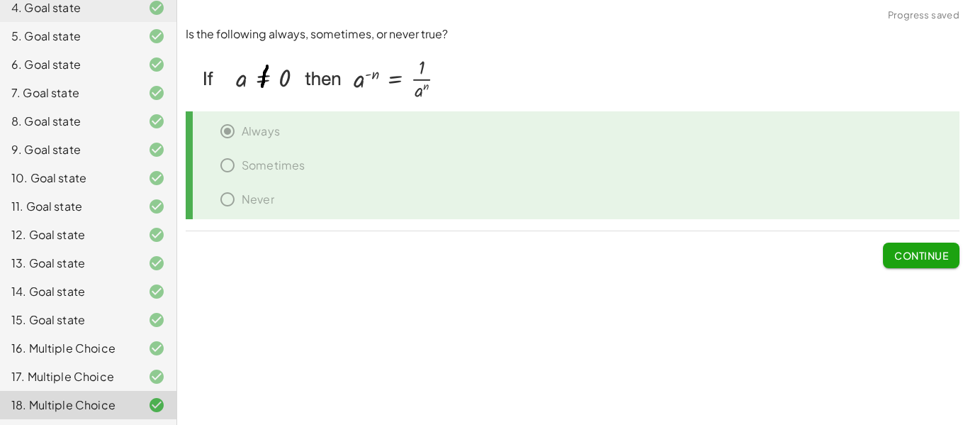
click at [948, 248] on button "Continue" at bounding box center [921, 255] width 77 height 26
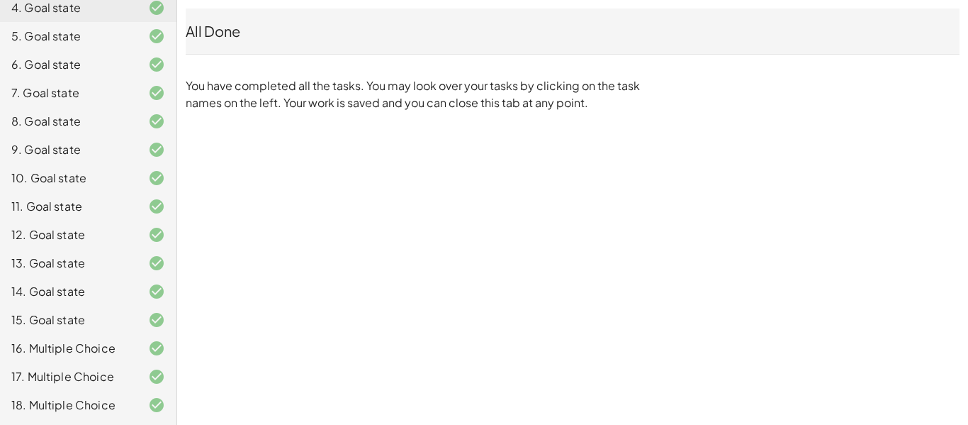
click at [81, 345] on div "16. Multiple Choice" at bounding box center [68, 347] width 114 height 17
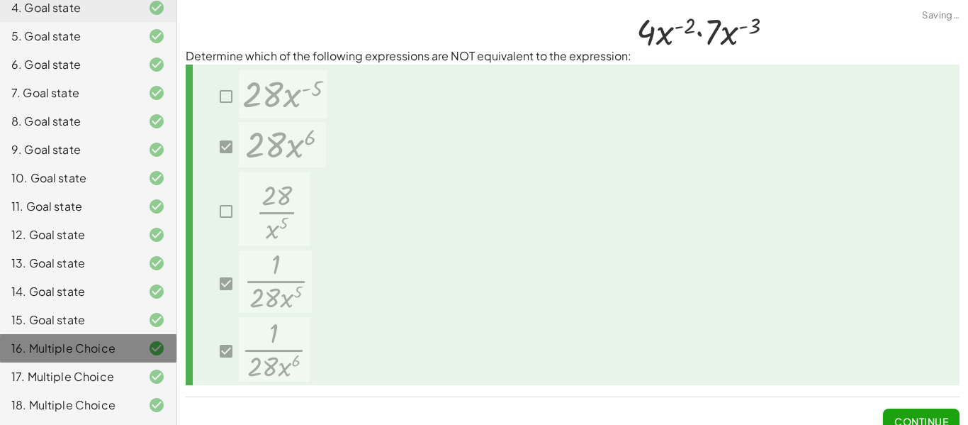
click at [81, 347] on div "16. Multiple Choice" at bounding box center [68, 347] width 114 height 17
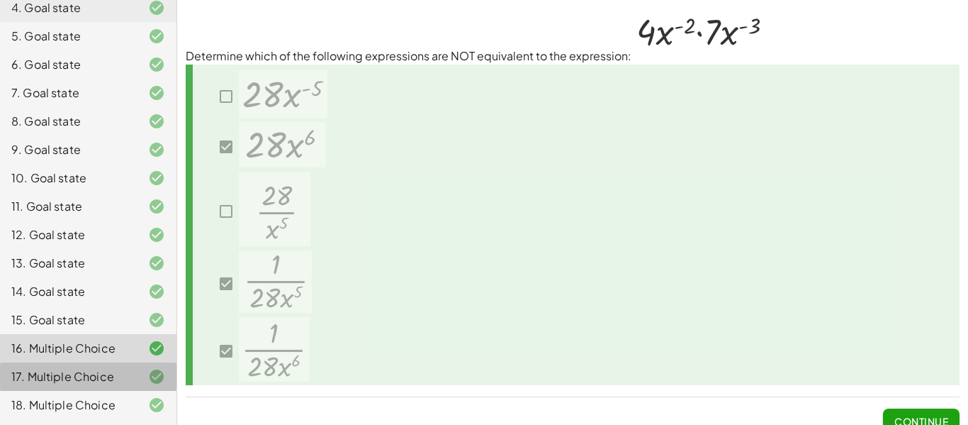
click at [67, 376] on div "17. Multiple Choice" at bounding box center [68, 376] width 114 height 17
